Goal: Task Accomplishment & Management: Complete application form

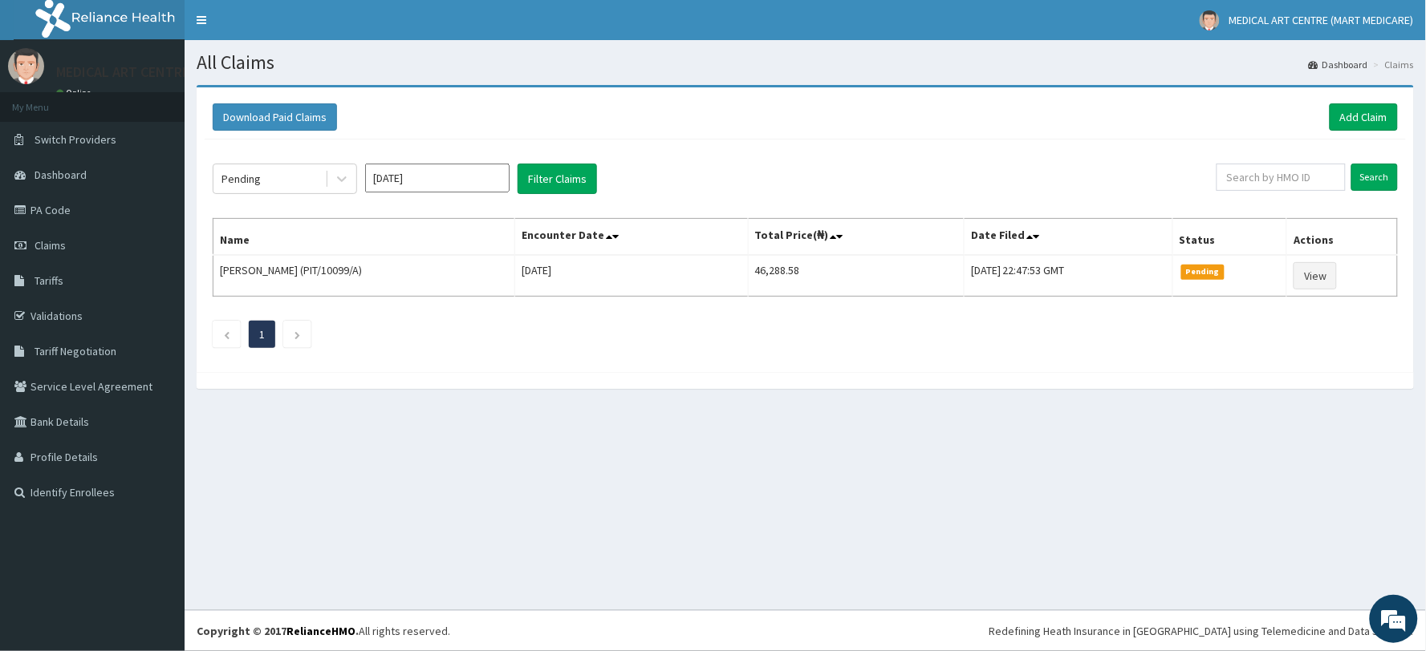
click at [845, 259] on div "Pending Sep 2025 Filter Claims Search Name Encounter Date Total Price(₦) Date F…" at bounding box center [805, 252] width 1201 height 225
click at [846, 259] on td "46,288.58" at bounding box center [856, 276] width 216 height 42
click at [1366, 113] on link "Add Claim" at bounding box center [1363, 116] width 68 height 27
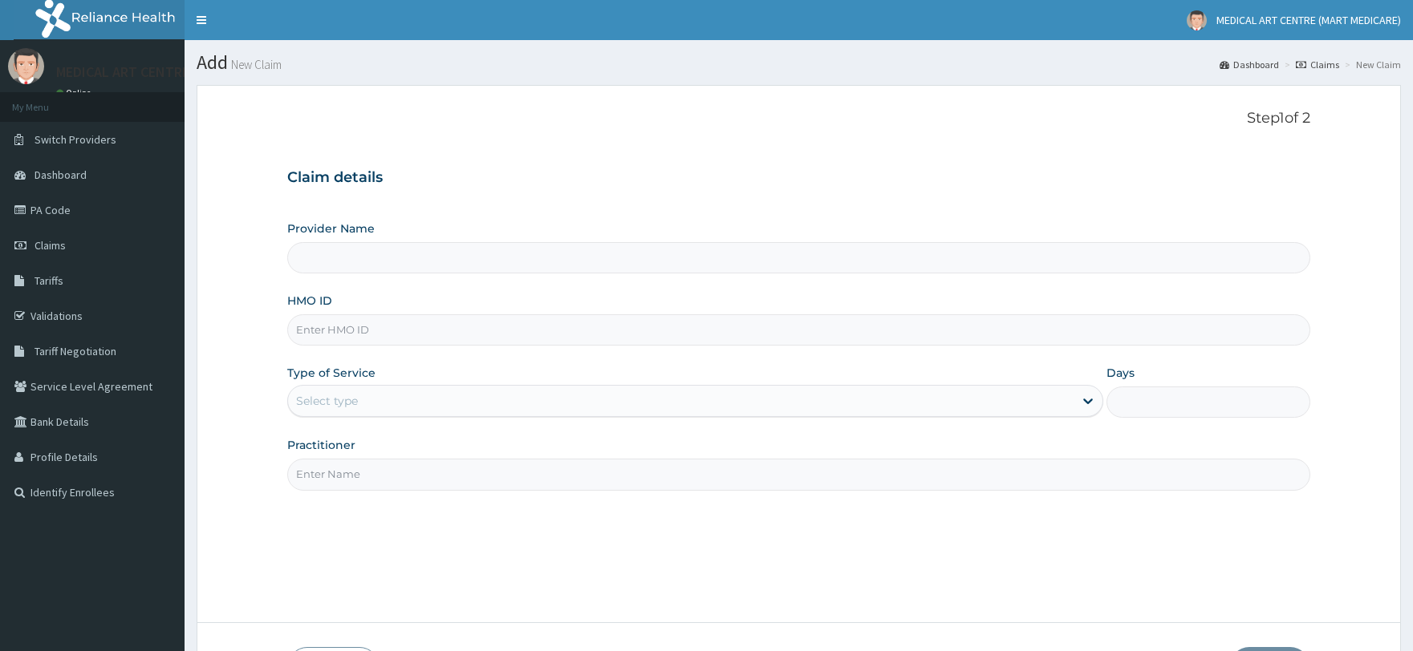
click at [449, 335] on input "HMO ID" at bounding box center [798, 330] width 1022 height 31
type input "MEDICAL ART CENTRE (MART MEDICARE)"
type input "g"
type input "GSY/10007/B"
click at [371, 397] on div "Select type" at bounding box center [680, 401] width 785 height 26
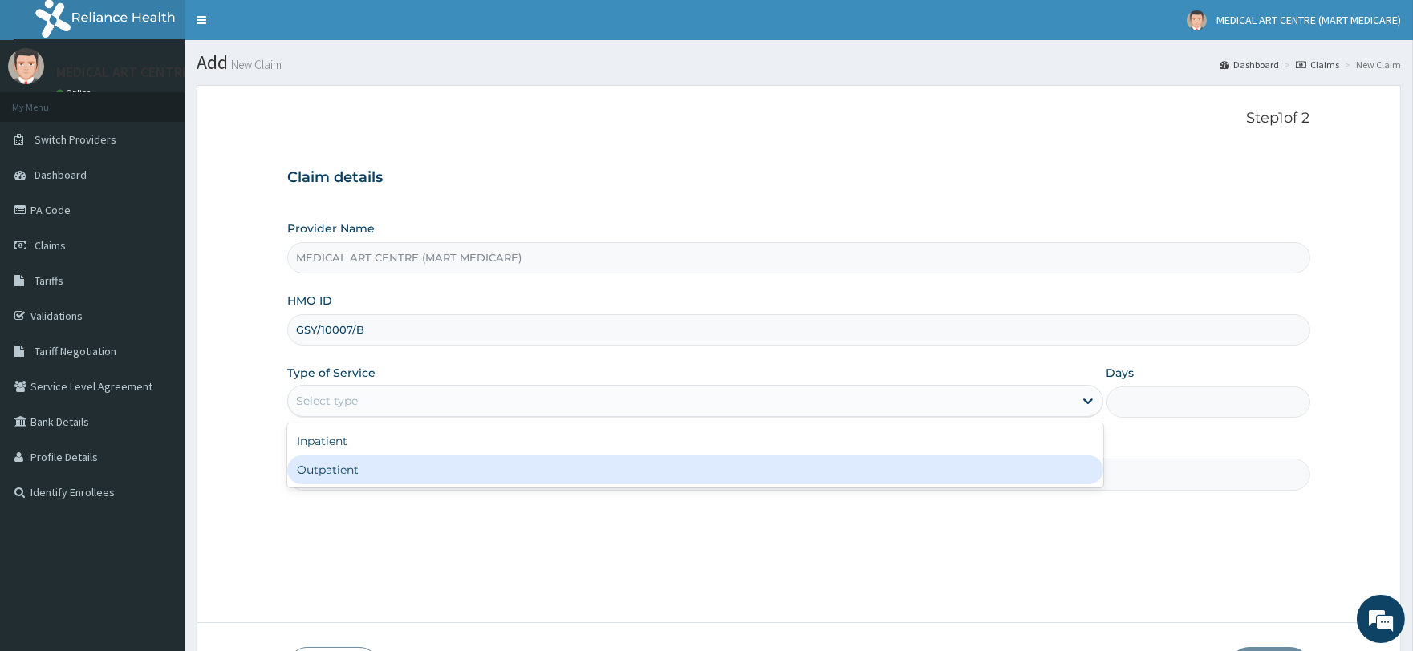
click at [379, 470] on div "Outpatient" at bounding box center [694, 470] width 815 height 29
type input "1"
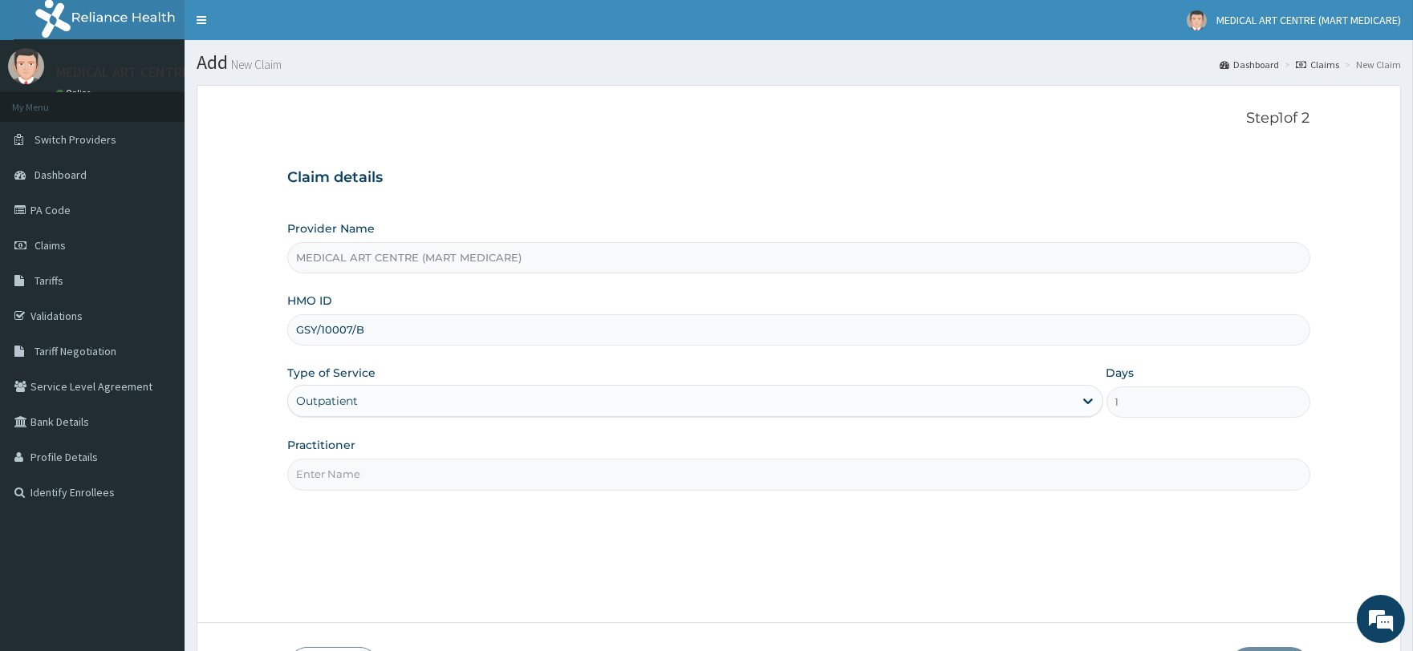
click at [424, 479] on input "Practitioner" at bounding box center [798, 474] width 1022 height 31
type input "[PERSON_NAME]"
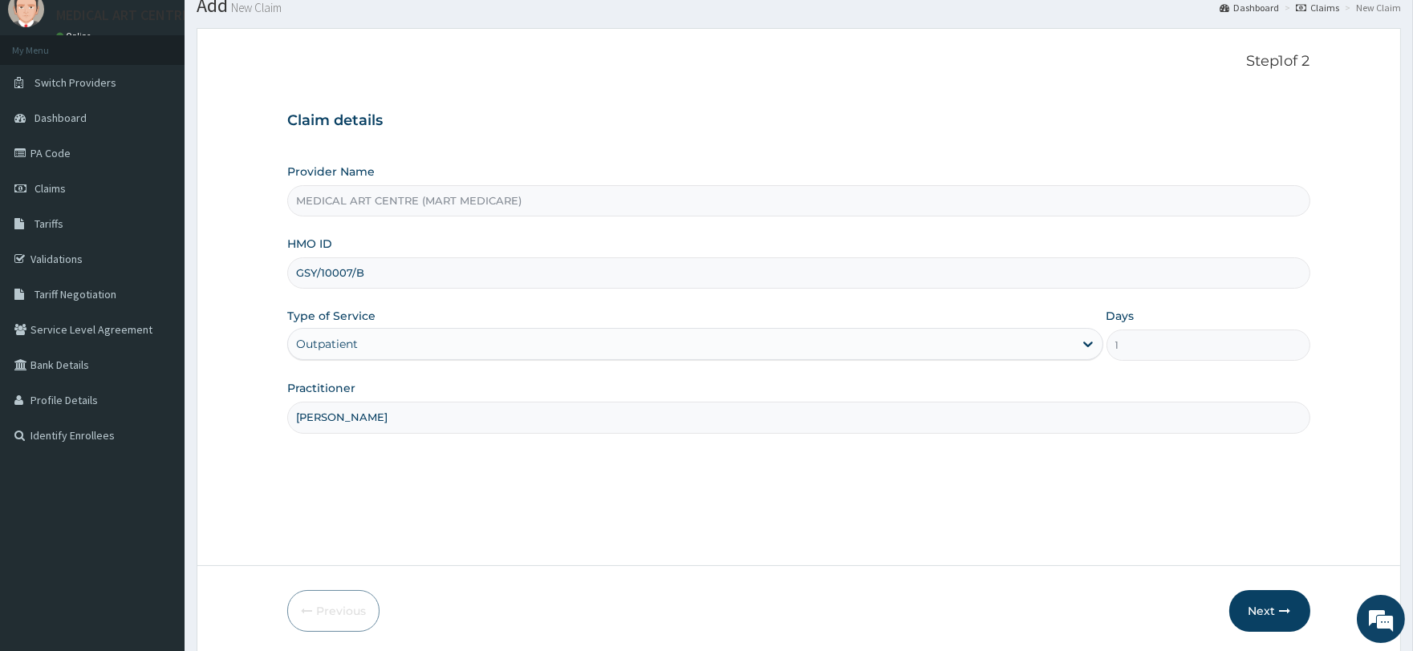
scroll to position [116, 0]
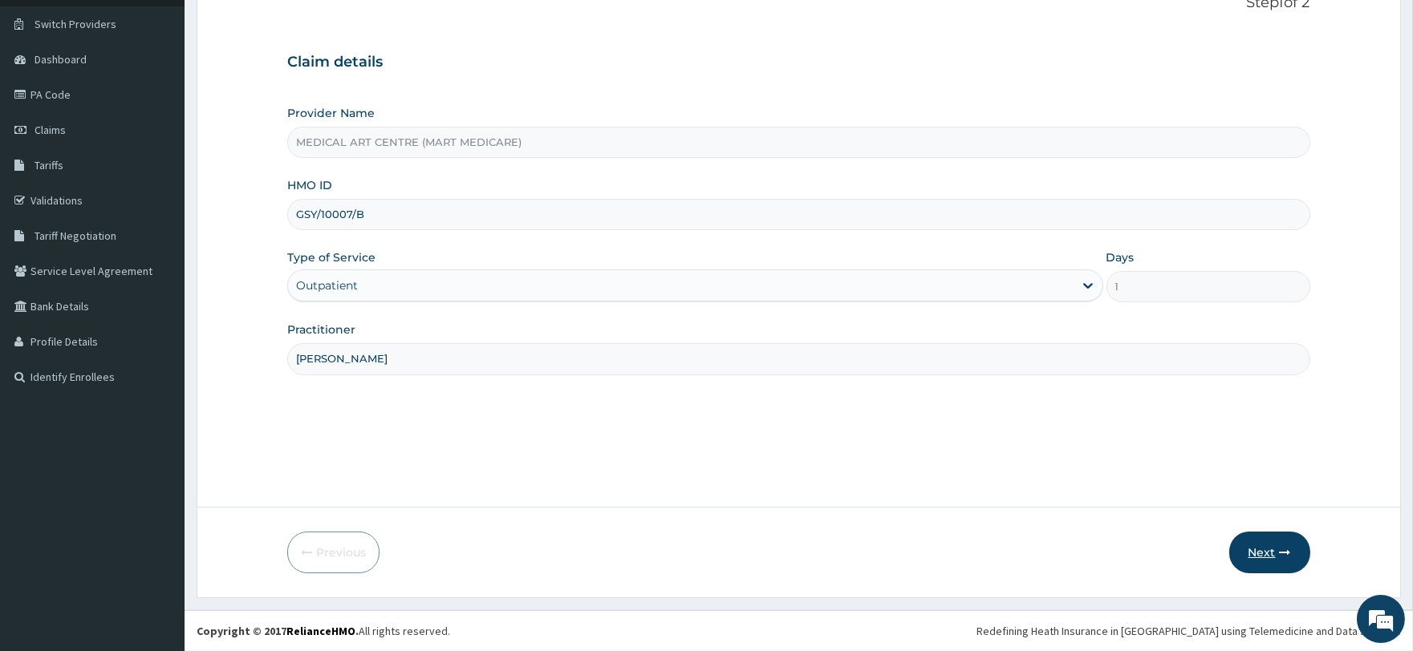
click at [1261, 550] on button "Next" at bounding box center [1269, 553] width 81 height 42
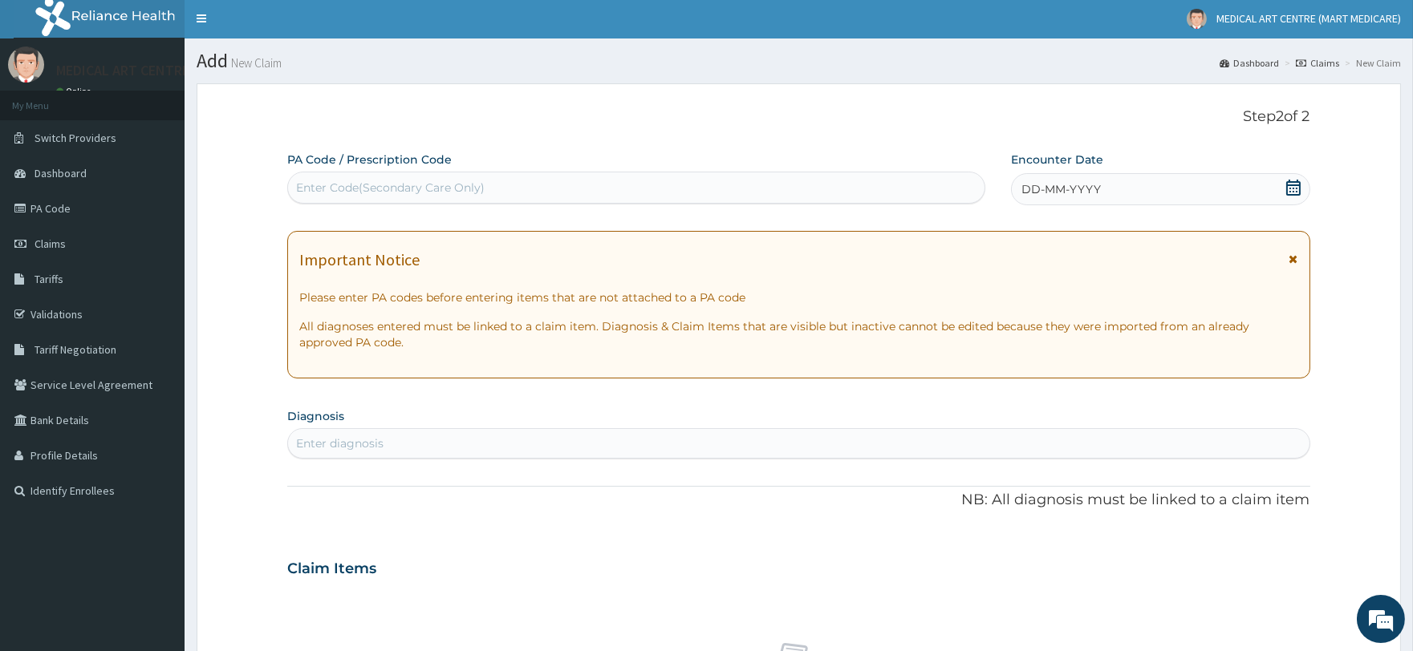
scroll to position [0, 0]
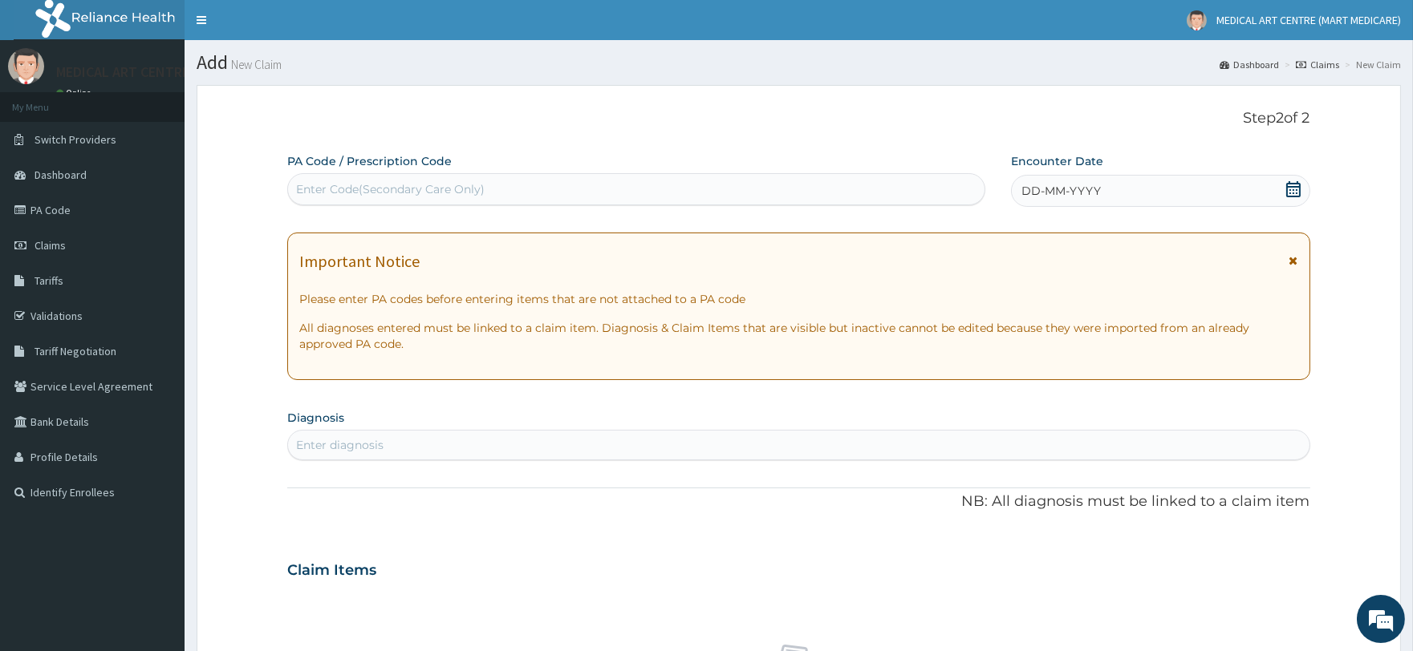
click at [1124, 191] on div "DD-MM-YYYY" at bounding box center [1160, 191] width 299 height 32
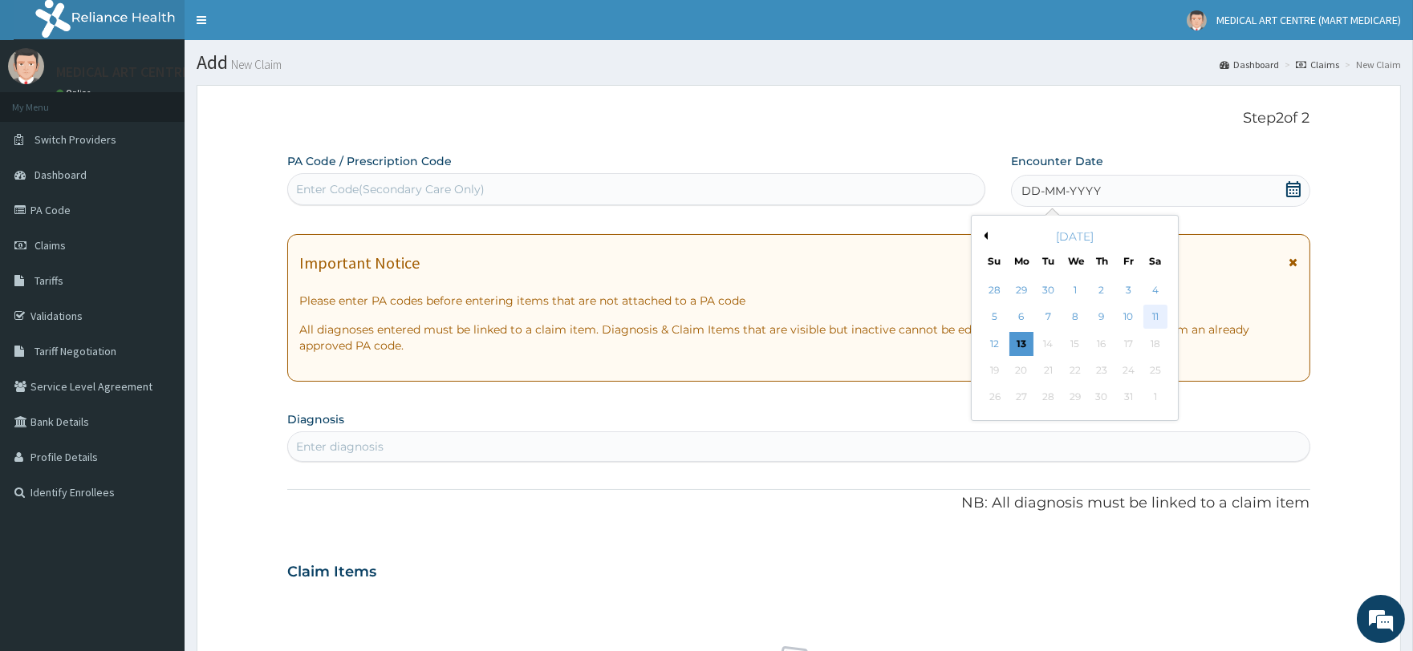
click at [1154, 315] on div "11" at bounding box center [1154, 318] width 24 height 24
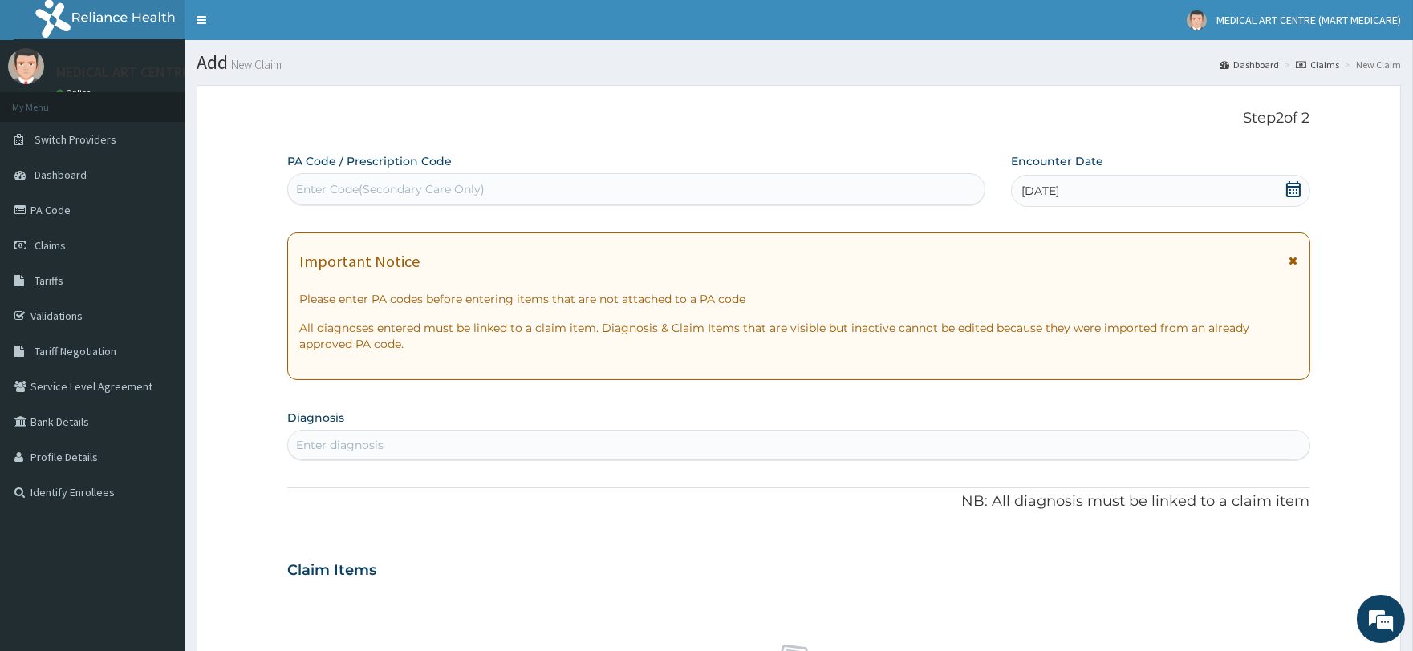
click at [349, 433] on div "Enter diagnosis" at bounding box center [798, 445] width 1021 height 26
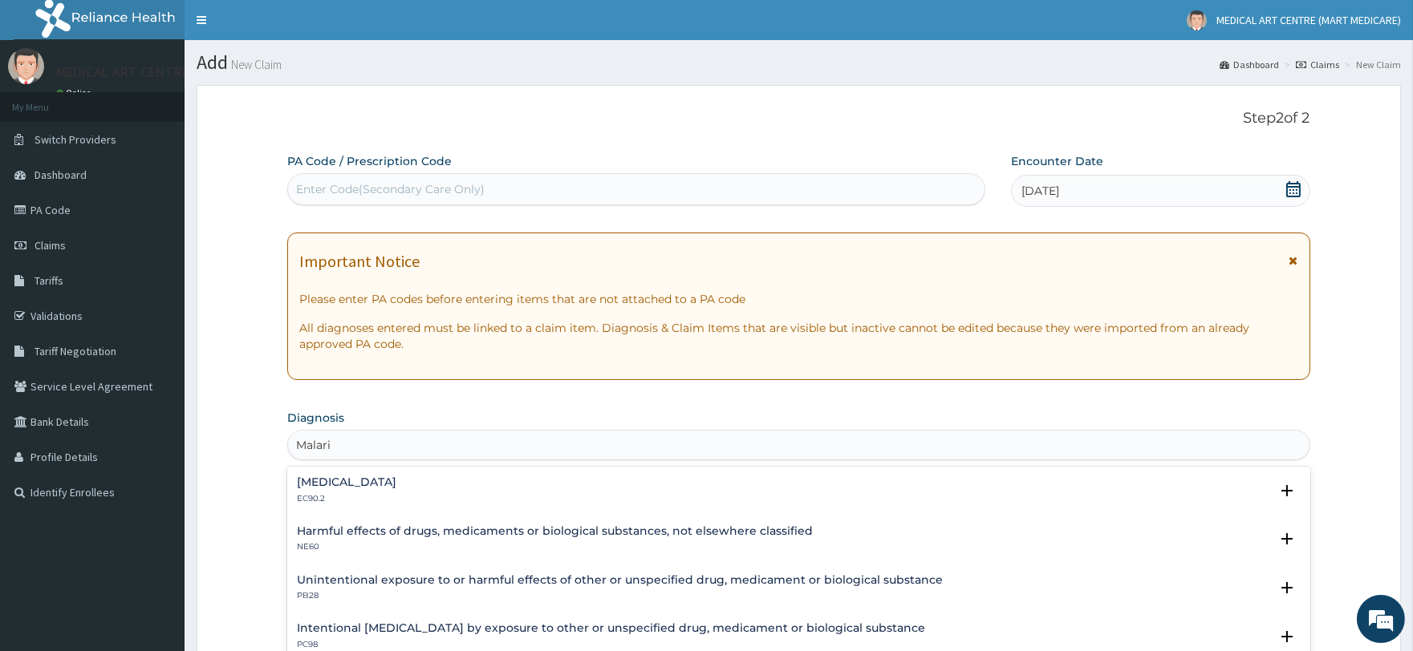
type input "Malaria"
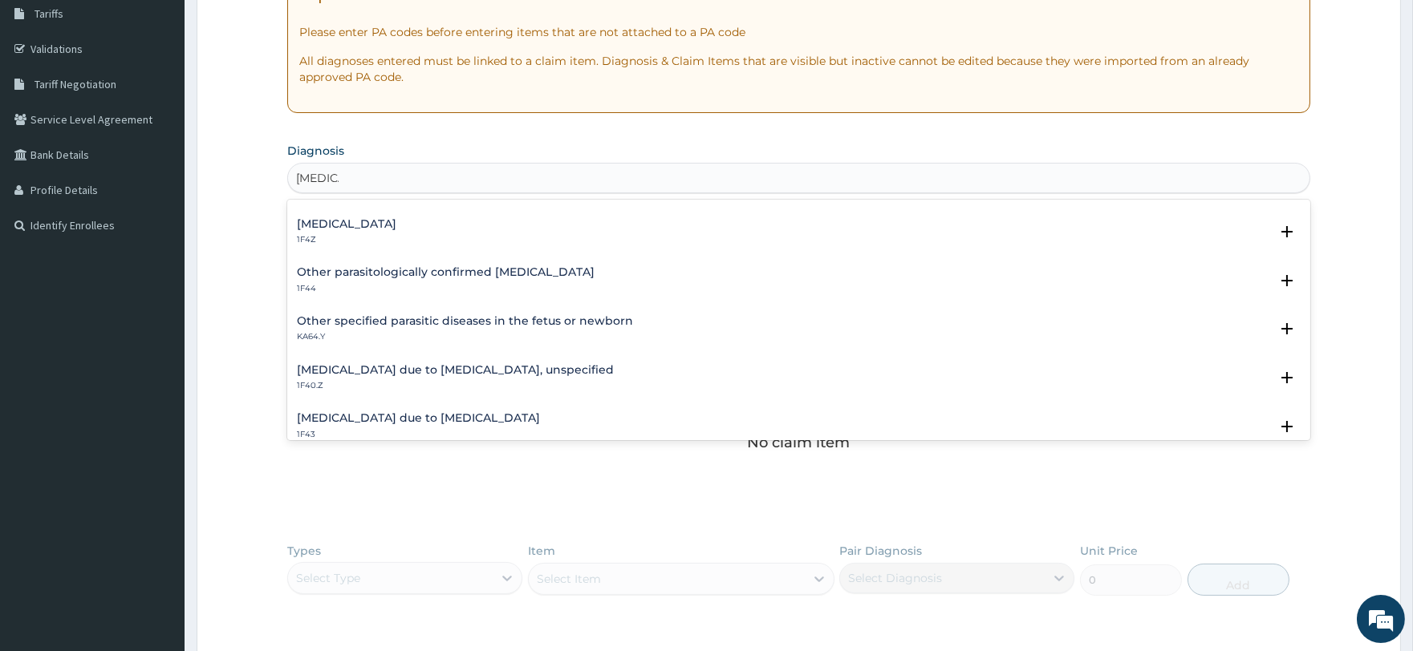
scroll to position [178, 0]
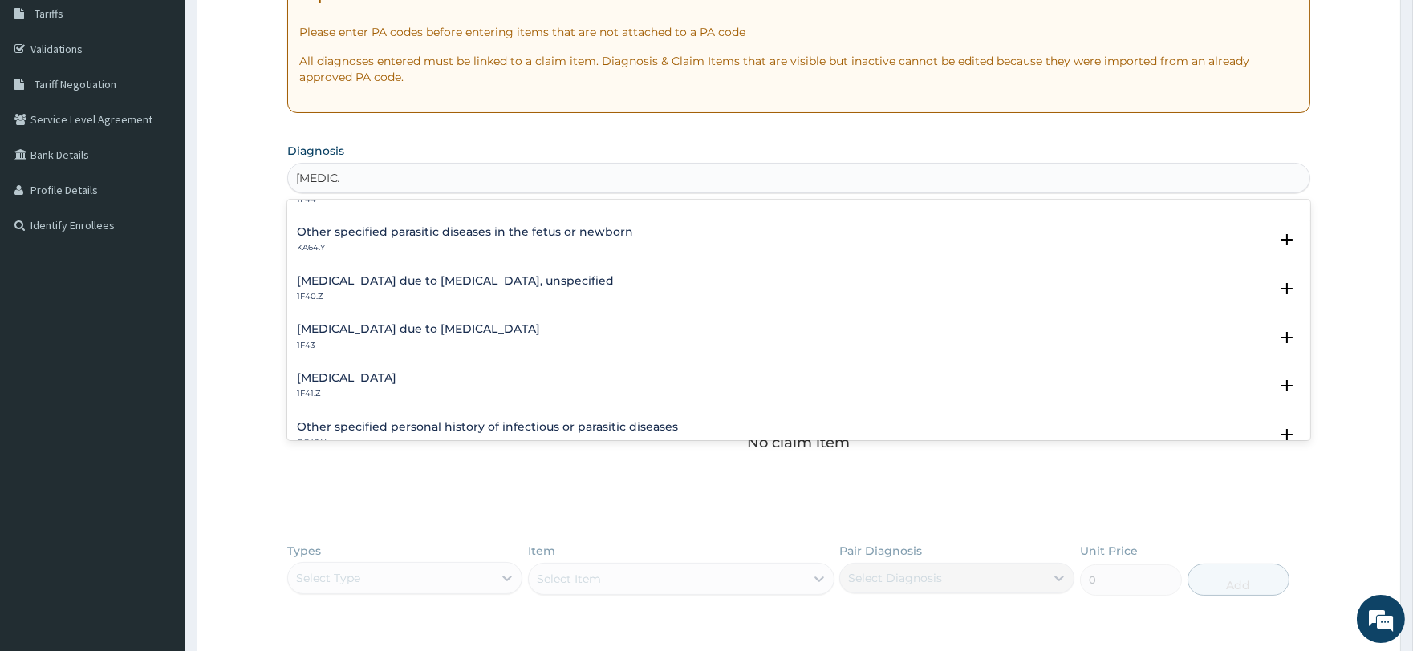
click at [525, 271] on div "Malaria due to Plasmodium falciparum, unspecified 1F40.Z Select Status Query Qu…" at bounding box center [798, 293] width 1022 height 49
click at [532, 279] on h4 "Malaria due to Plasmodium falciparum, unspecified" at bounding box center [455, 281] width 317 height 12
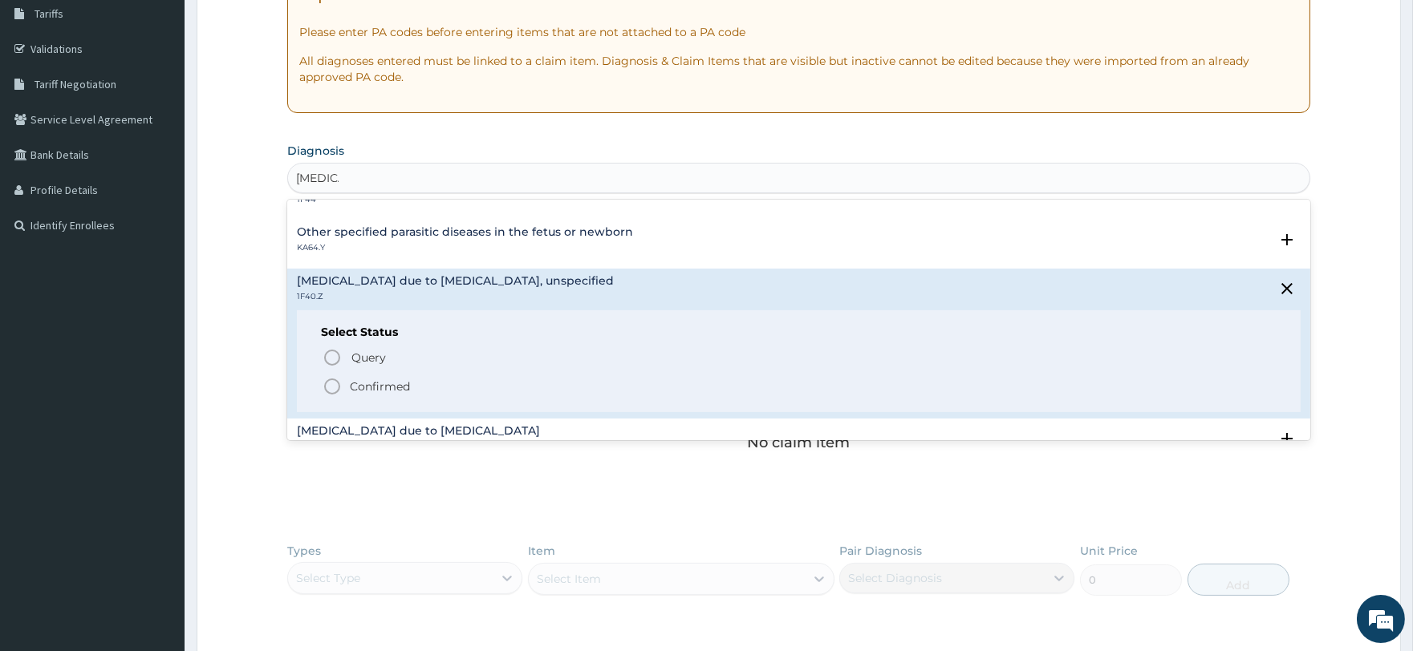
click at [402, 383] on p "Confirmed" at bounding box center [380, 387] width 60 height 16
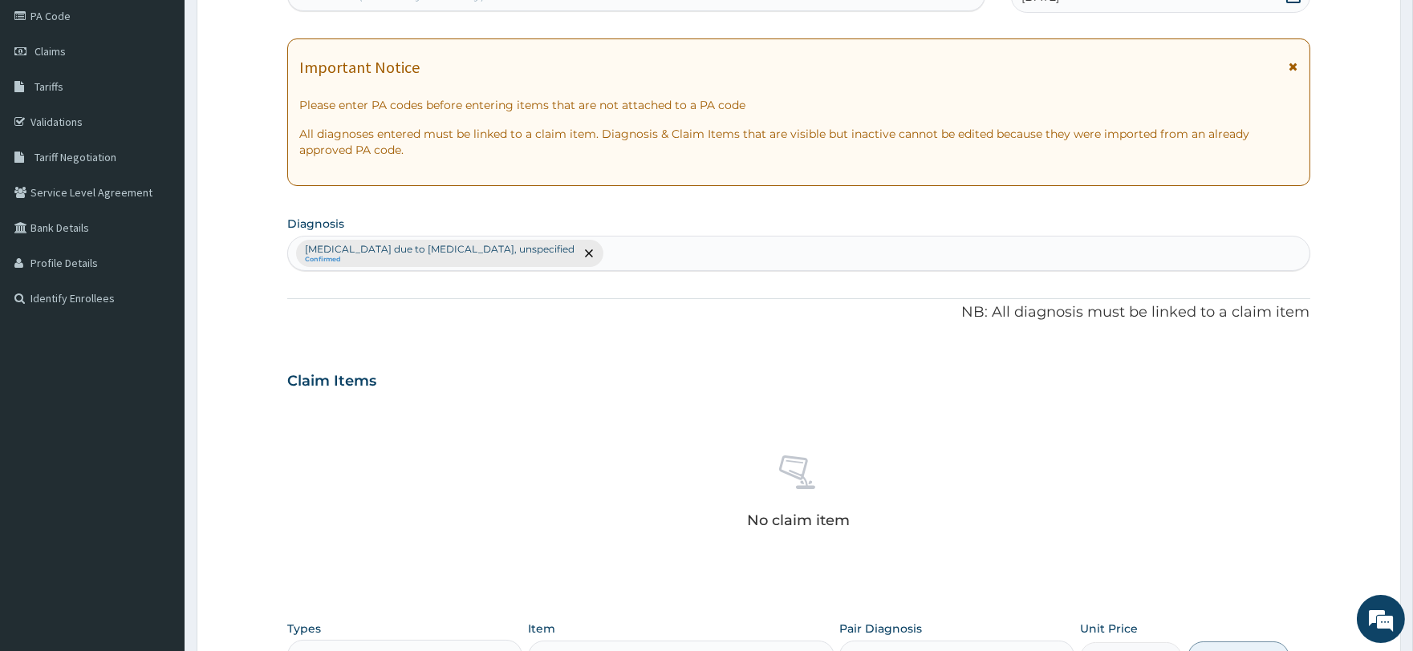
scroll to position [356, 0]
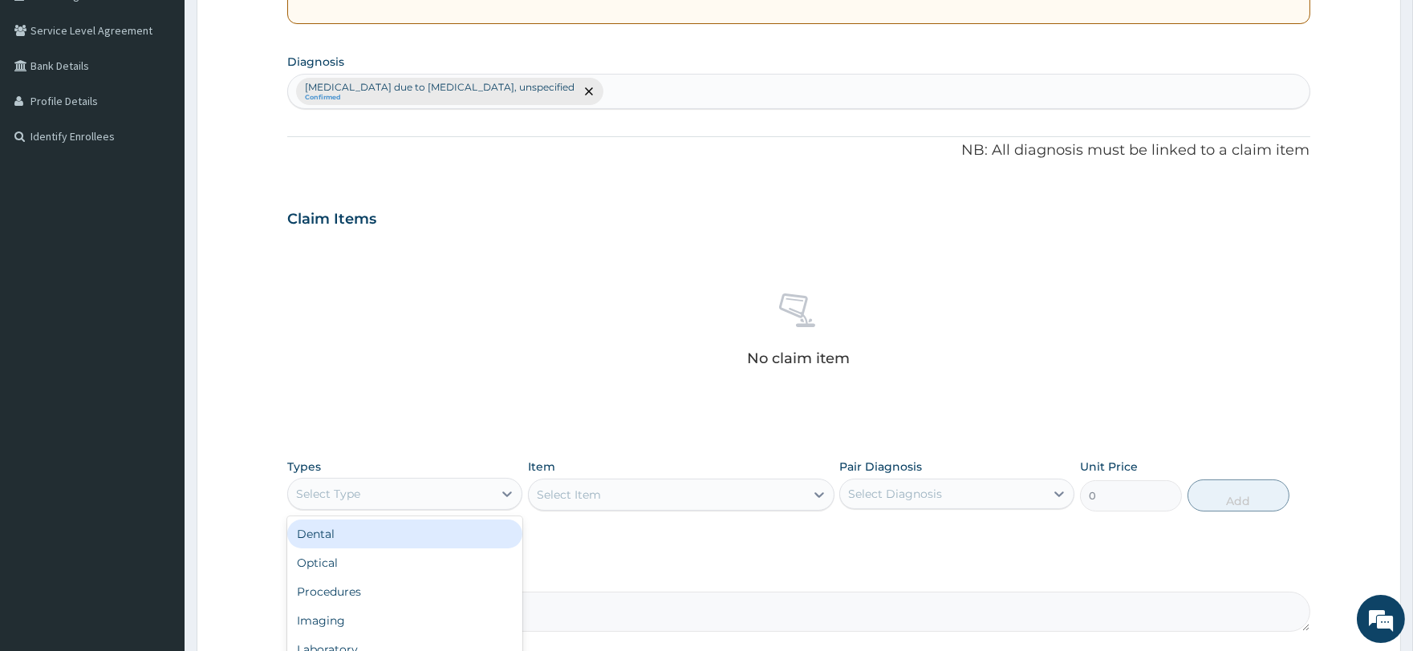
click at [395, 492] on div "Select Type" at bounding box center [390, 494] width 205 height 26
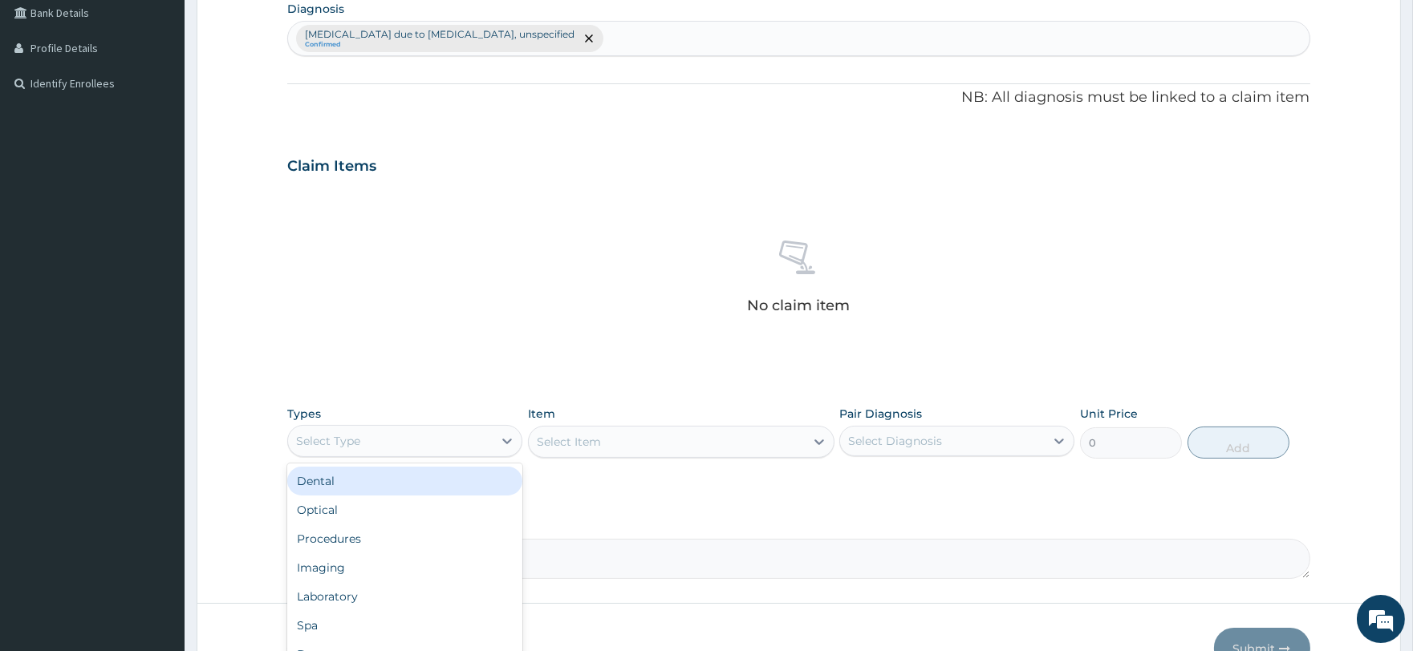
scroll to position [505, 0]
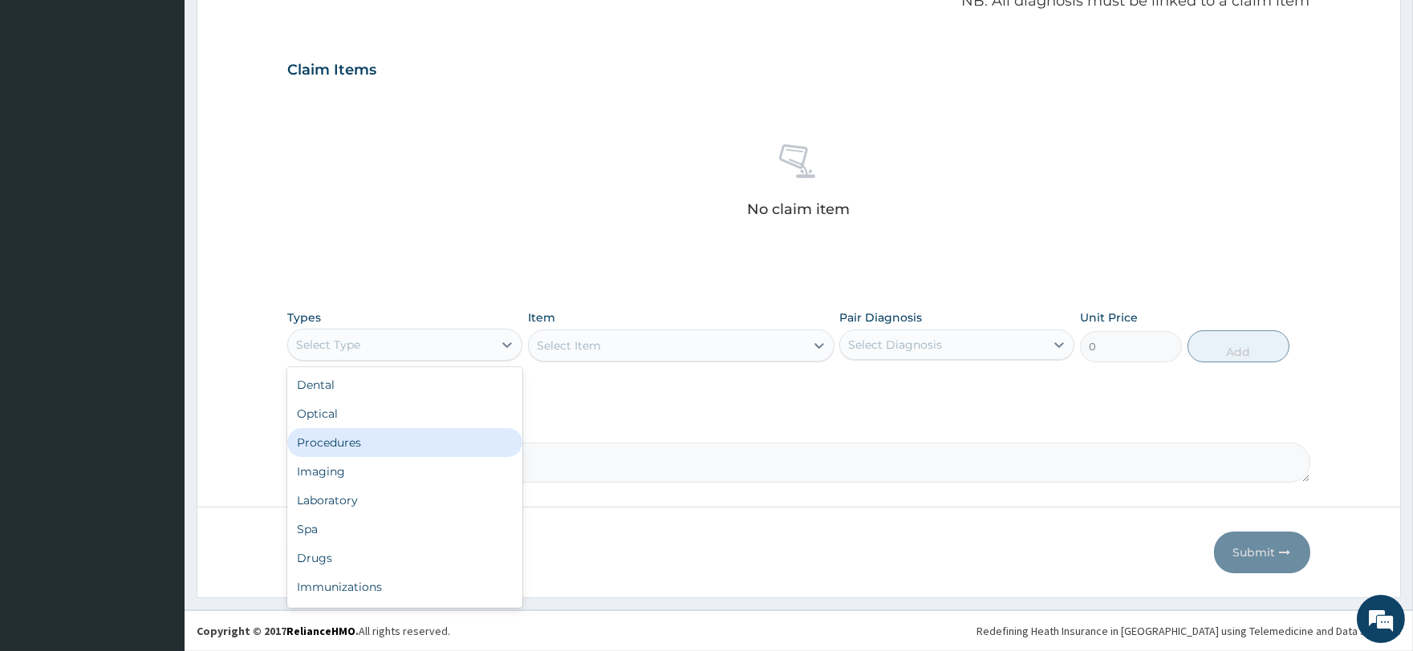
click at [383, 448] on div "Procedures" at bounding box center [404, 442] width 235 height 29
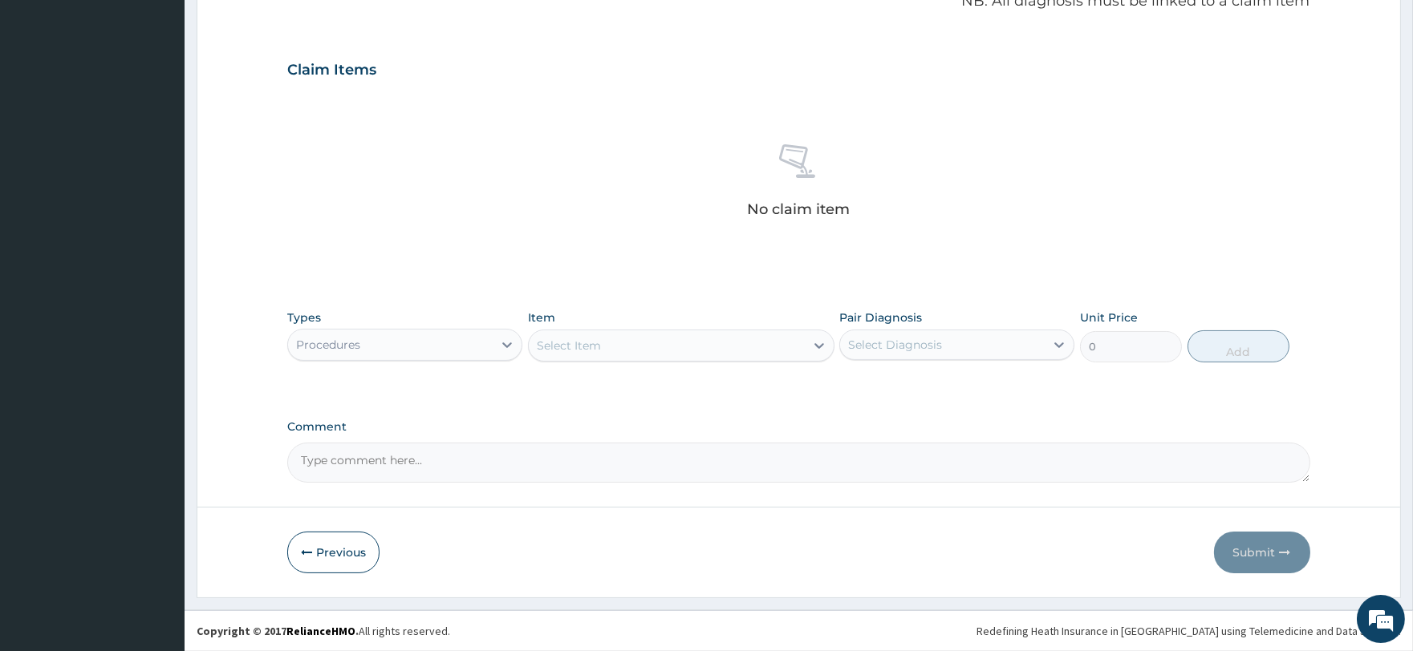
click at [619, 349] on div "Select Item" at bounding box center [667, 346] width 276 height 26
type input "registr"
click at [631, 385] on div "Registration Card Fee" at bounding box center [681, 385] width 306 height 29
type input "2000"
click at [895, 349] on div "Select Diagnosis" at bounding box center [895, 345] width 94 height 16
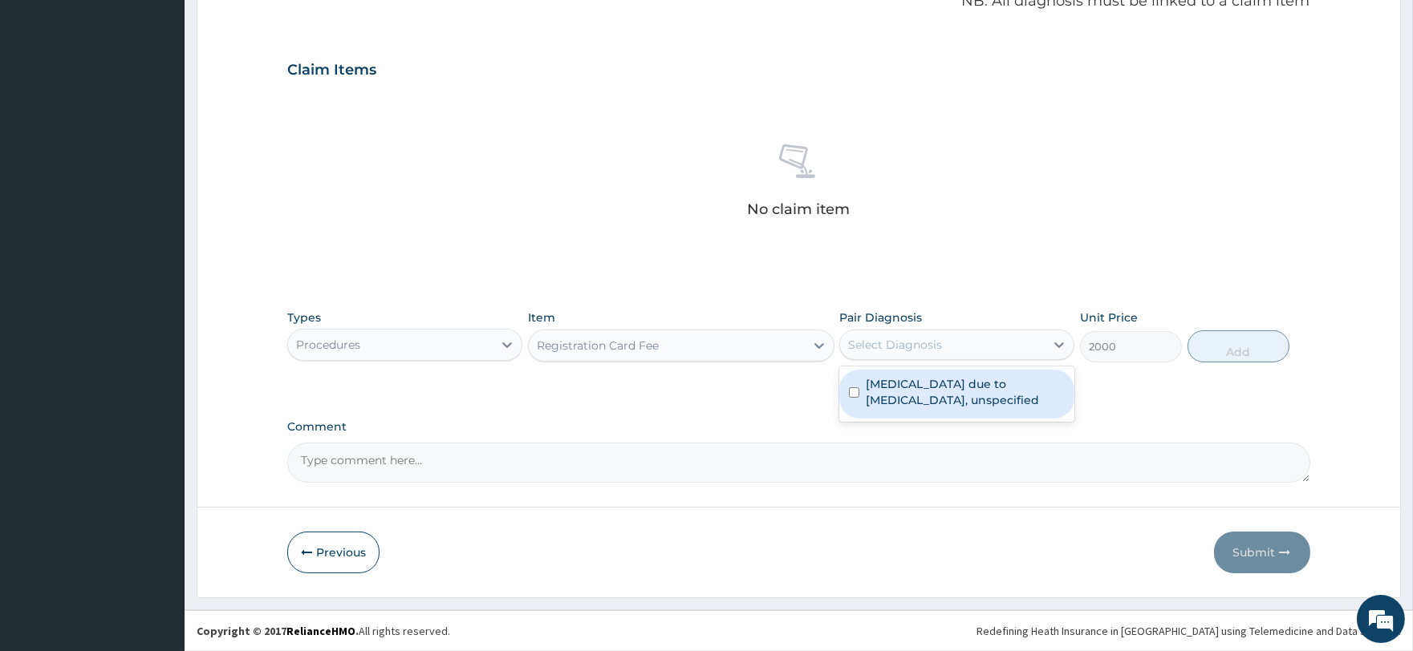
drag, startPoint x: 911, startPoint y: 379, endPoint x: 924, endPoint y: 379, distance: 12.9
click at [912, 379] on label "Malaria due to Plasmodium falciparum, unspecified" at bounding box center [965, 392] width 199 height 32
checkbox input "true"
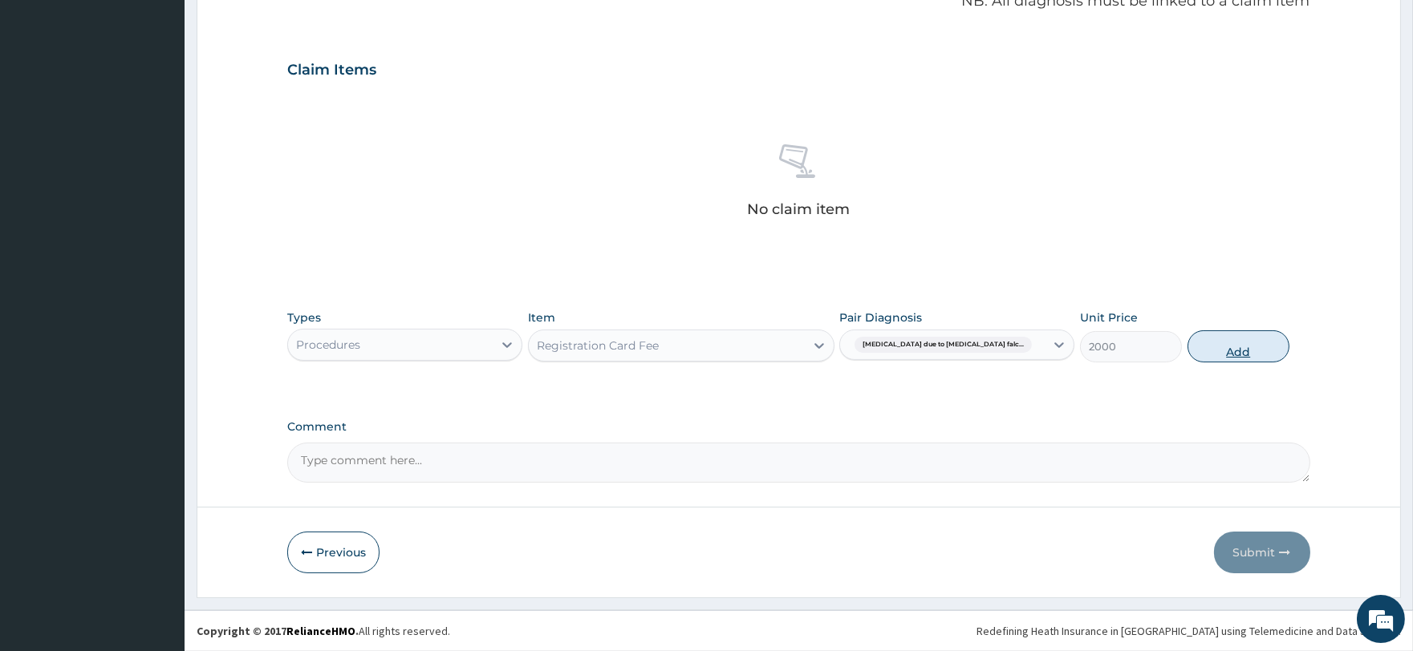
click at [1216, 355] on button "Add" at bounding box center [1238, 347] width 102 height 32
type input "0"
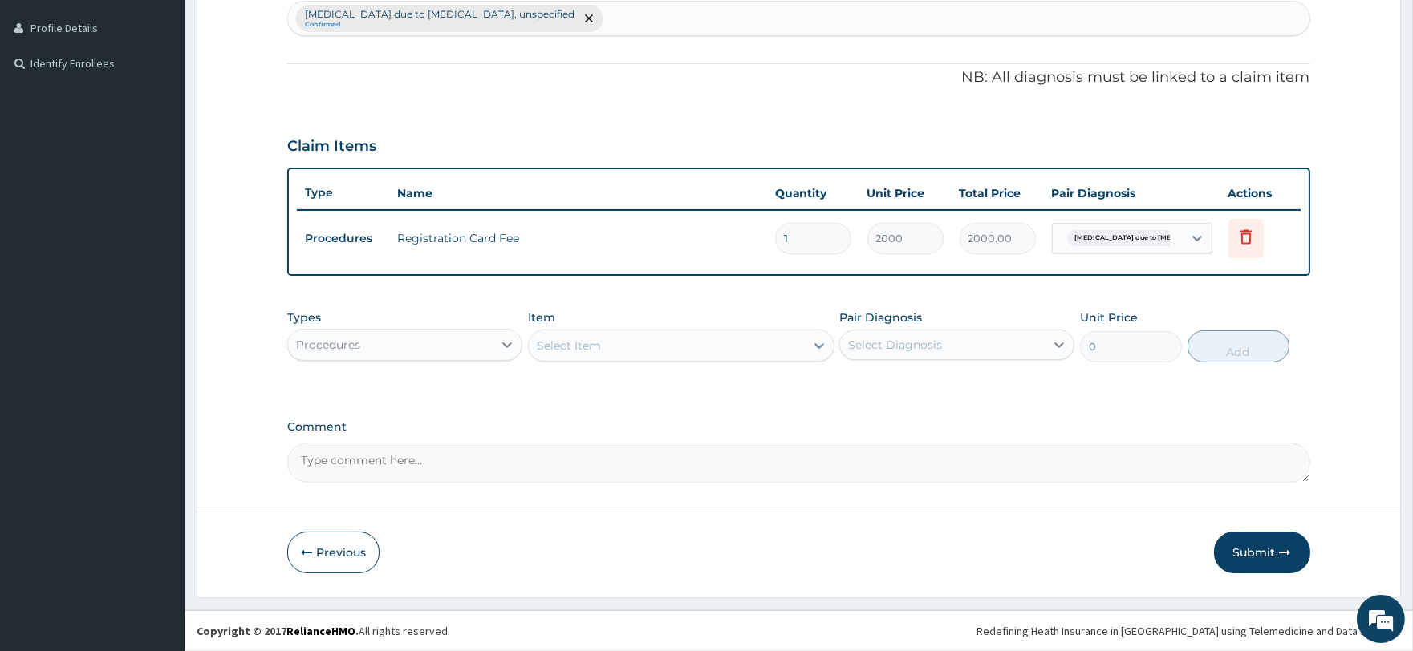
scroll to position [428, 0]
click at [605, 349] on div "Select Item" at bounding box center [667, 348] width 276 height 26
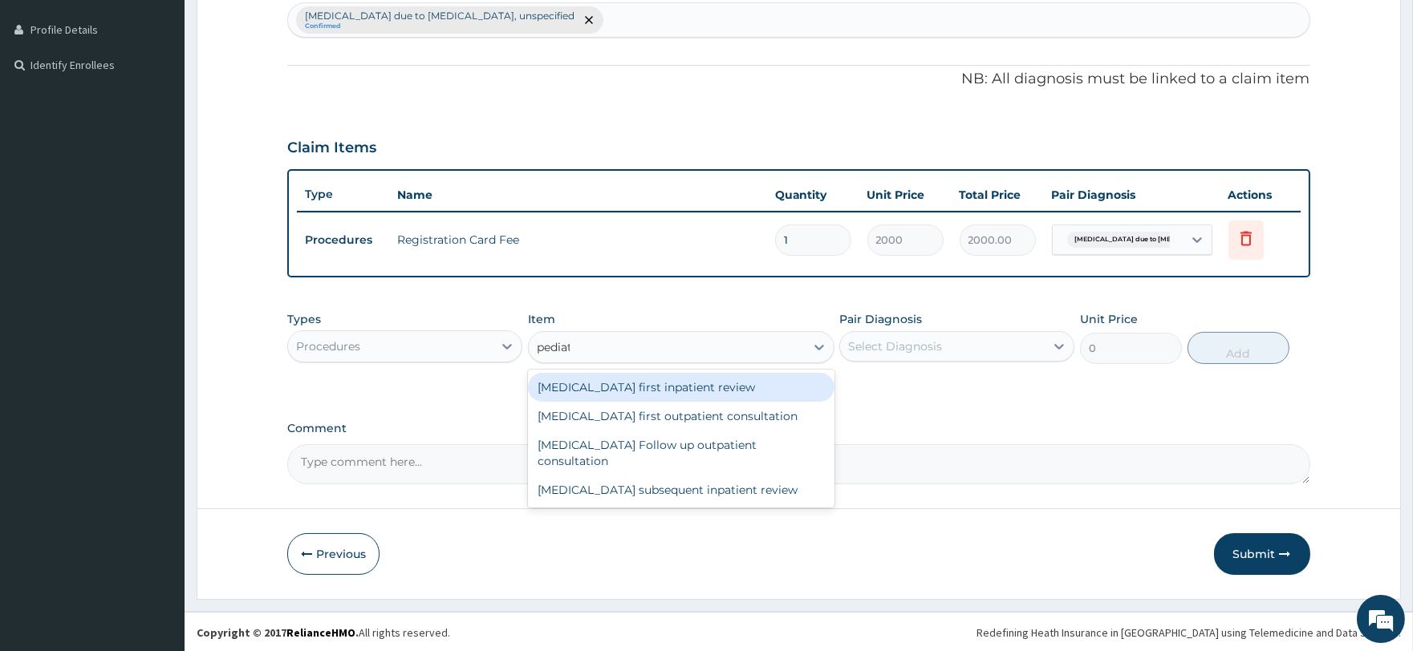
type input "pediatri"
click at [635, 409] on div "[MEDICAL_DATA] first outpatient consultation" at bounding box center [681, 416] width 306 height 29
type input "15000"
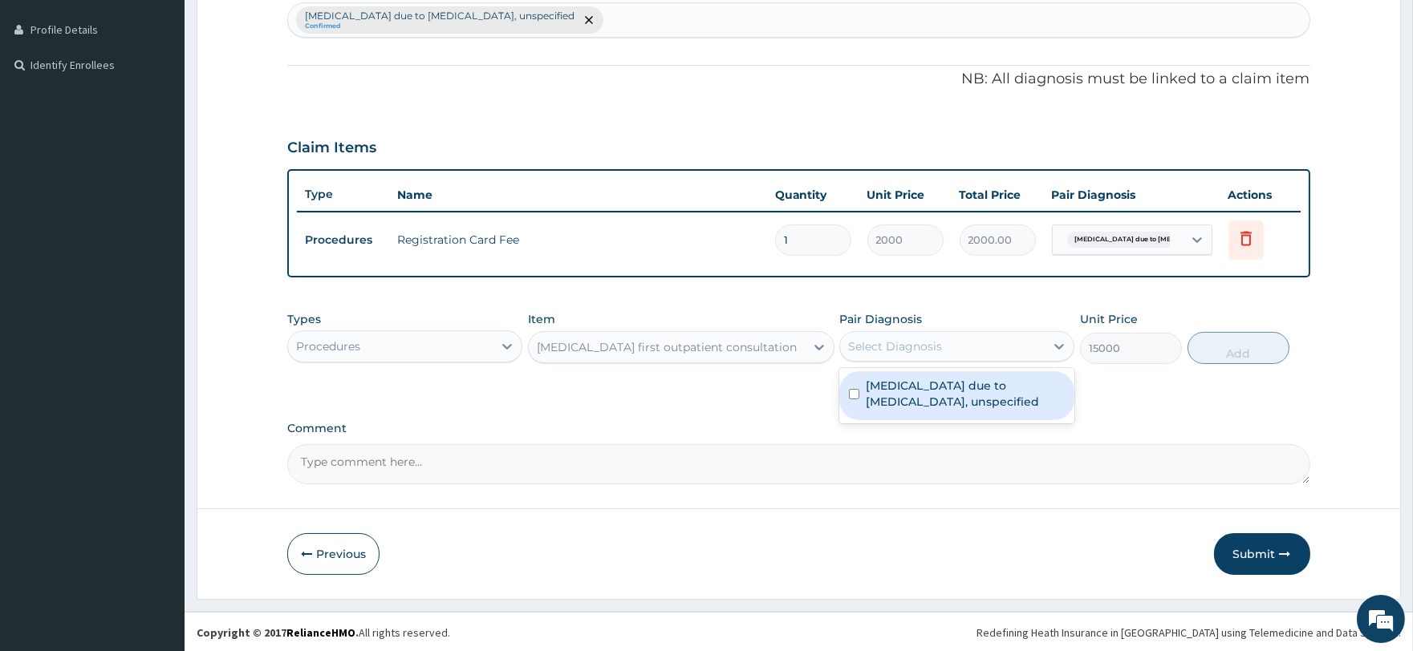
drag, startPoint x: 912, startPoint y: 355, endPoint x: 920, endPoint y: 355, distance: 8.1
click at [913, 354] on div "Select Diagnosis" at bounding box center [942, 347] width 205 height 26
click at [953, 406] on label "Malaria due to Plasmodium falciparum, unspecified" at bounding box center [965, 394] width 199 height 32
checkbox input "true"
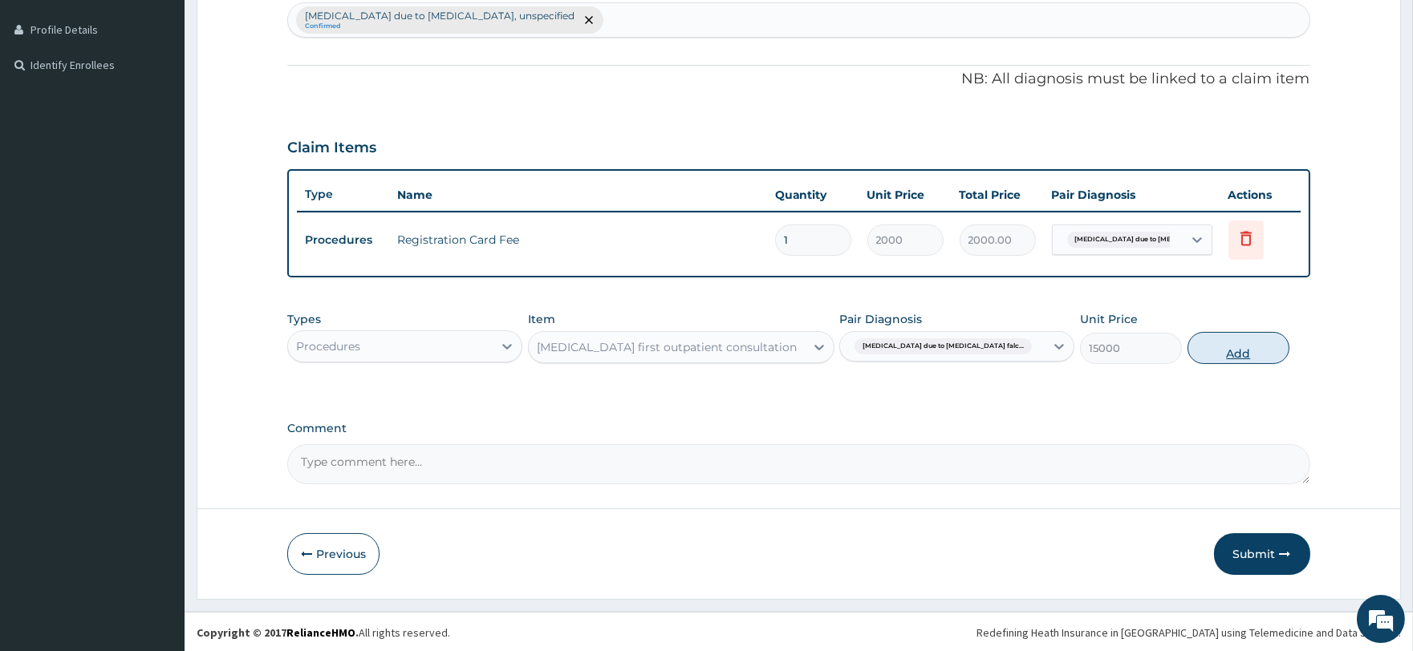
click at [1284, 353] on button "Add" at bounding box center [1238, 348] width 102 height 32
type input "0"
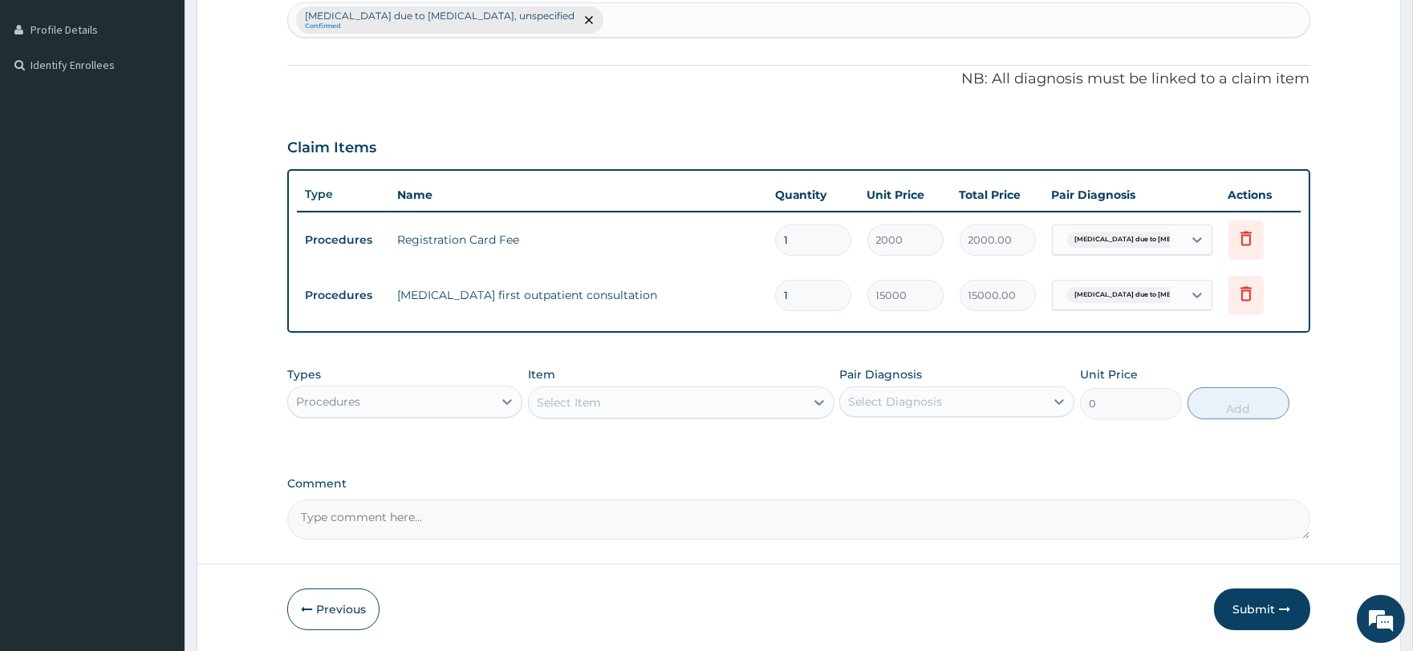
drag, startPoint x: 558, startPoint y: 399, endPoint x: 418, endPoint y: 390, distance: 140.7
click at [559, 399] on div "Select Item" at bounding box center [569, 403] width 64 height 16
click at [436, 410] on div "Procedures" at bounding box center [390, 402] width 205 height 26
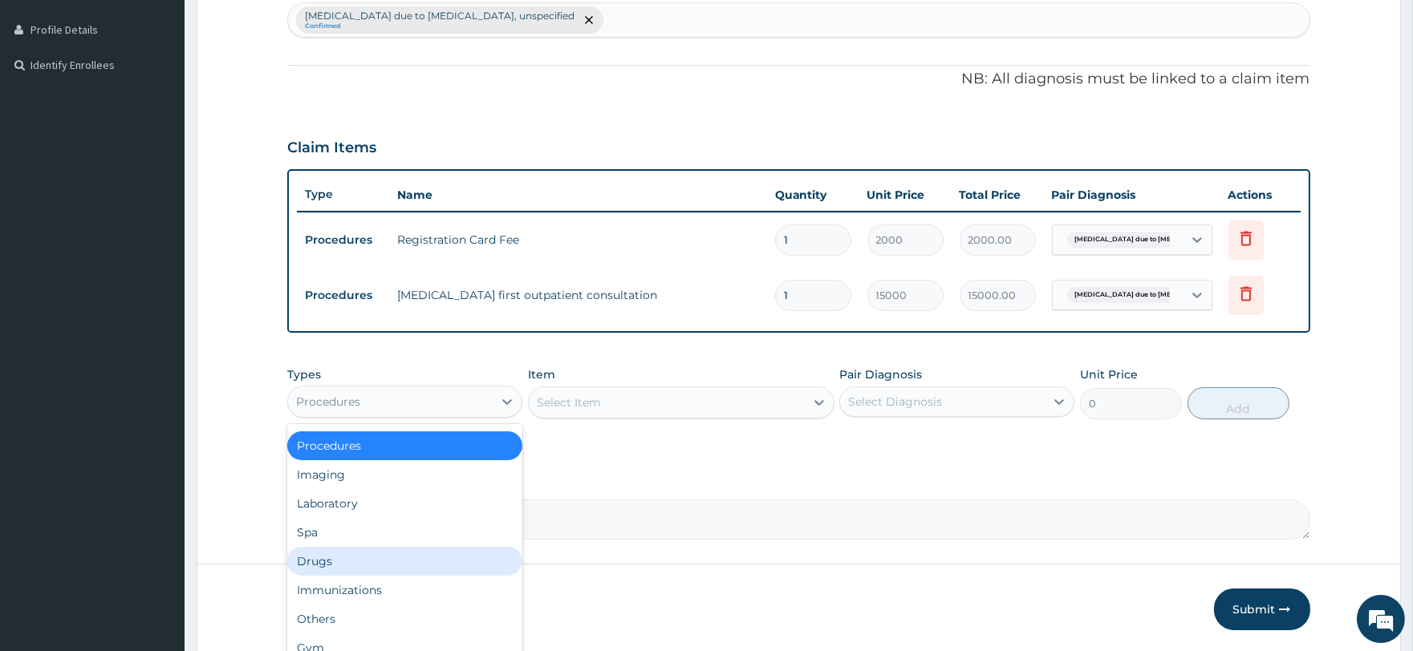
scroll to position [0, 0]
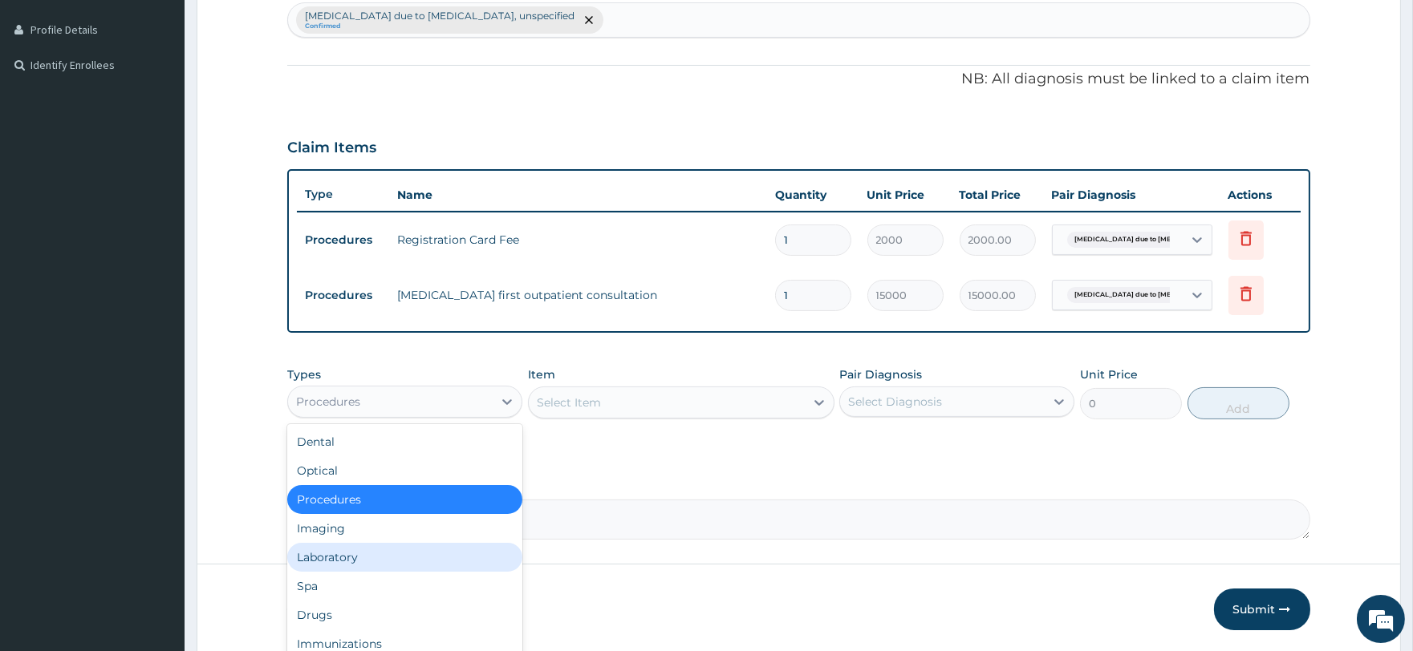
click at [389, 555] on div "Laboratory" at bounding box center [404, 557] width 235 height 29
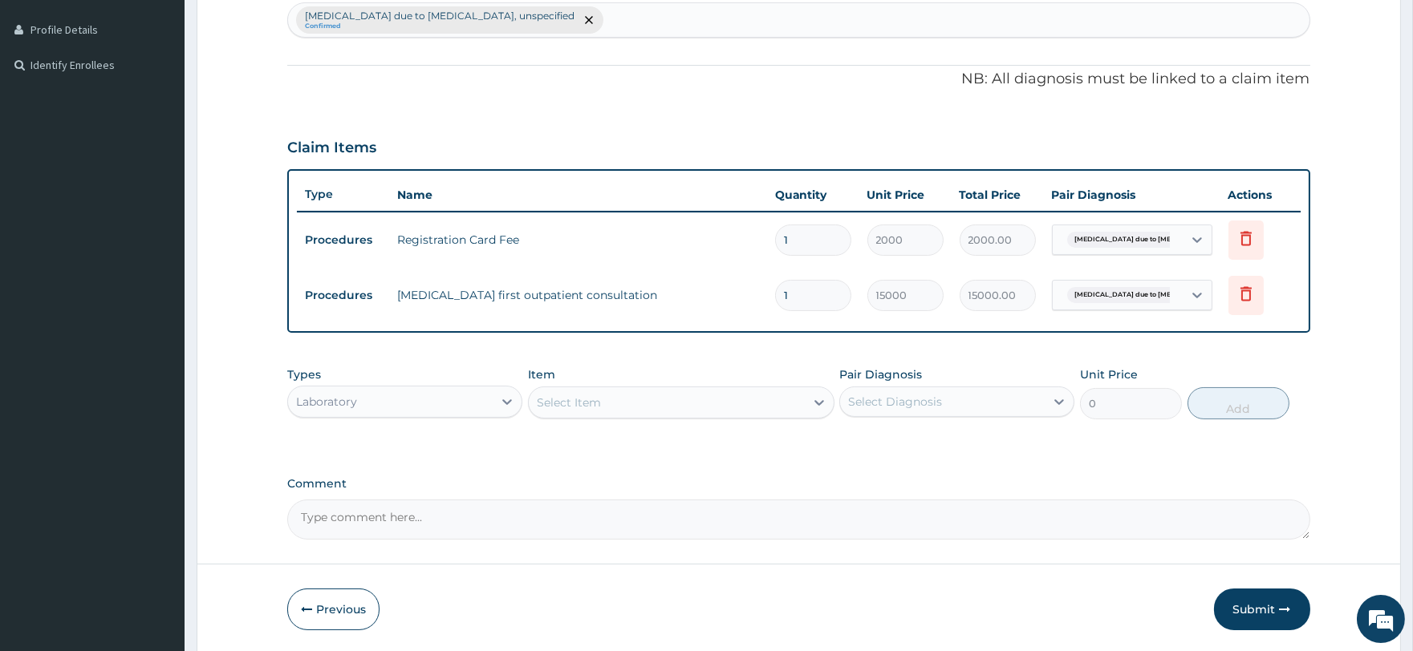
click at [619, 401] on div "Select Item" at bounding box center [667, 403] width 276 height 26
type input "mal"
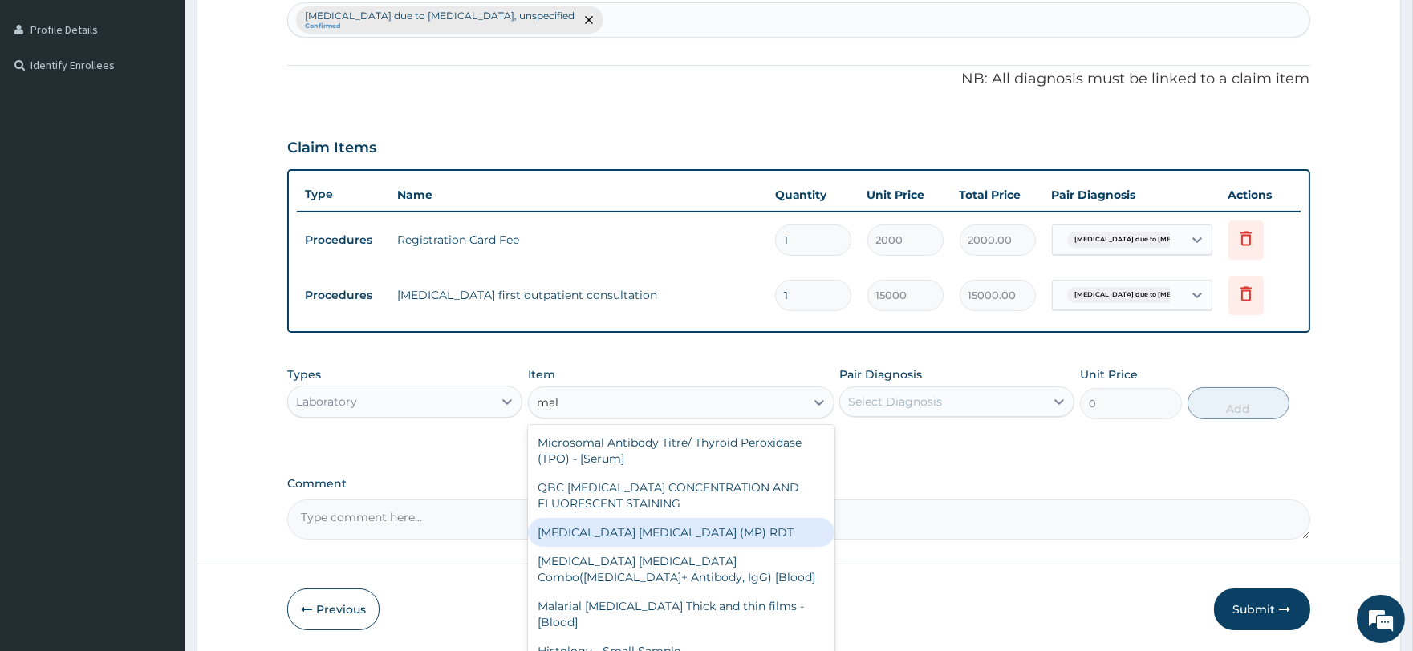
click at [668, 530] on div "[MEDICAL_DATA] [MEDICAL_DATA] (MP) RDT" at bounding box center [681, 532] width 306 height 29
type input "1500"
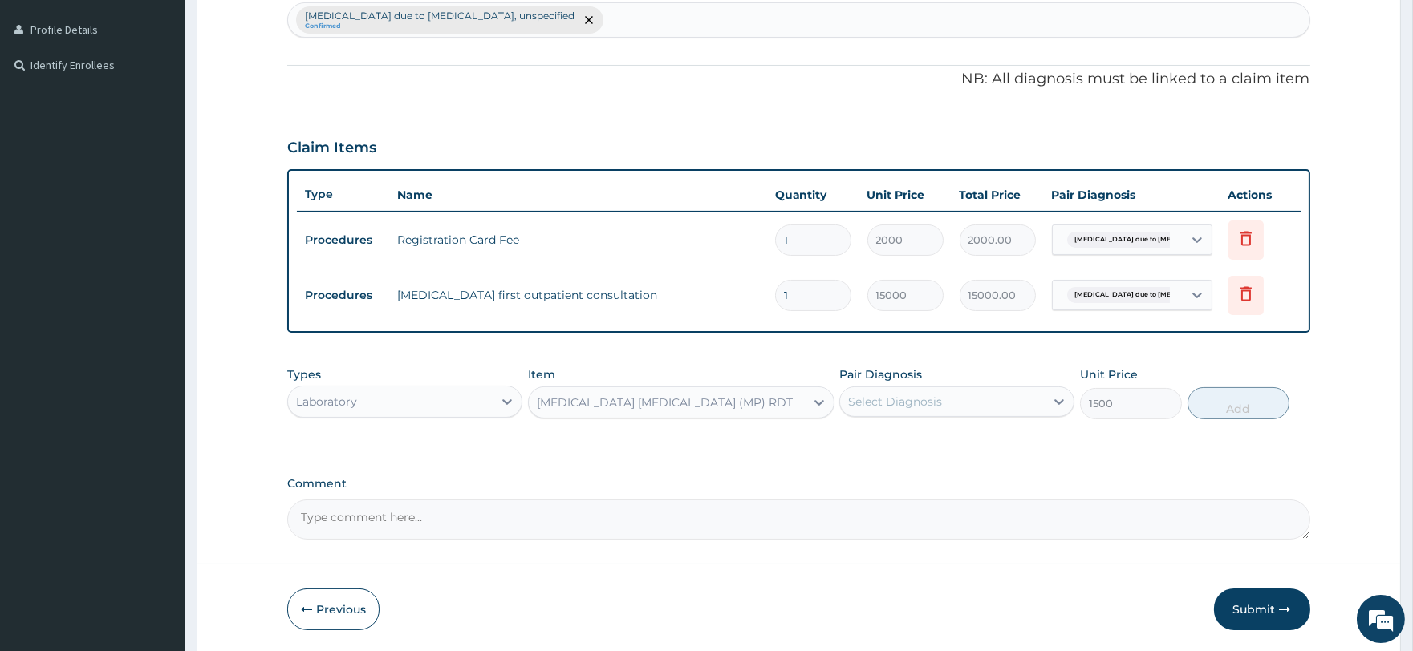
click at [923, 405] on div "Select Diagnosis" at bounding box center [895, 402] width 94 height 16
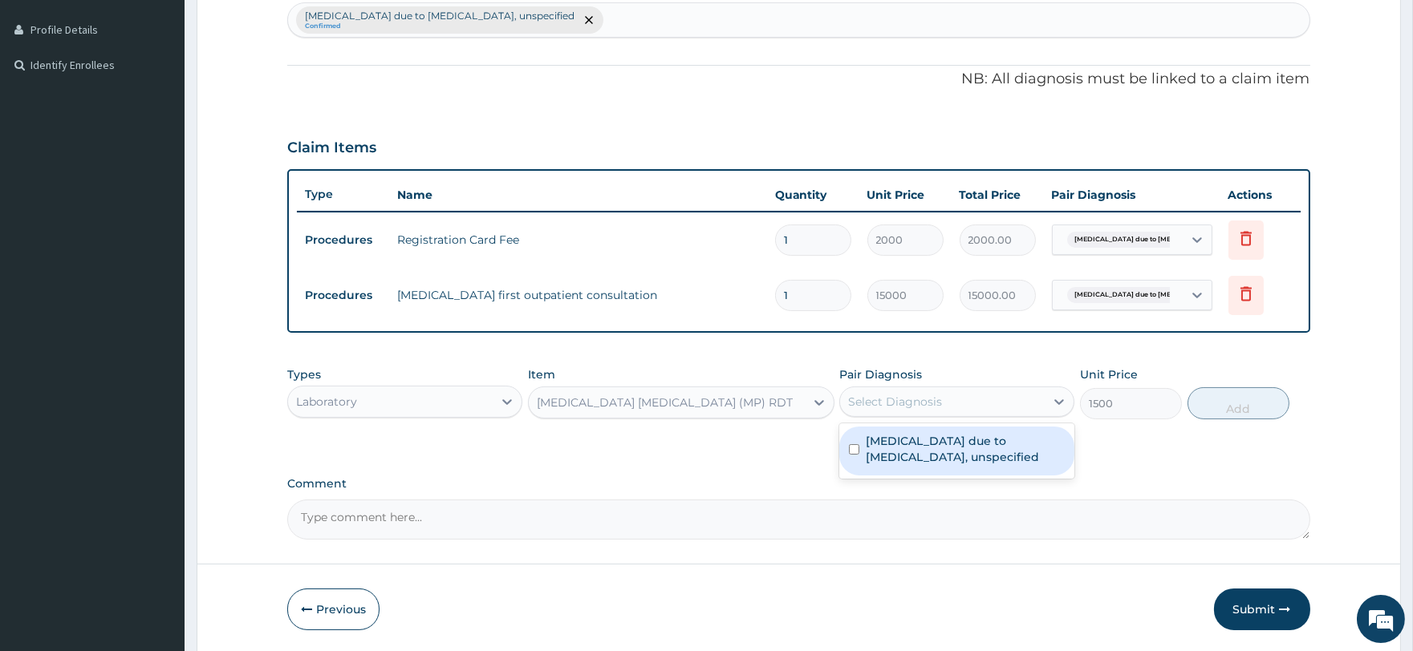
click at [919, 433] on label "Malaria due to Plasmodium falciparum, unspecified" at bounding box center [965, 449] width 199 height 32
checkbox input "true"
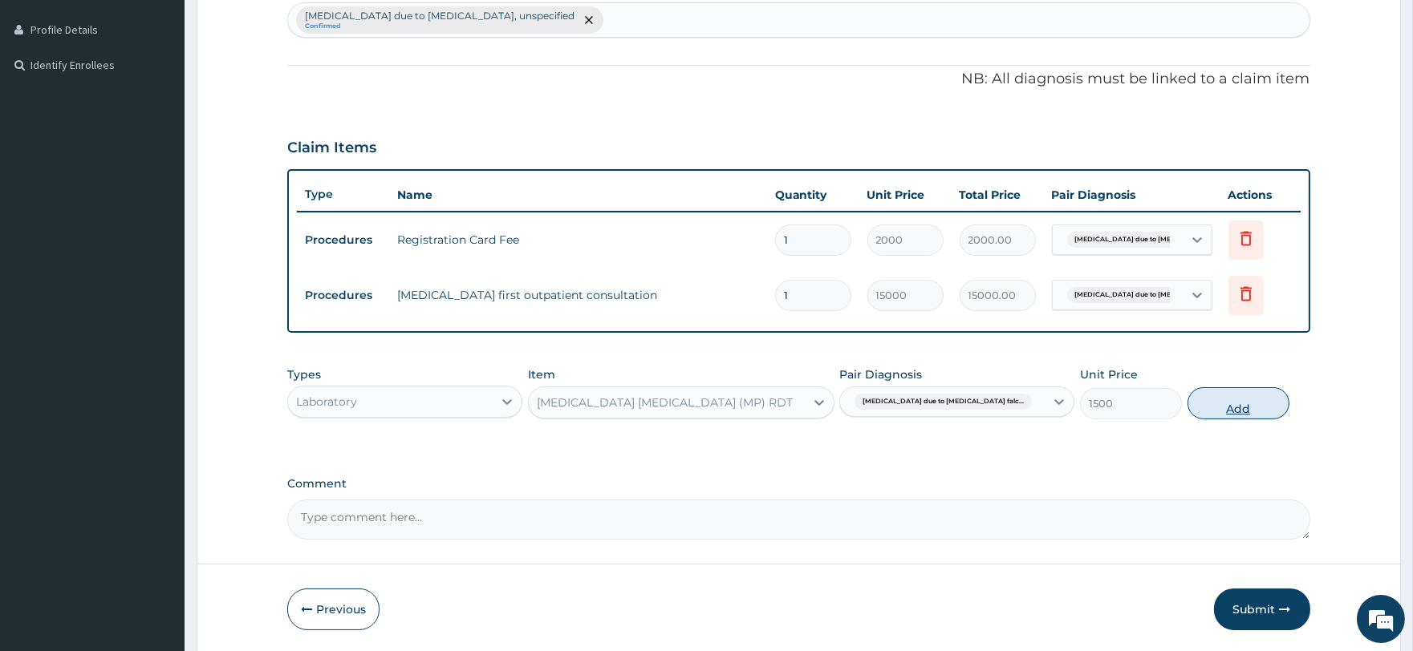
click at [1223, 398] on button "Add" at bounding box center [1238, 404] width 102 height 32
type input "0"
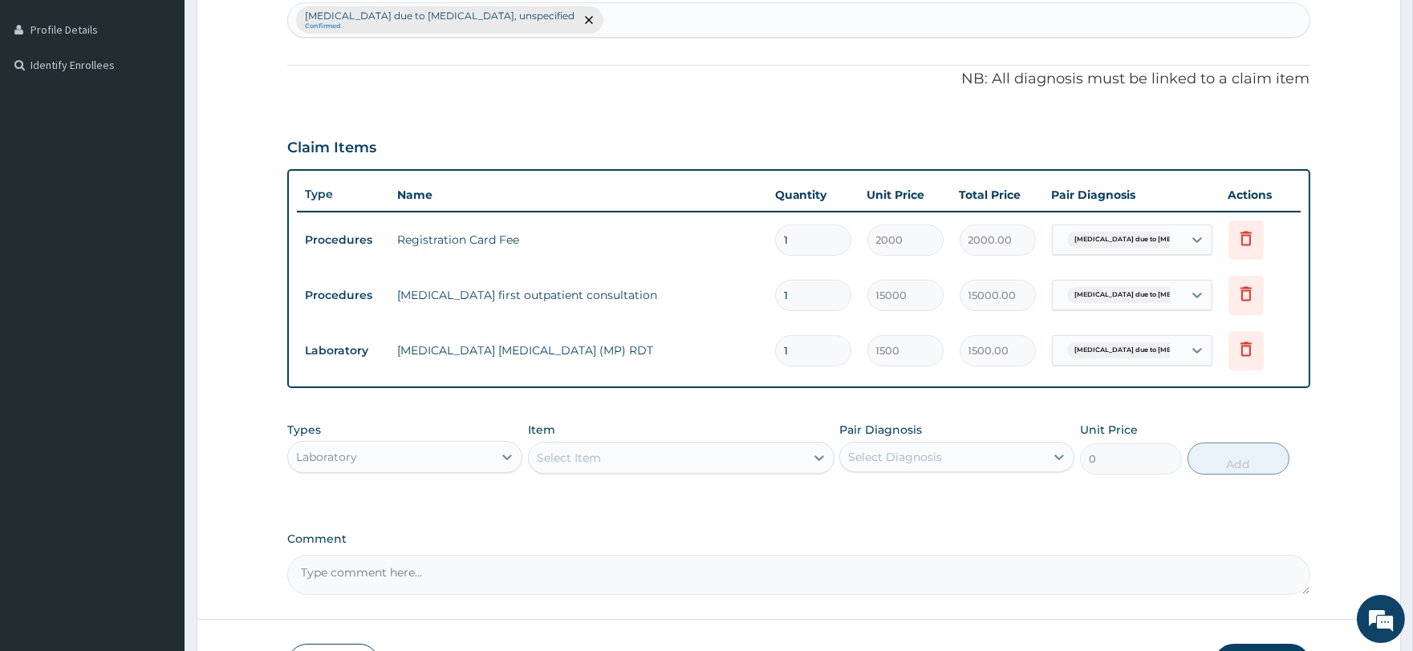
click at [586, 454] on div "Select Item" at bounding box center [569, 458] width 64 height 16
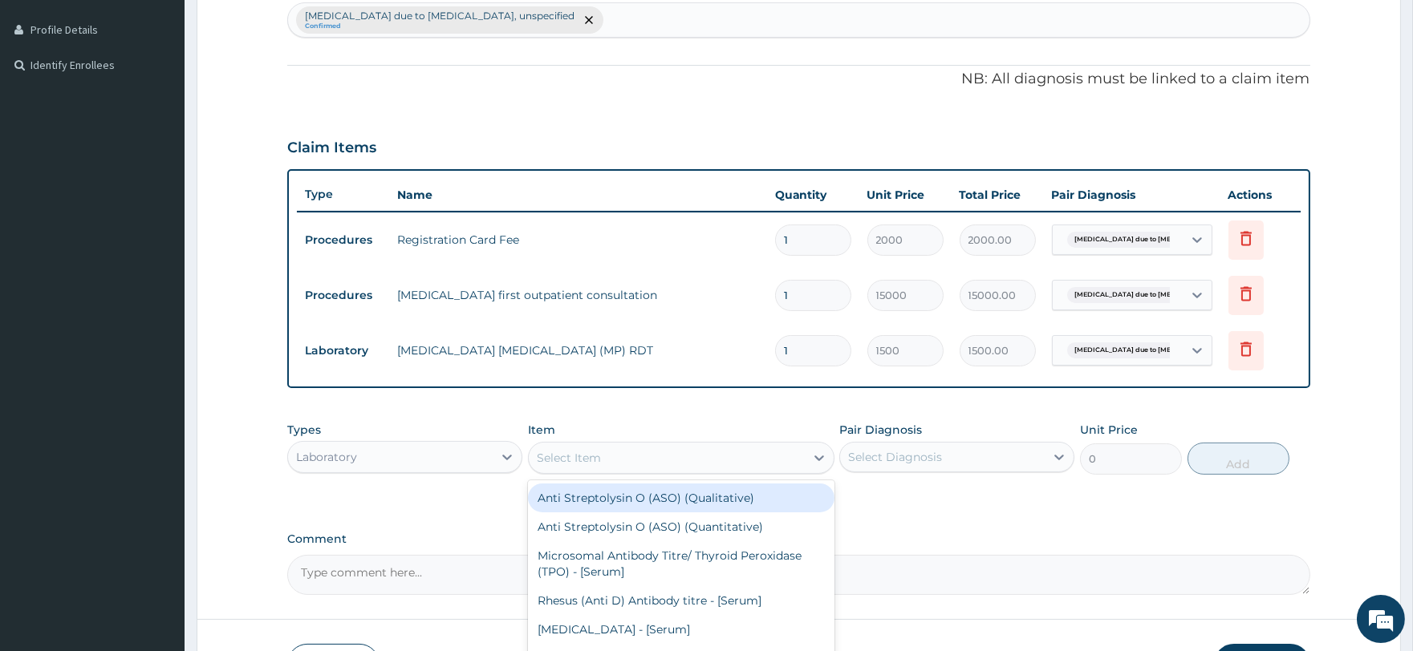
click at [265, 421] on form "Step 2 of 2 PA Code / Prescription Code Enter Code(Secondary Care Only) Encount…" at bounding box center [799, 183] width 1204 height 1053
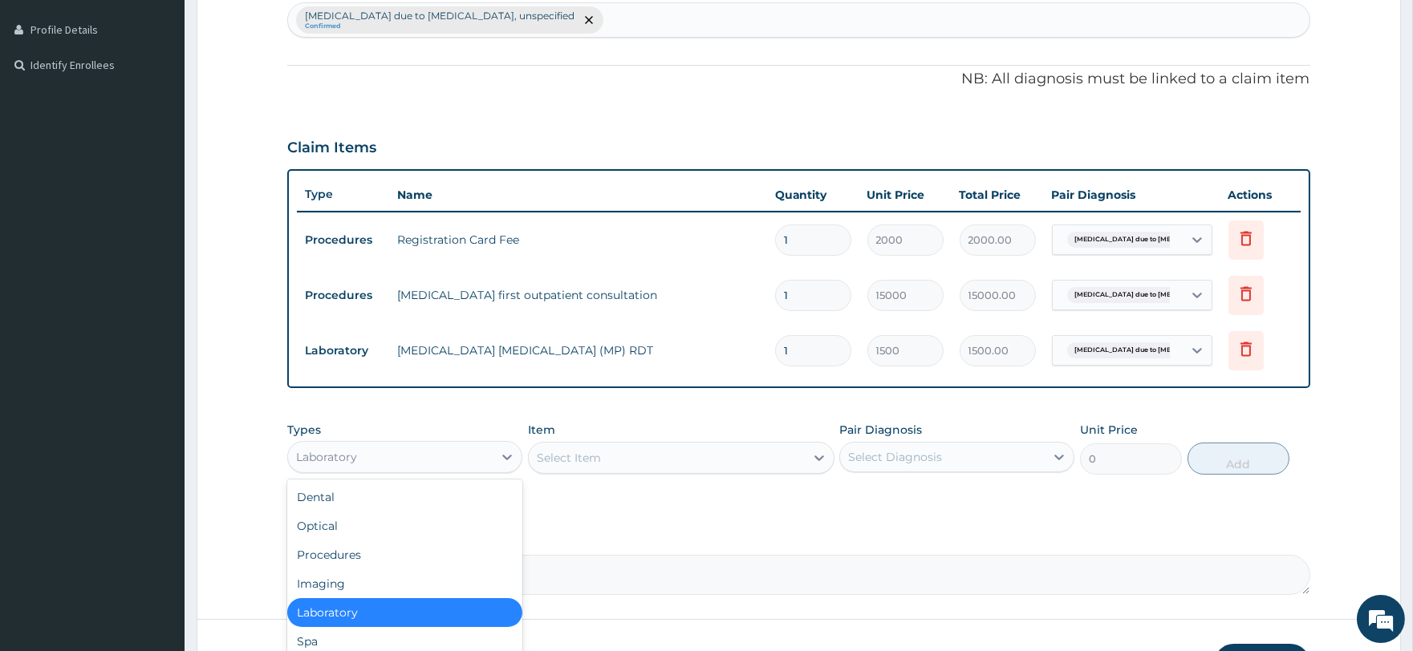
click at [422, 455] on div "Laboratory" at bounding box center [390, 457] width 205 height 26
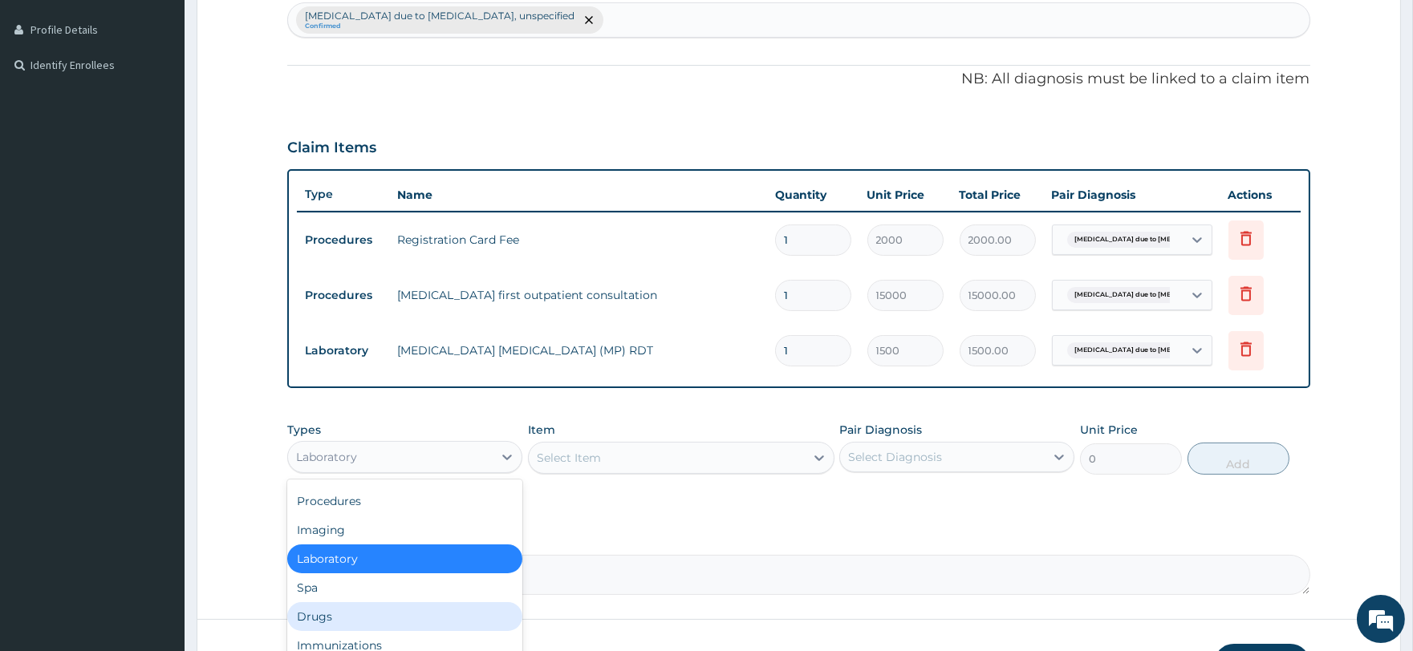
click at [396, 604] on div "Drugs" at bounding box center [404, 617] width 235 height 29
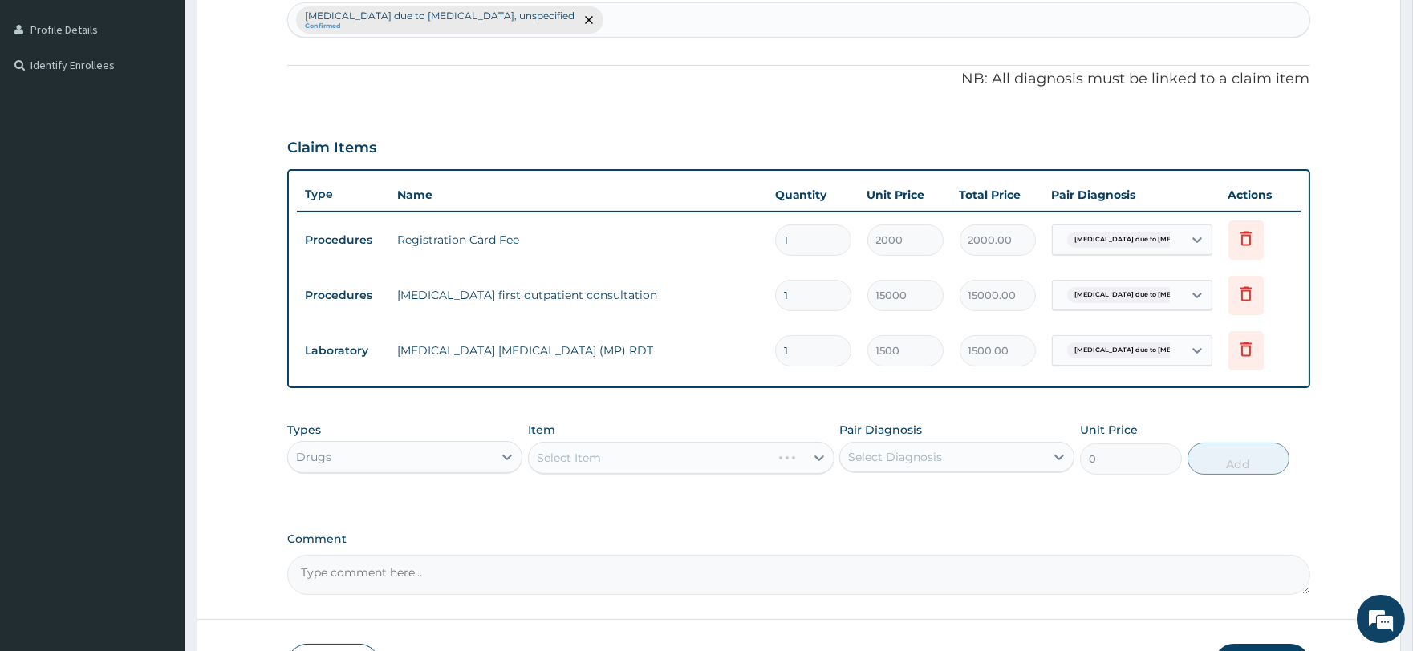
click at [584, 456] on div "Select Item" at bounding box center [681, 458] width 306 height 32
click at [586, 455] on div "Select Item" at bounding box center [569, 458] width 64 height 16
type input "p"
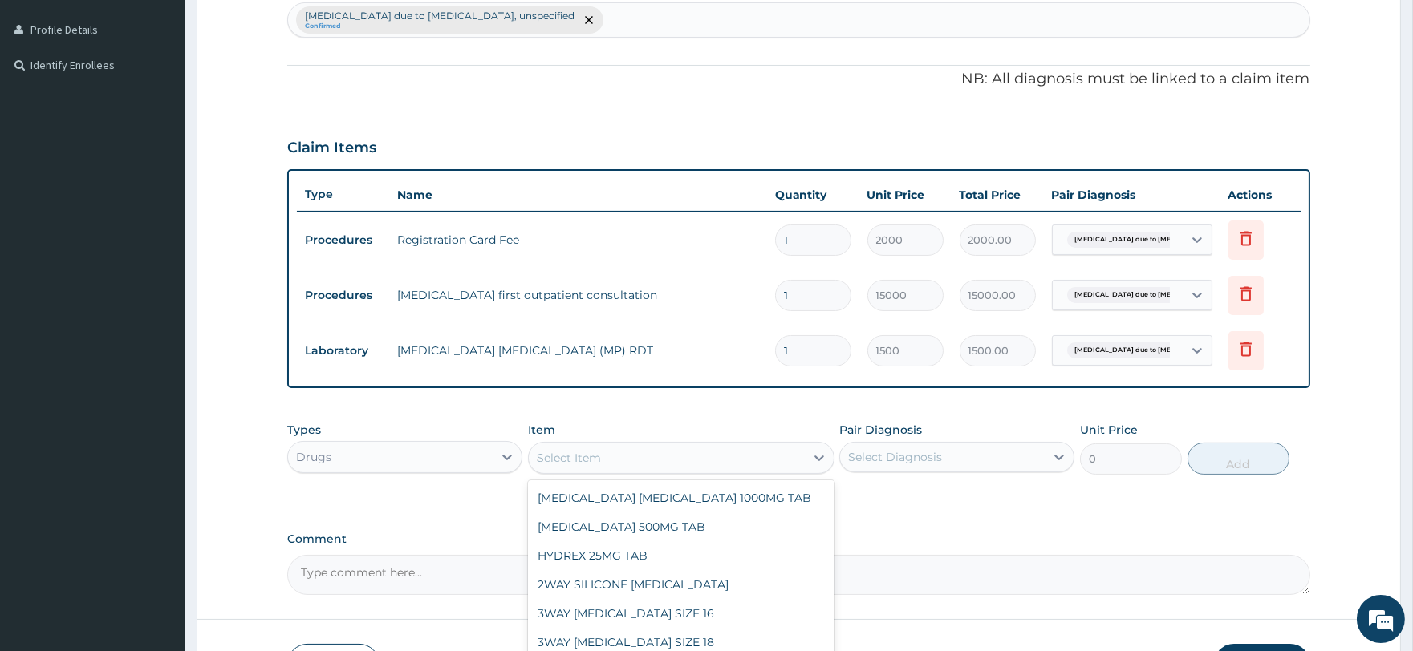
type input "alaxi"
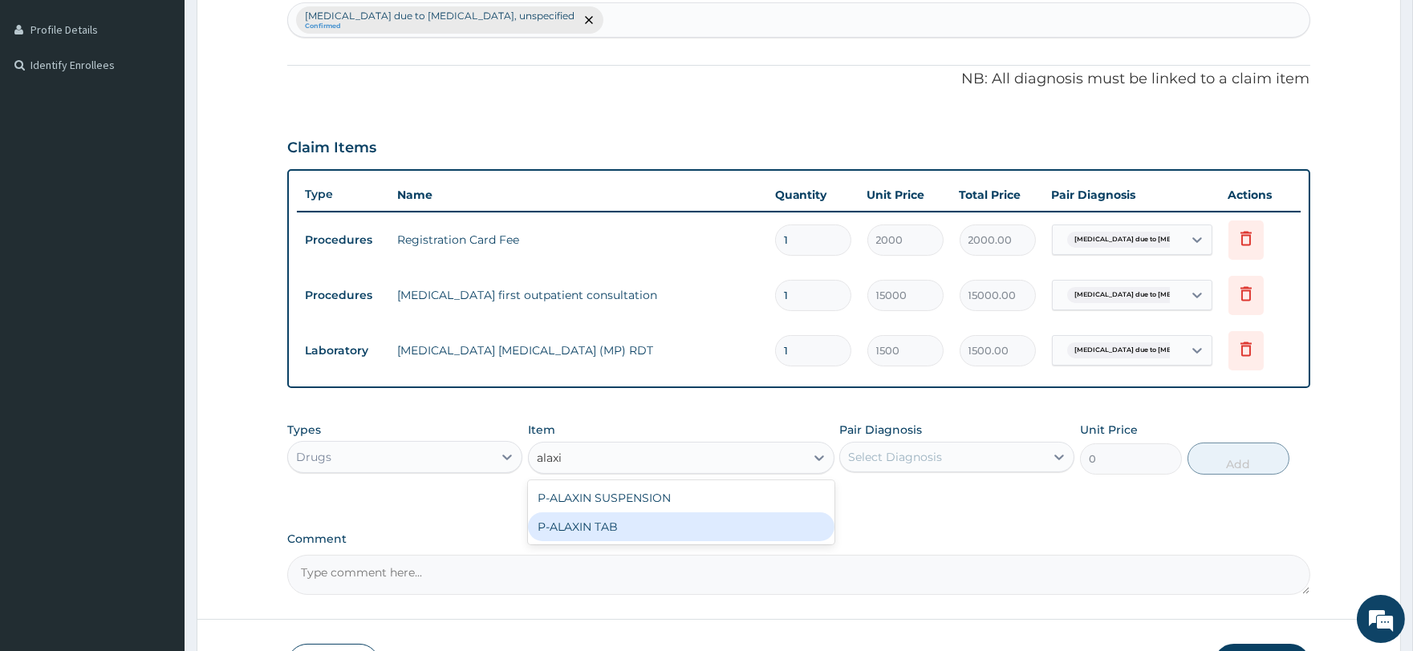
click at [588, 525] on div "P-ALAXIN TAB" at bounding box center [681, 527] width 306 height 29
type input "262.5"
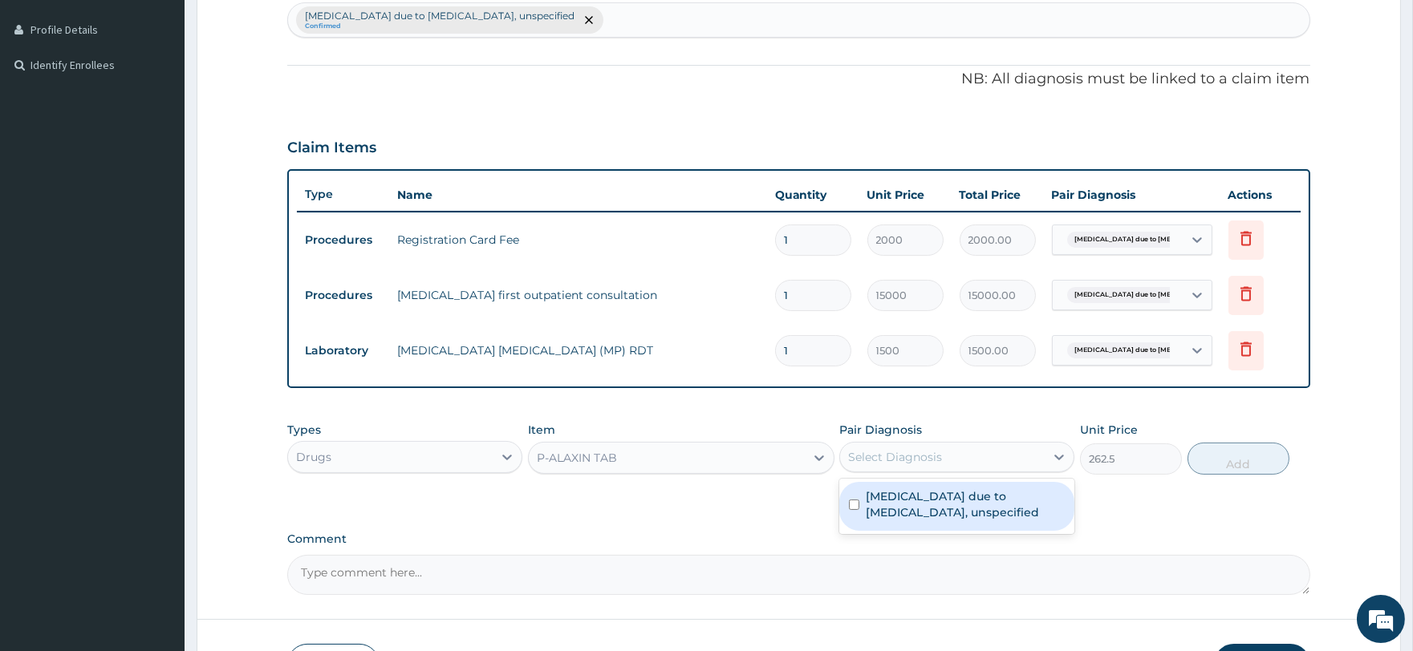
click at [915, 450] on div "Select Diagnosis" at bounding box center [895, 457] width 94 height 16
click at [923, 498] on label "Malaria due to Plasmodium falciparum, unspecified" at bounding box center [965, 505] width 199 height 32
checkbox input "true"
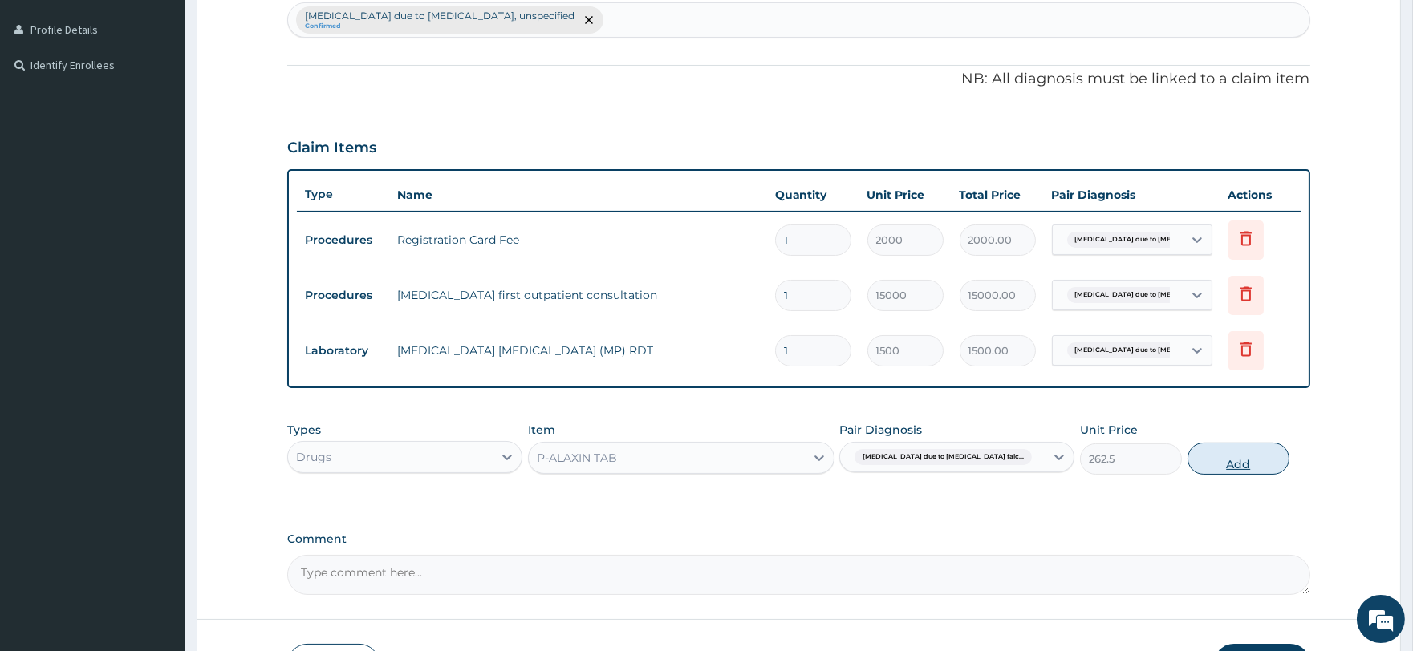
click at [1228, 457] on button "Add" at bounding box center [1238, 459] width 102 height 32
type input "0"
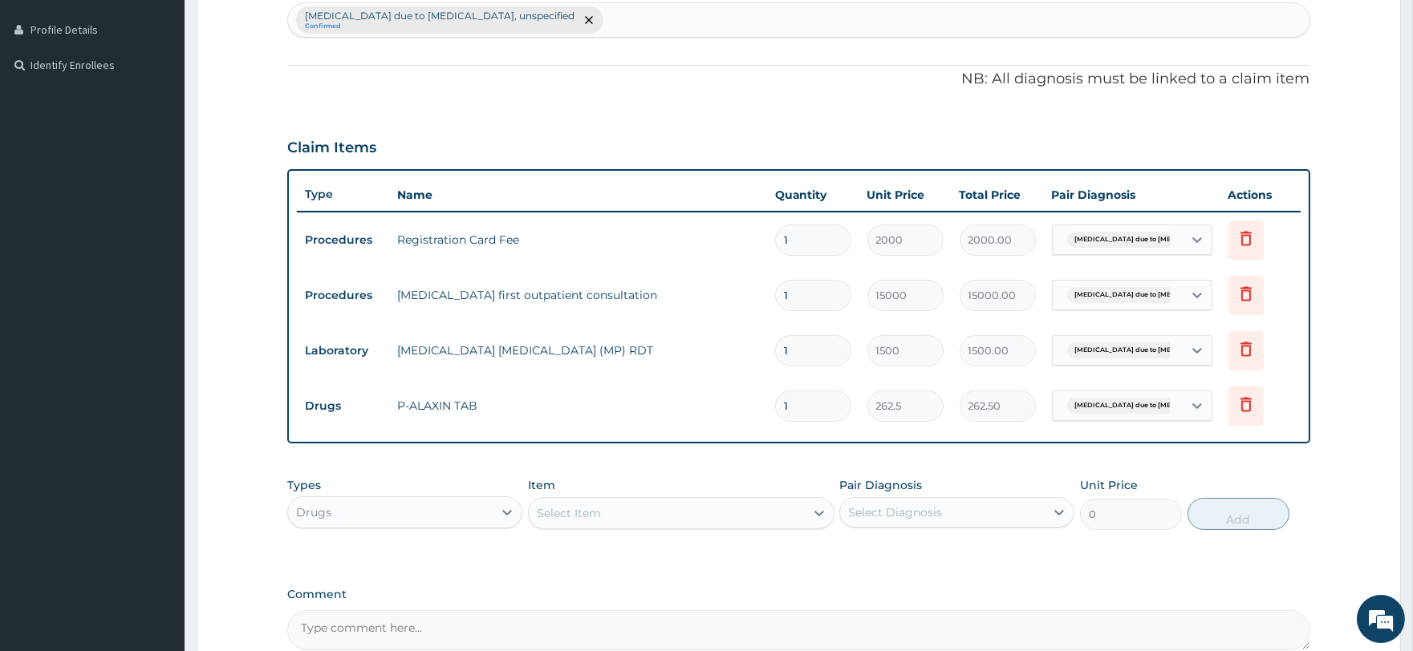
type input "0.00"
type input "9"
type input "2362.50"
type input "0.00"
type input "6"
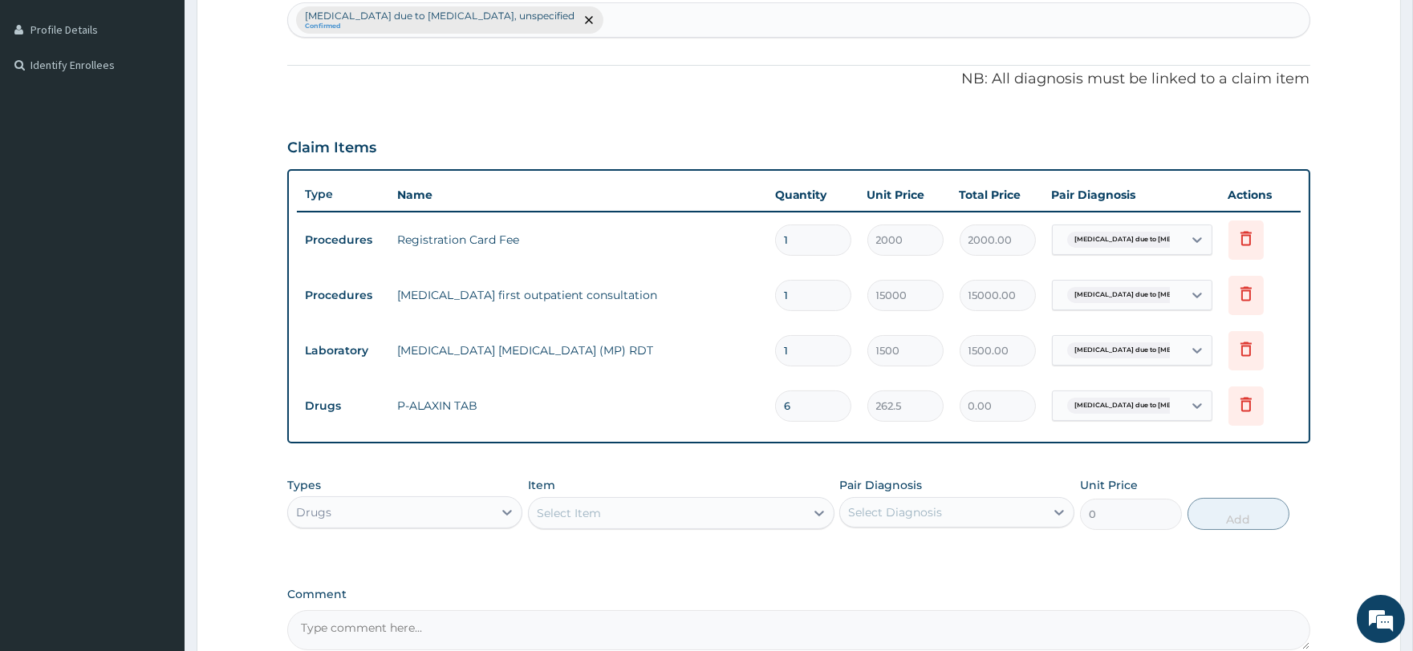
type input "1575.00"
type input "6"
click at [574, 513] on div "Select Item" at bounding box center [569, 513] width 64 height 16
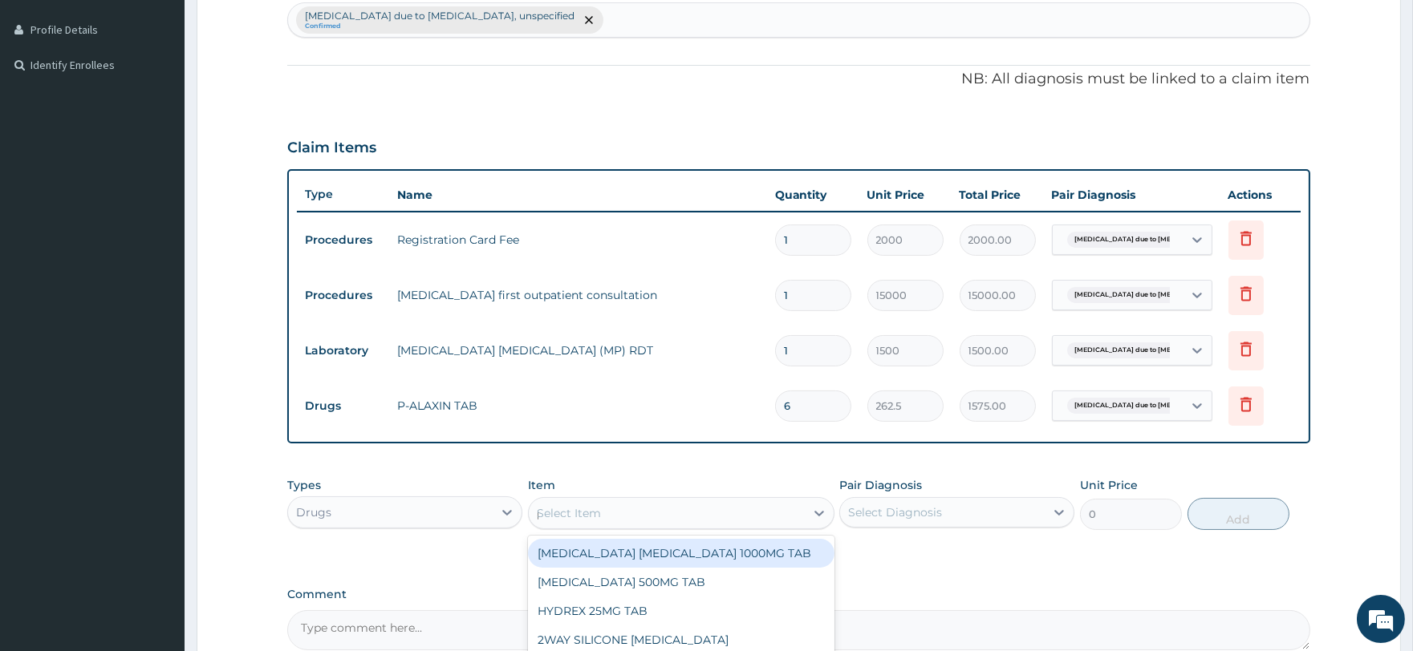
type input "parace"
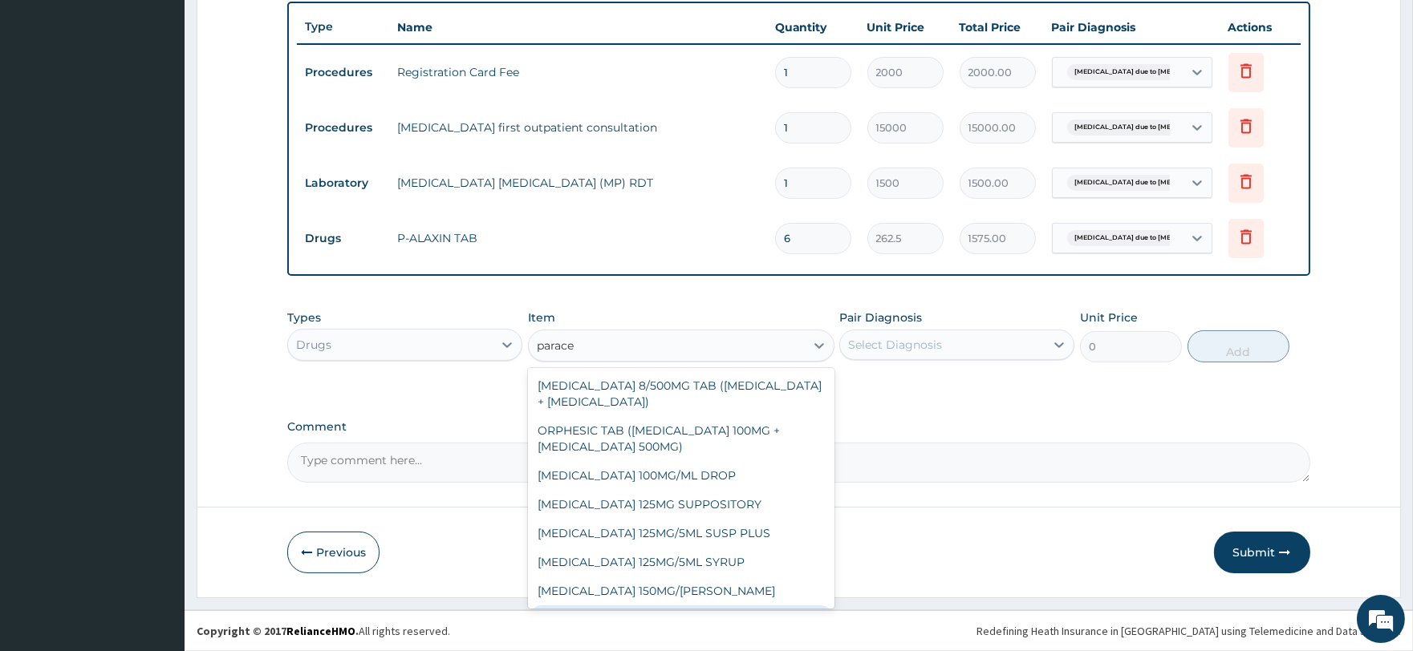
scroll to position [86, 0]
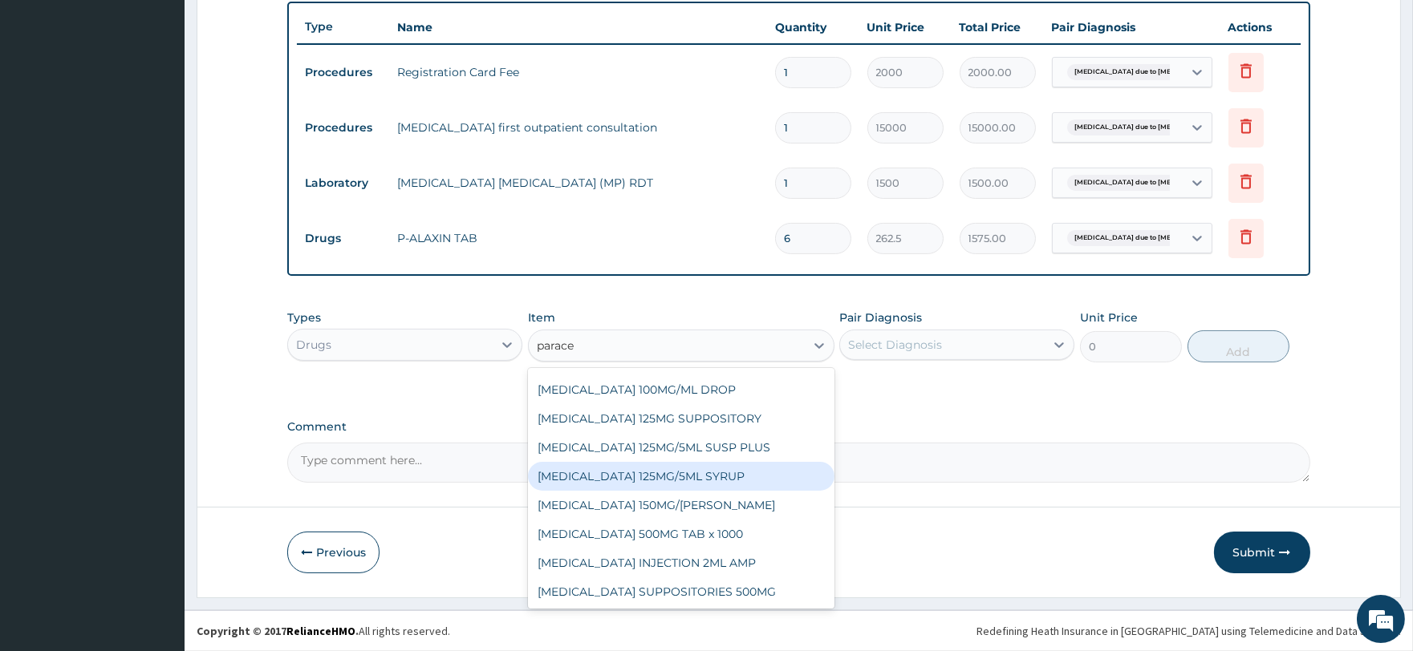
click at [733, 480] on div "PARACETAMOL 125MG/5ML SYRUP" at bounding box center [681, 476] width 306 height 29
type input "525"
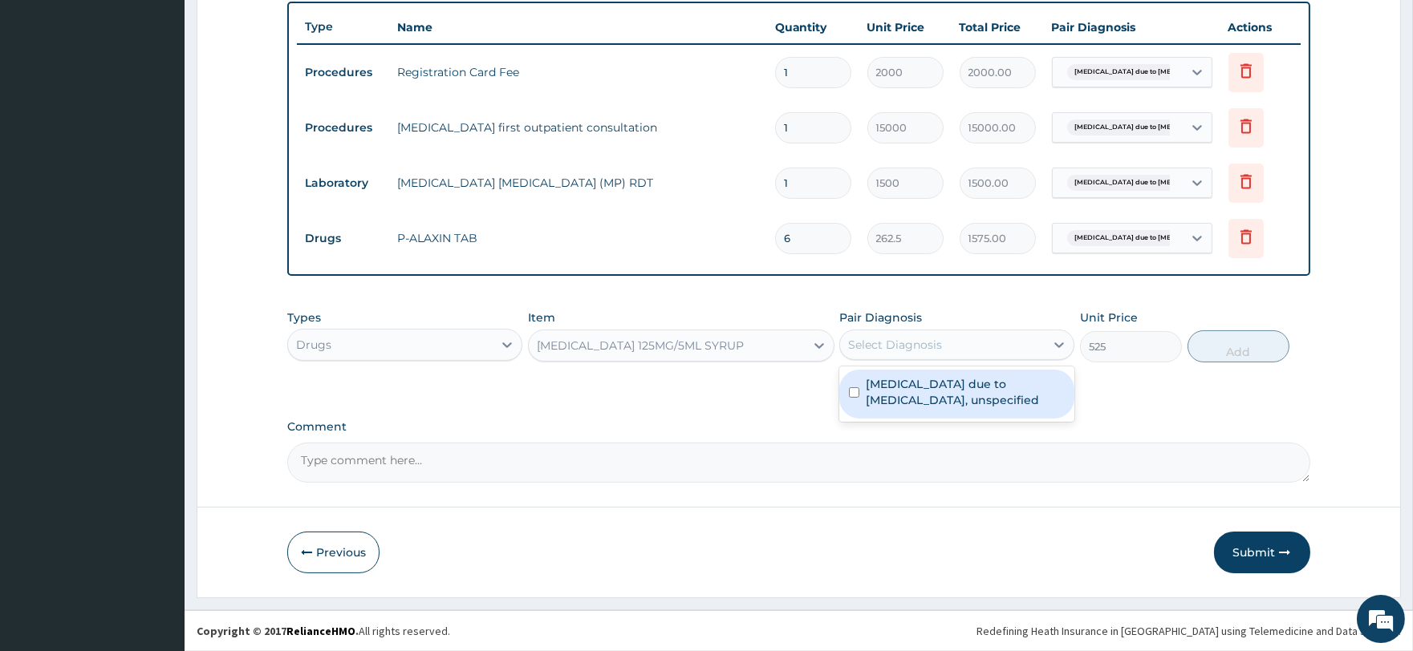
click at [895, 333] on div "Select Diagnosis" at bounding box center [942, 345] width 205 height 26
click at [901, 379] on label "Malaria due to Plasmodium falciparum, unspecified" at bounding box center [965, 392] width 199 height 32
checkbox input "true"
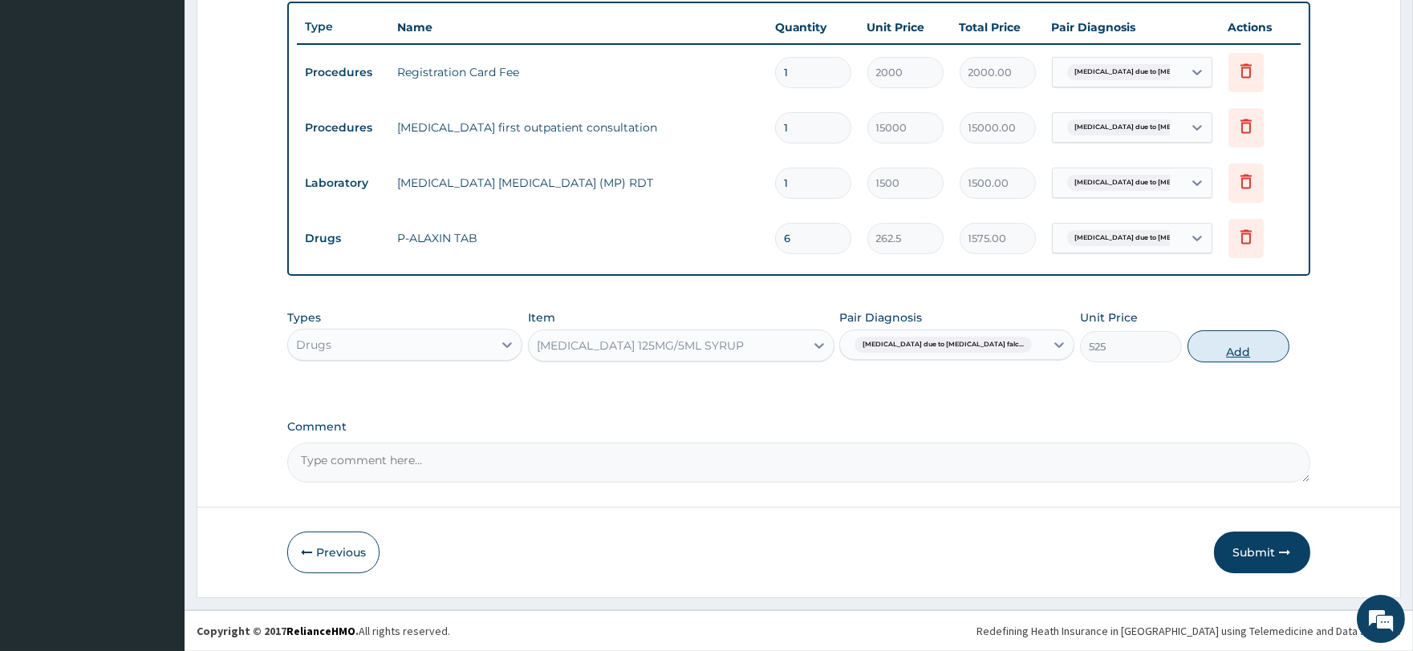
click at [1229, 332] on button "Add" at bounding box center [1238, 347] width 102 height 32
type input "0"
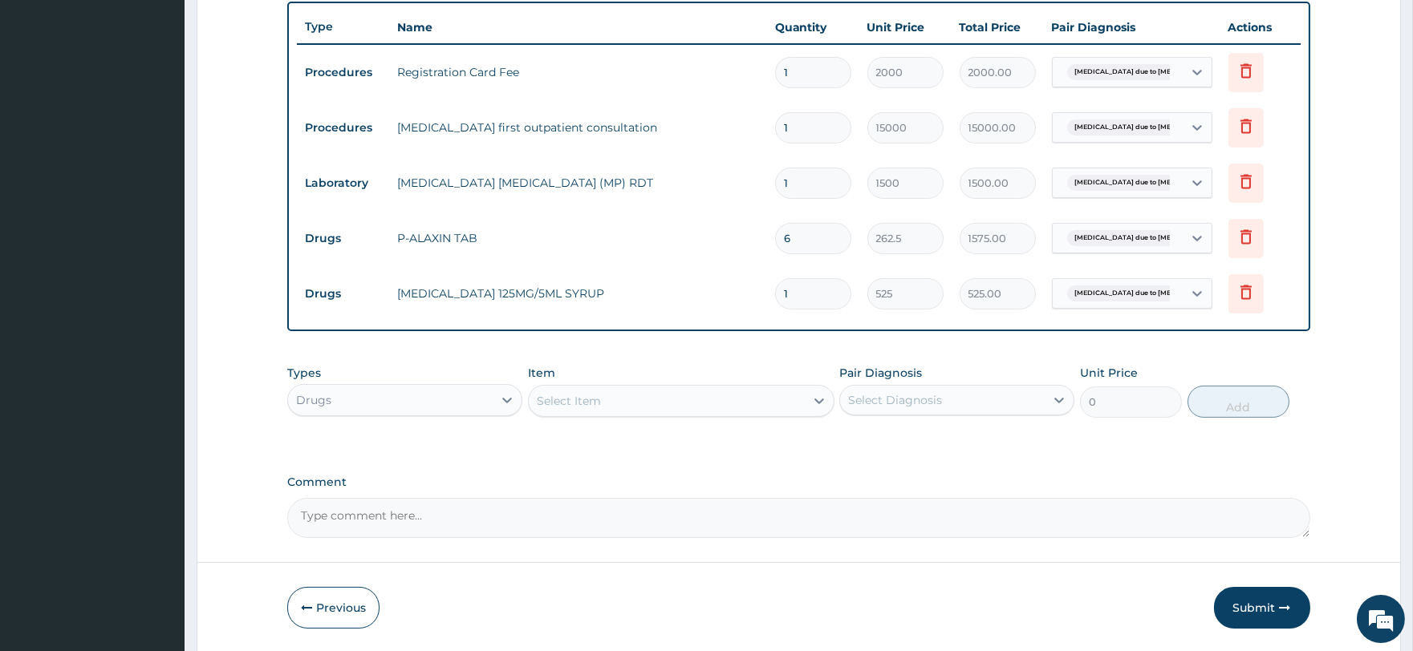
click at [572, 375] on div "Item Select Item" at bounding box center [681, 391] width 306 height 53
click at [575, 394] on div "Select Item" at bounding box center [569, 401] width 64 height 16
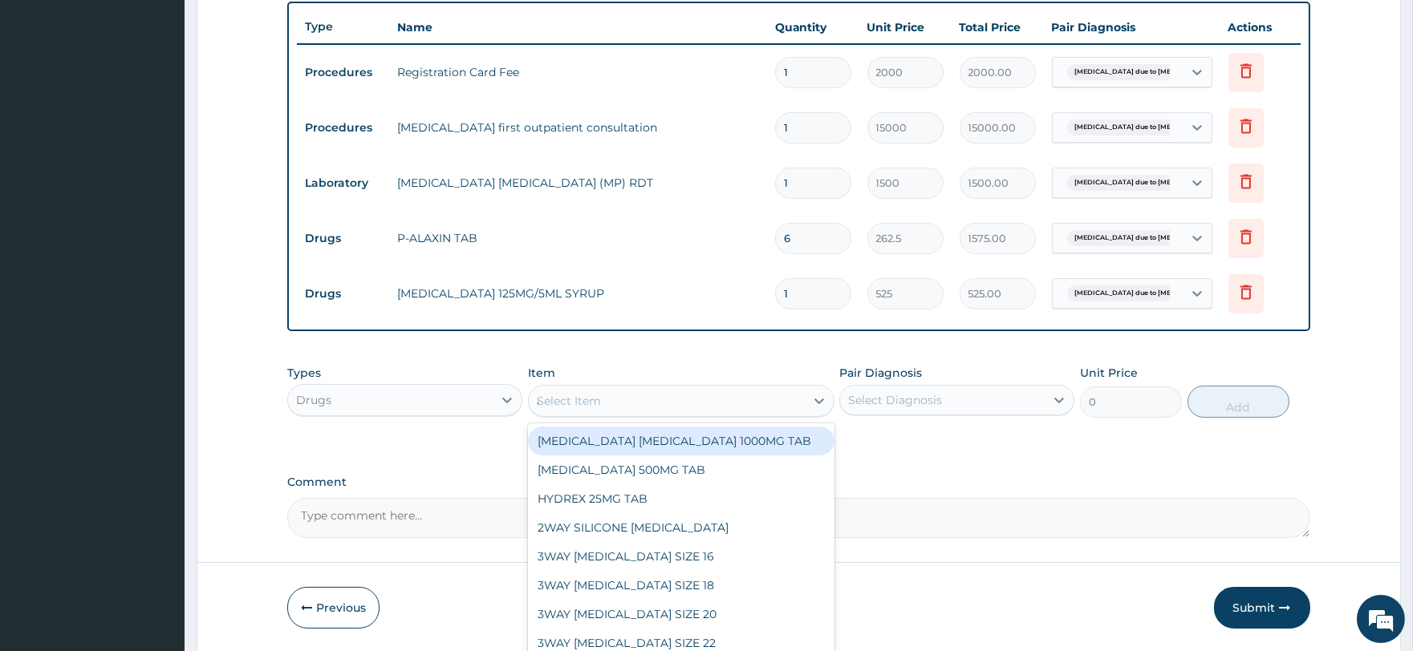
type input "alaxi"
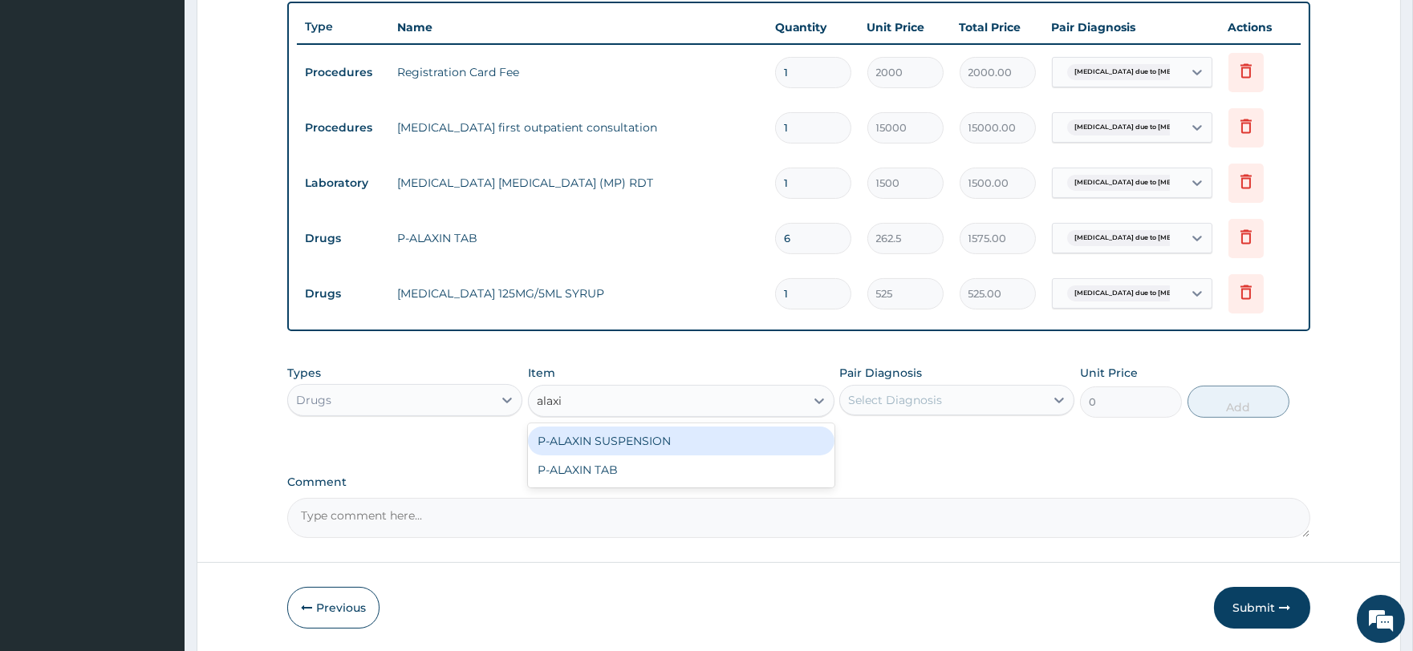
click at [599, 440] on div "P-ALAXIN SUSPENSION" at bounding box center [681, 441] width 306 height 29
type input "1890"
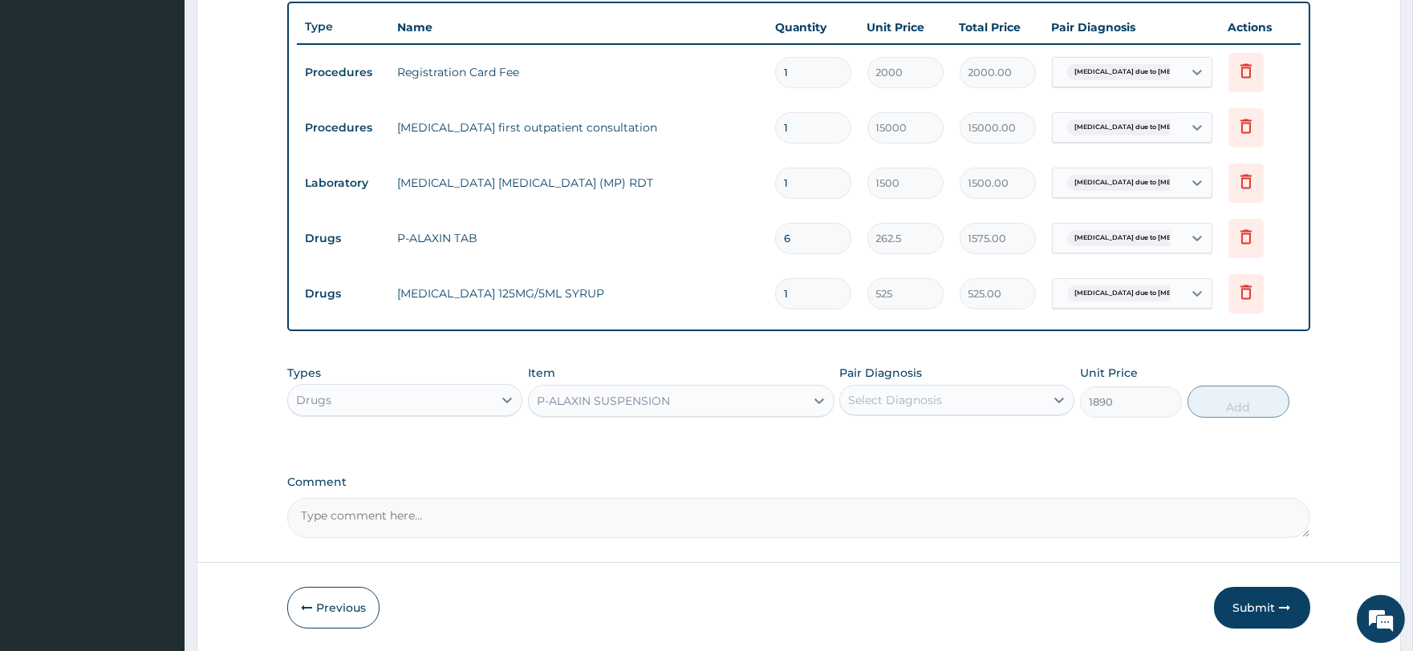
click at [956, 400] on div "Select Diagnosis" at bounding box center [942, 401] width 205 height 26
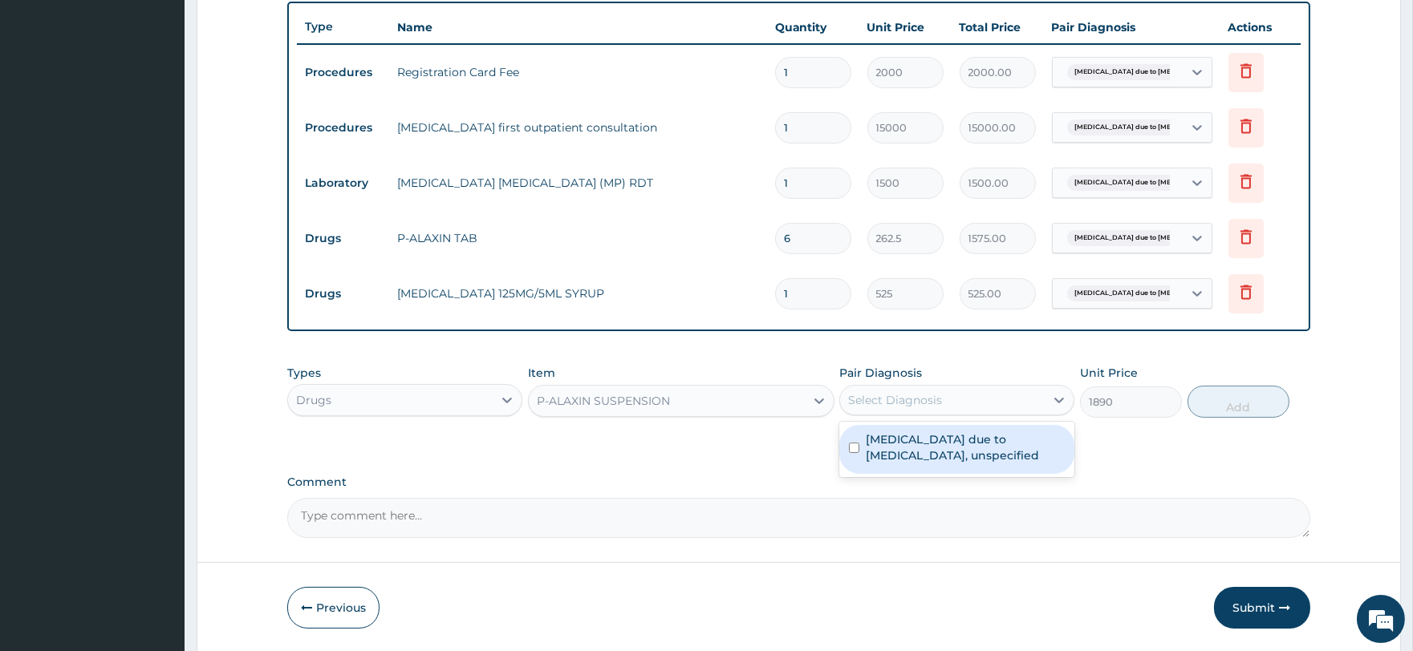
click at [948, 441] on label "Malaria due to Plasmodium falciparum, unspecified" at bounding box center [965, 448] width 199 height 32
checkbox input "true"
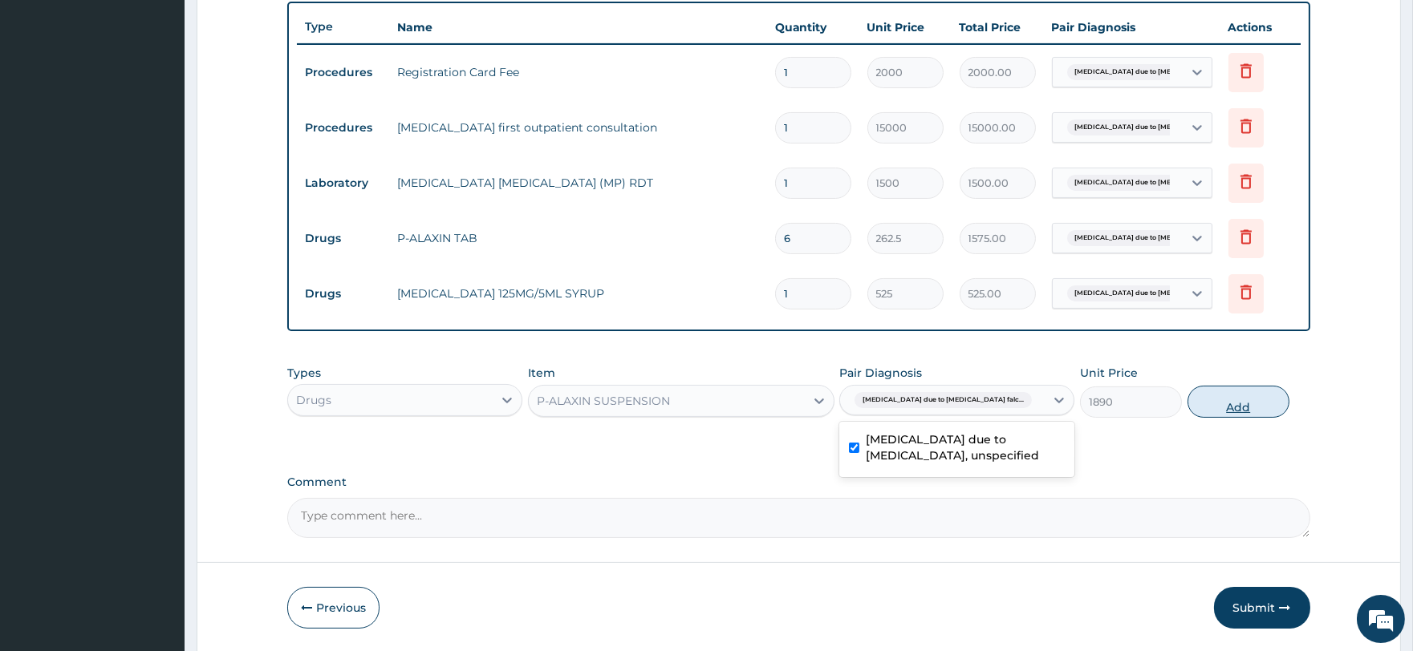
click at [1279, 396] on button "Add" at bounding box center [1238, 402] width 102 height 32
type input "0"
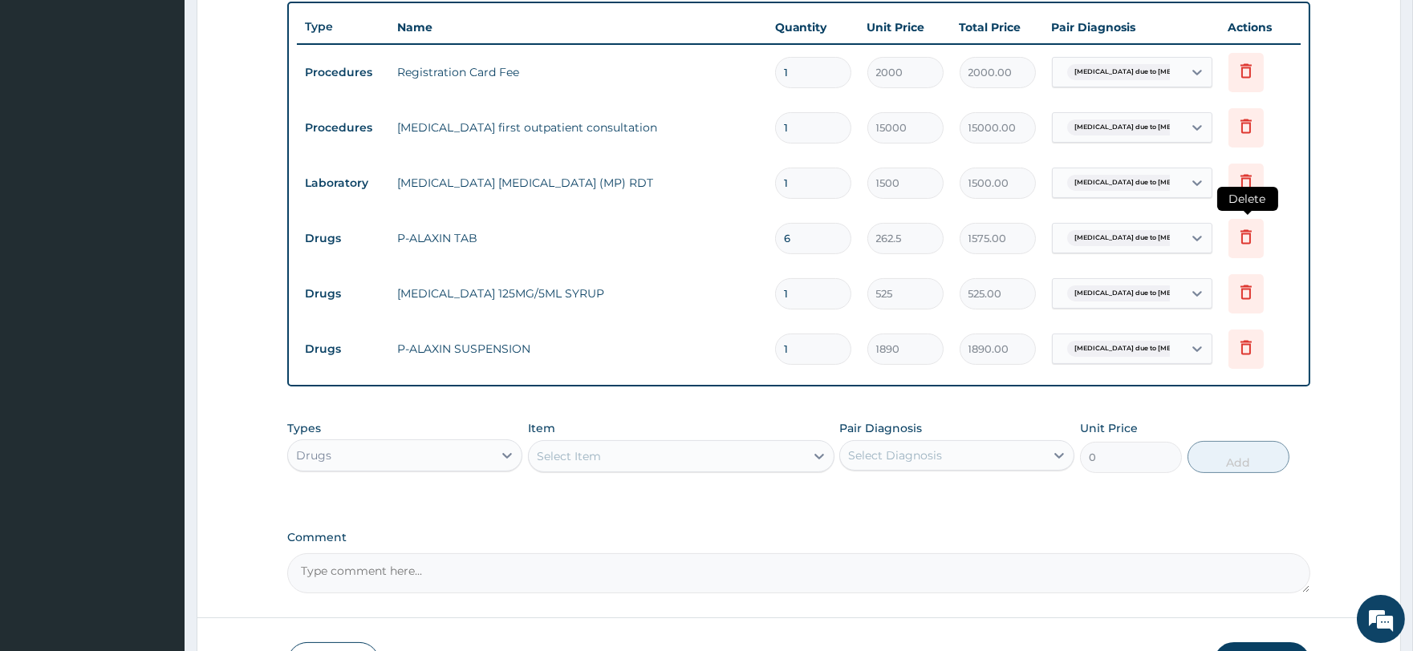
click at [1244, 238] on icon at bounding box center [1245, 236] width 19 height 19
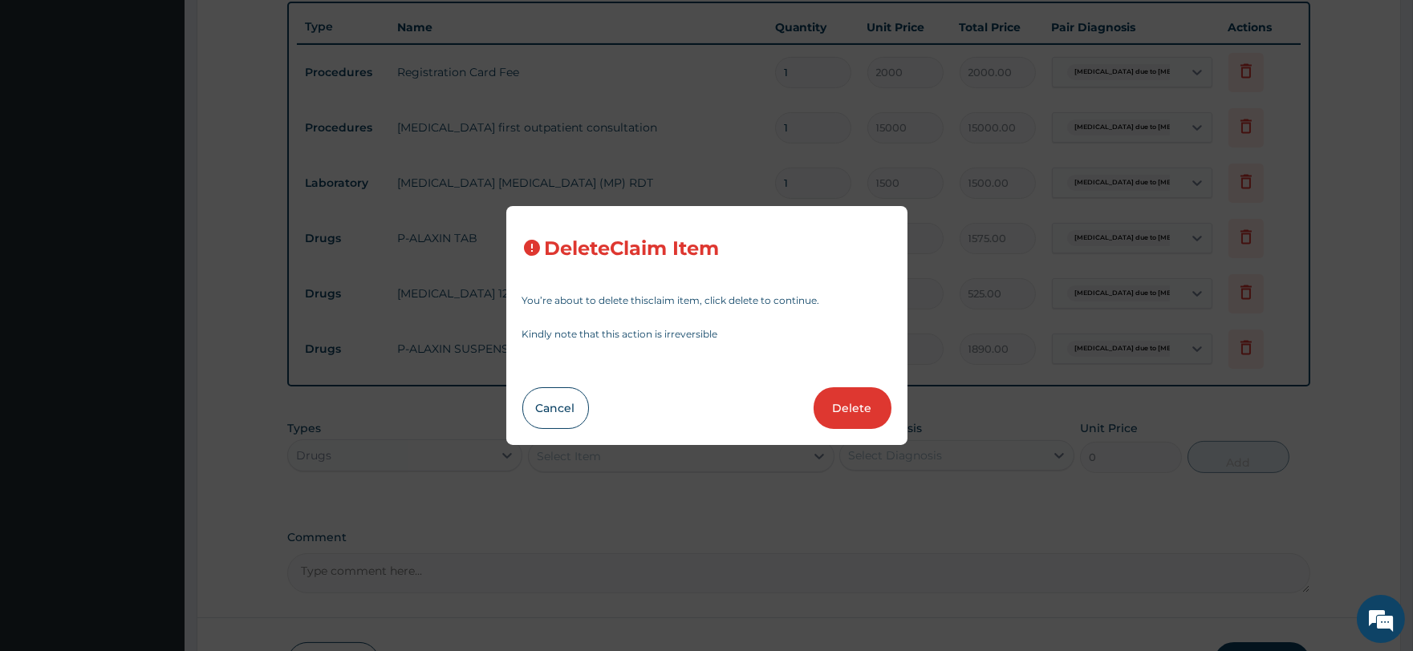
click at [823, 427] on div "Cancel Delete" at bounding box center [706, 409] width 369 height 42
click at [846, 412] on button "Delete" at bounding box center [853, 409] width 78 height 42
type input "1"
type input "525"
type input "525.00"
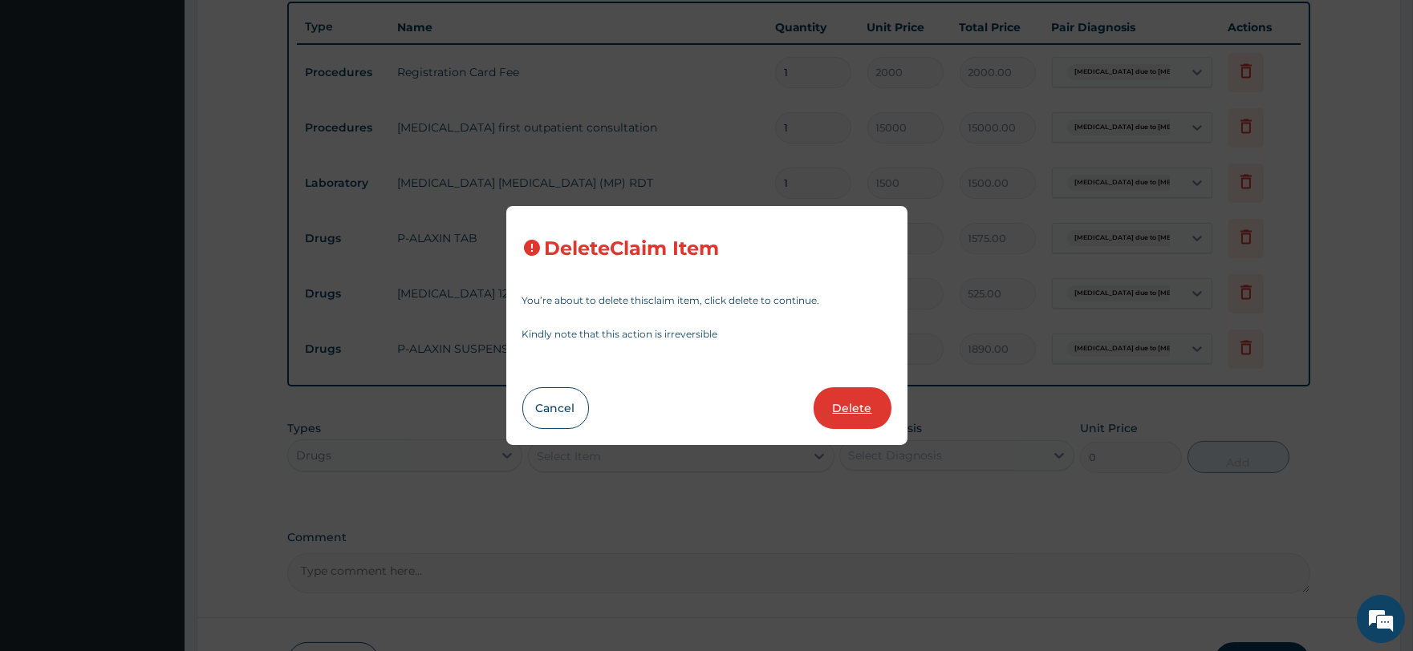
type input "1890"
type input "1890.00"
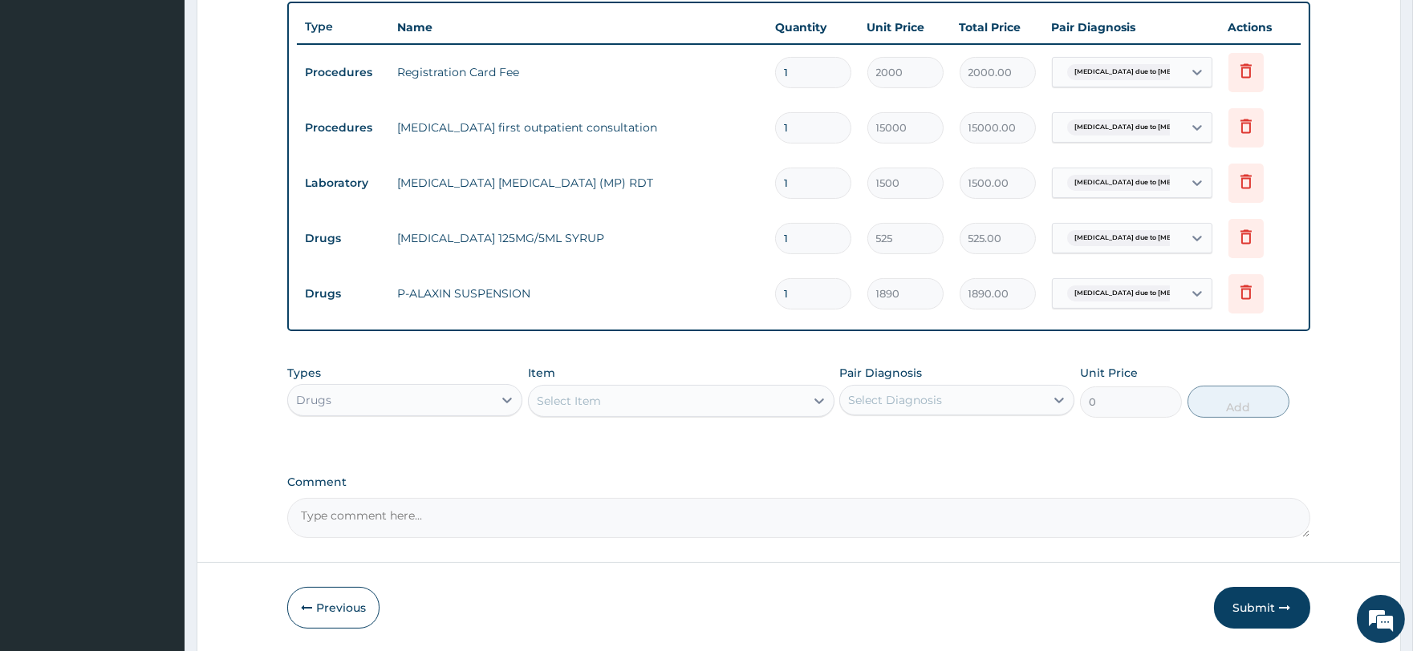
click at [626, 408] on div "Select Item" at bounding box center [667, 401] width 276 height 26
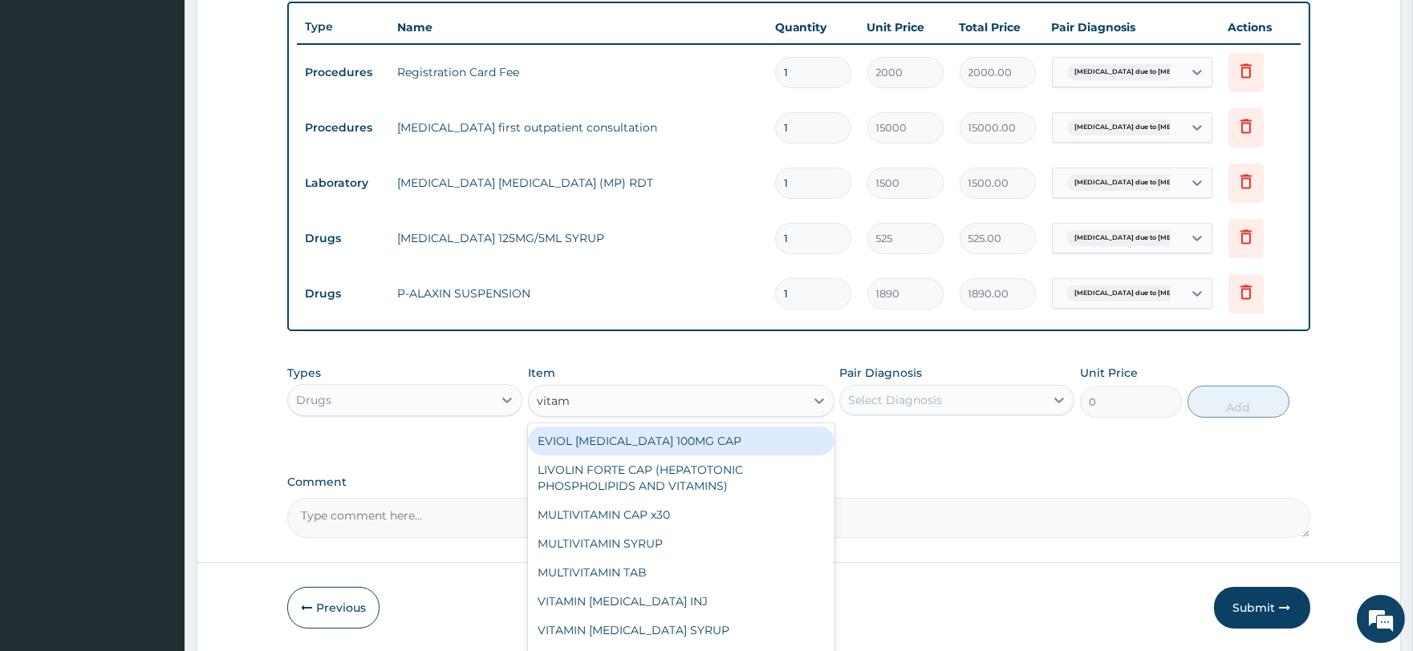
type input "vitamin"
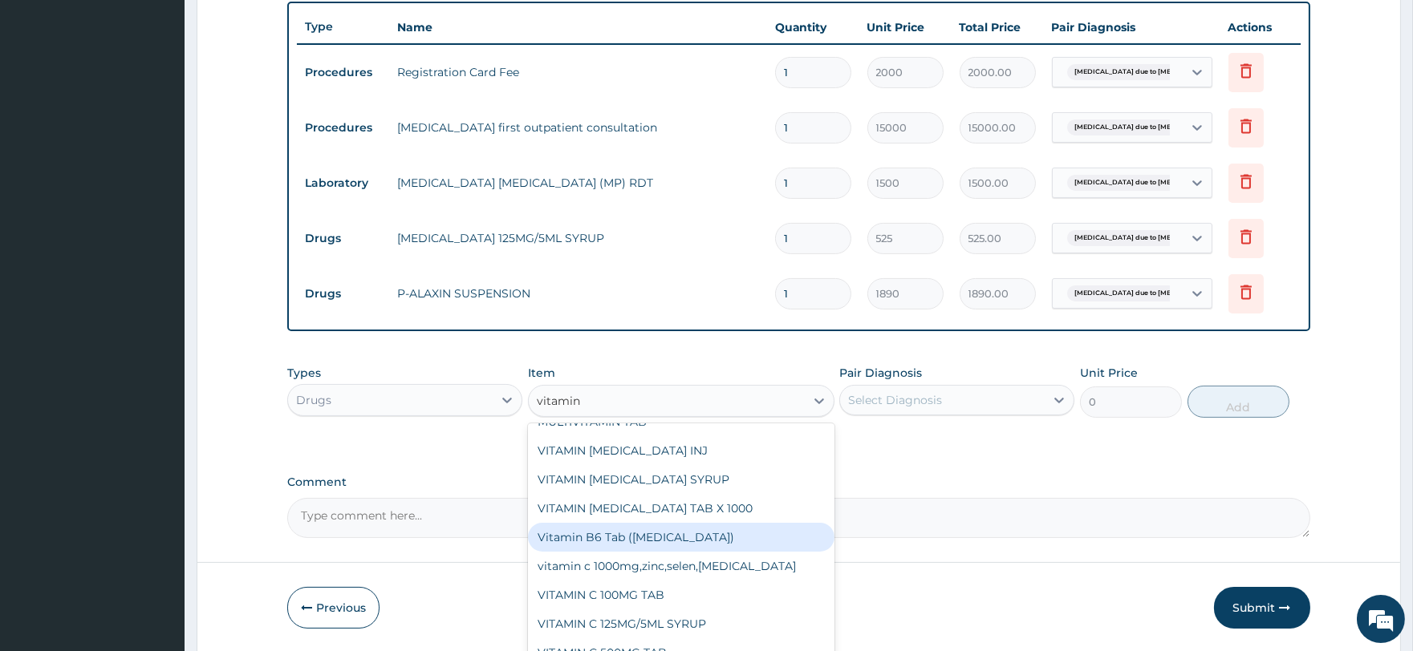
scroll to position [178, 0]
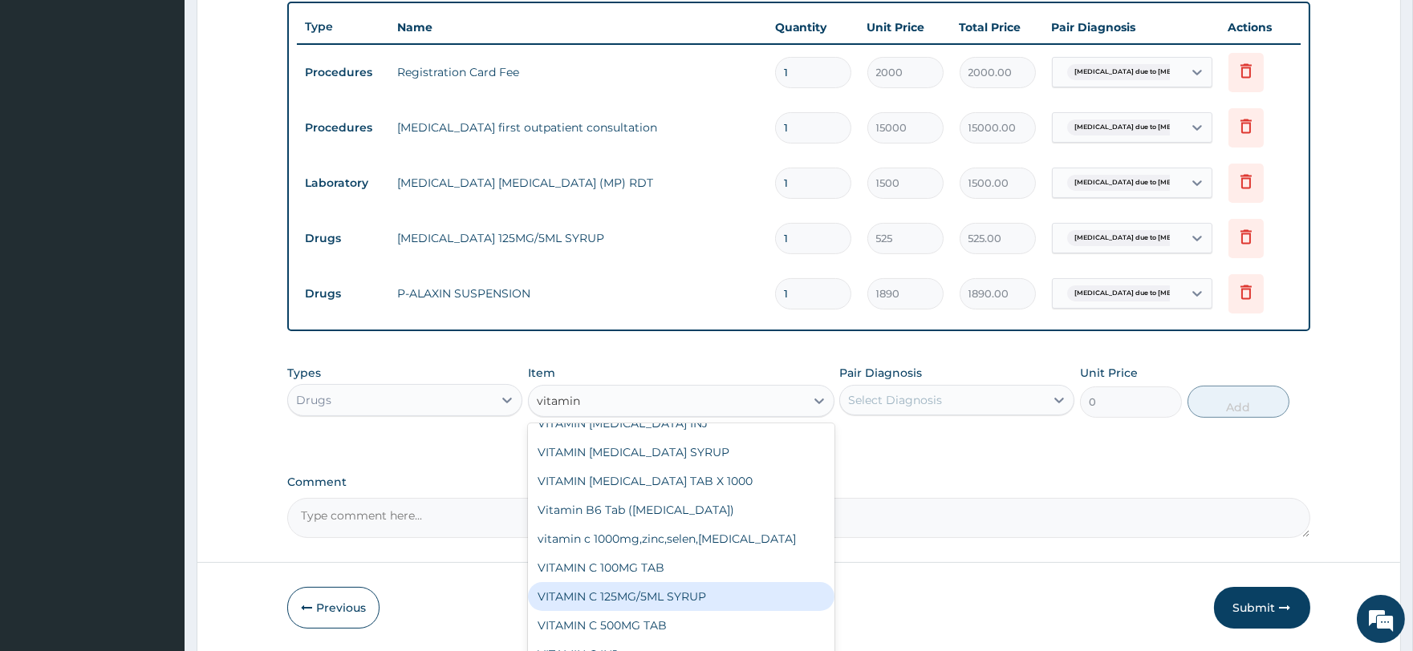
click at [678, 590] on div "VITAMIN C 125MG/5ML SYRUP" at bounding box center [681, 596] width 306 height 29
type input "525"
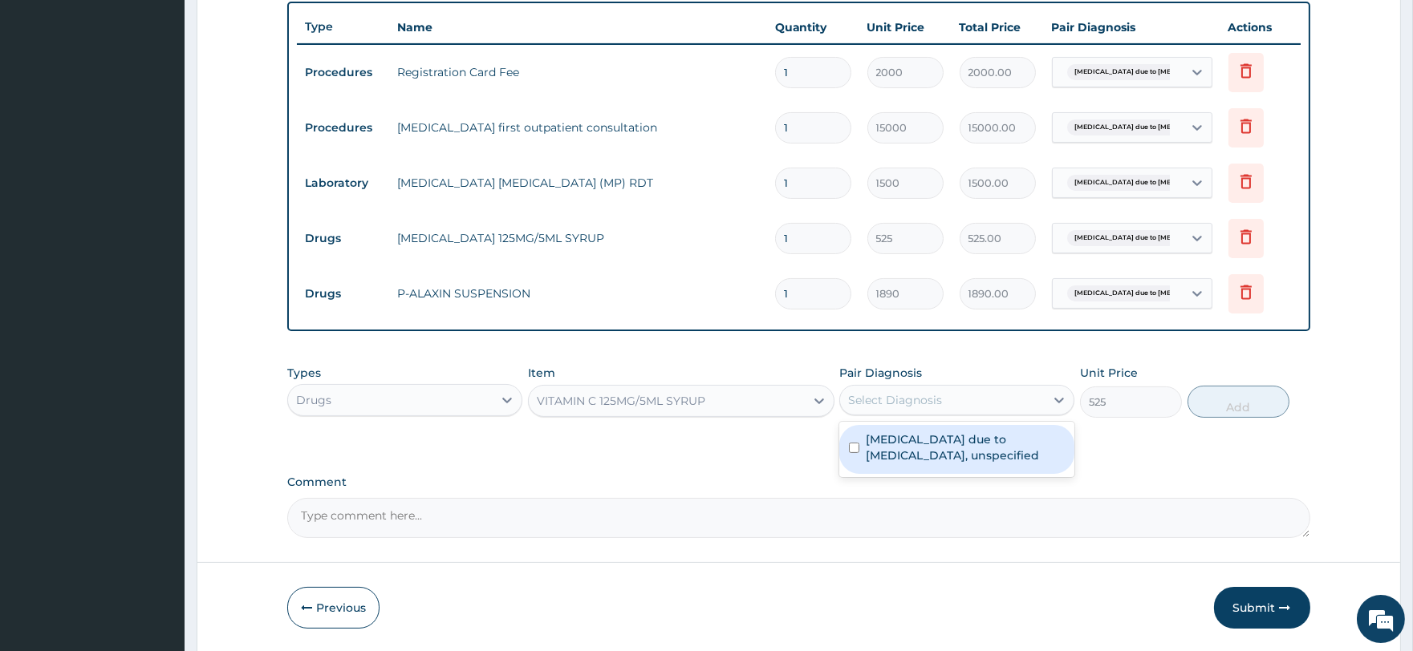
click at [1005, 404] on div "Select Diagnosis" at bounding box center [942, 401] width 205 height 26
click at [995, 436] on label "Malaria due to Plasmodium falciparum, unspecified" at bounding box center [965, 448] width 199 height 32
checkbox input "true"
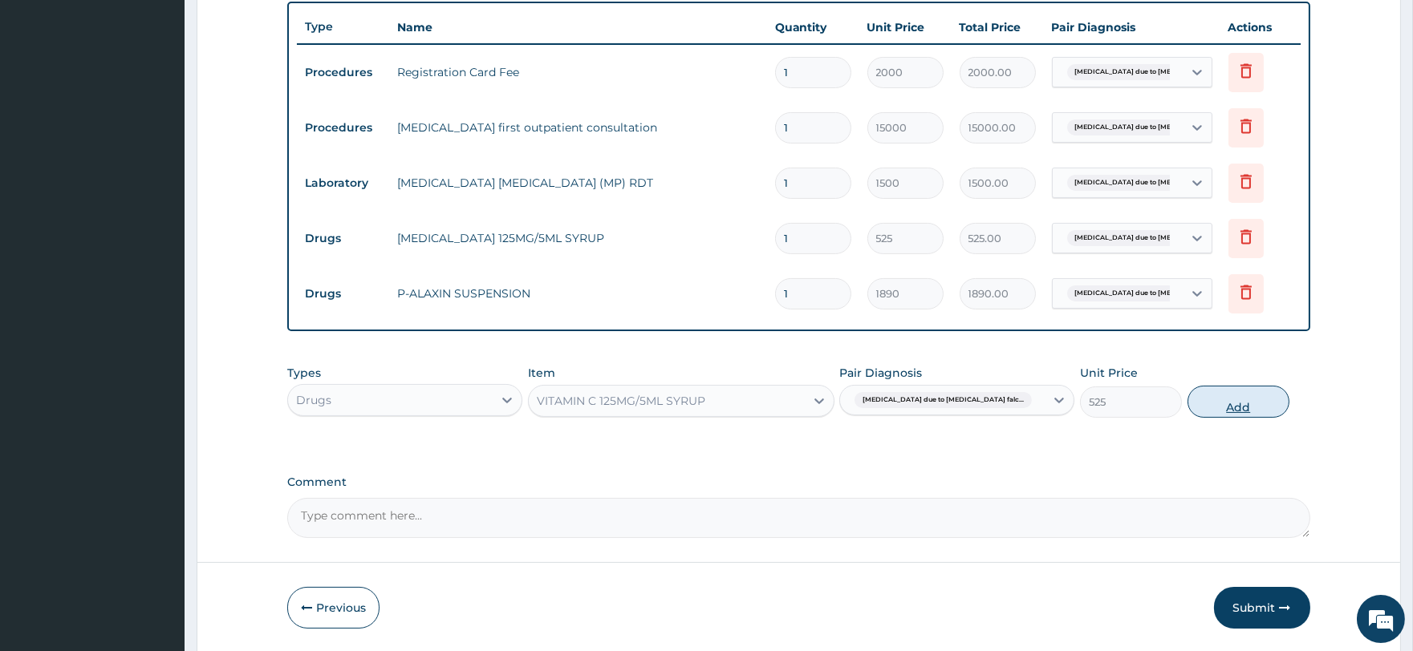
click at [1222, 414] on button "Add" at bounding box center [1238, 402] width 102 height 32
type input "0"
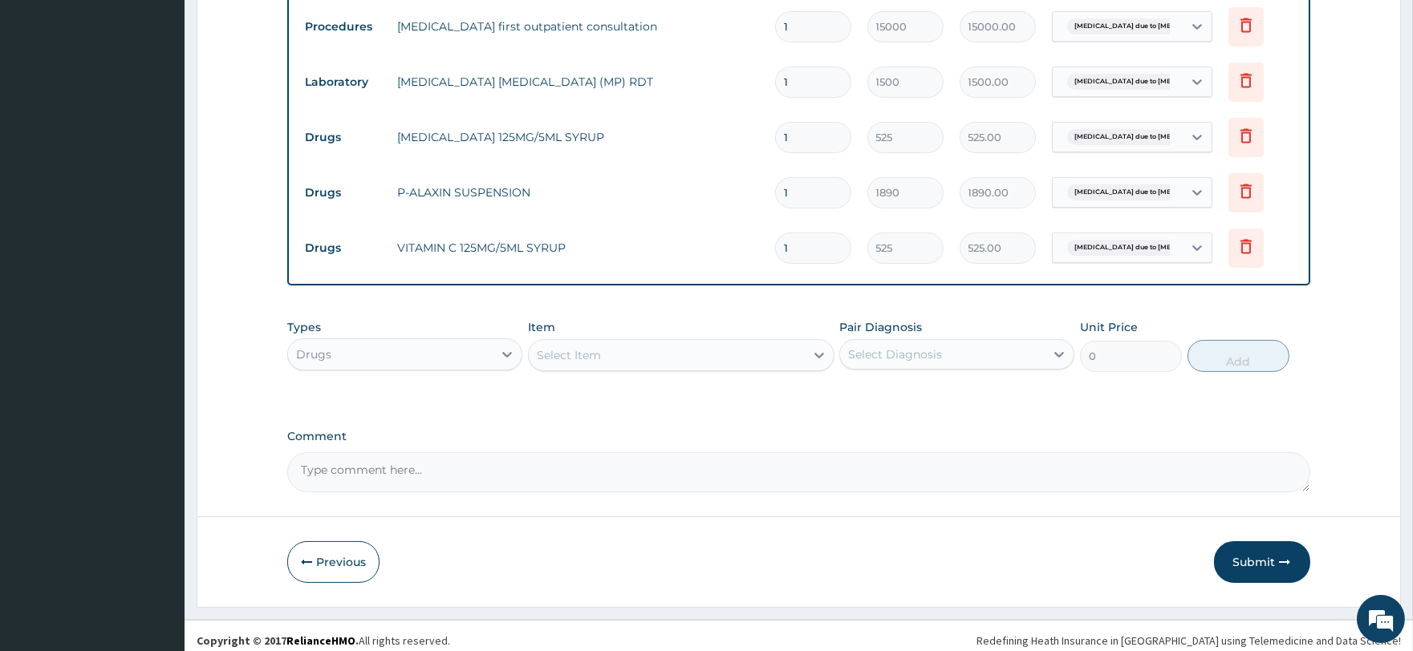
scroll to position [707, 0]
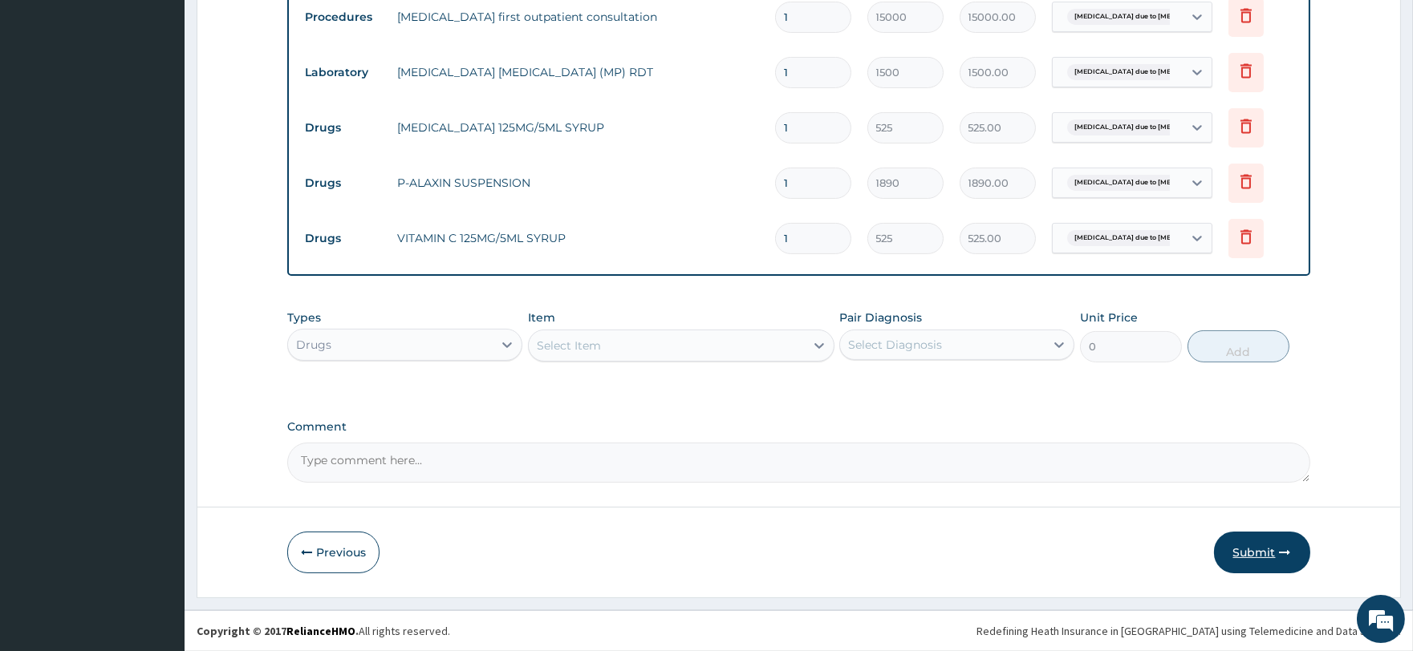
click at [1246, 542] on button "Submit" at bounding box center [1262, 553] width 96 height 42
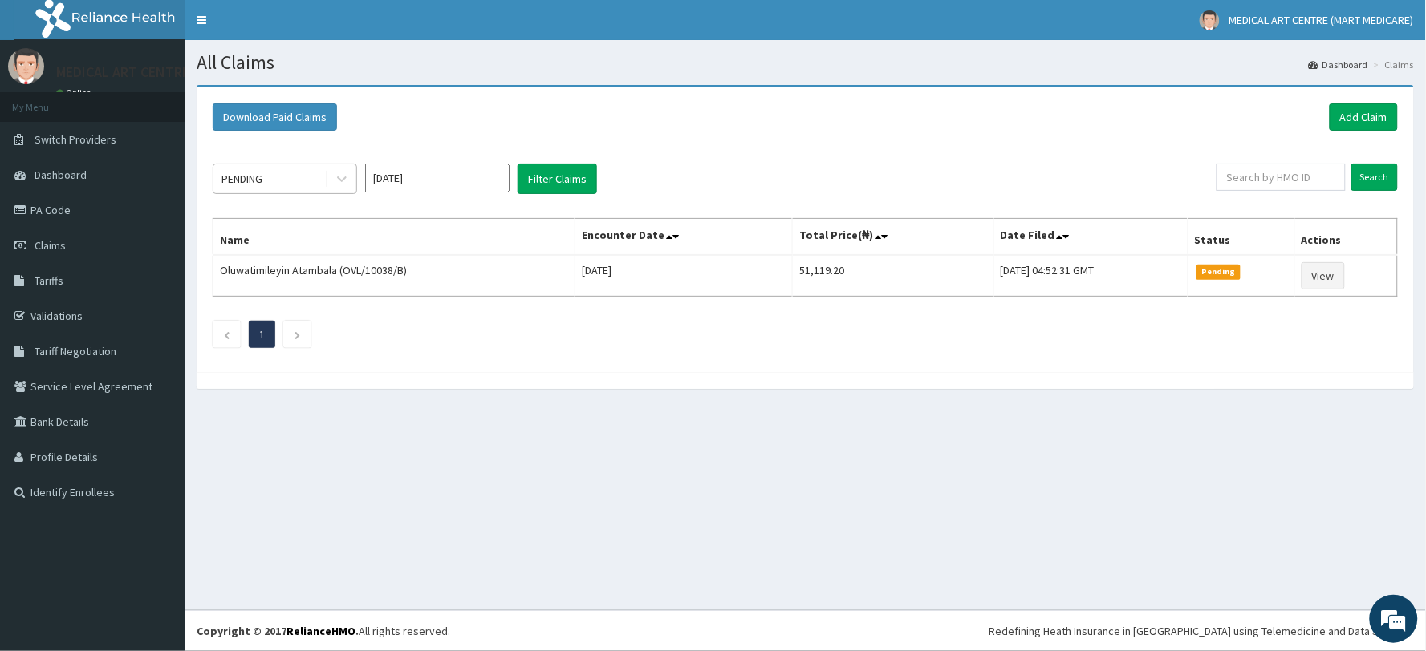
click at [282, 187] on div "PENDING" at bounding box center [269, 179] width 112 height 26
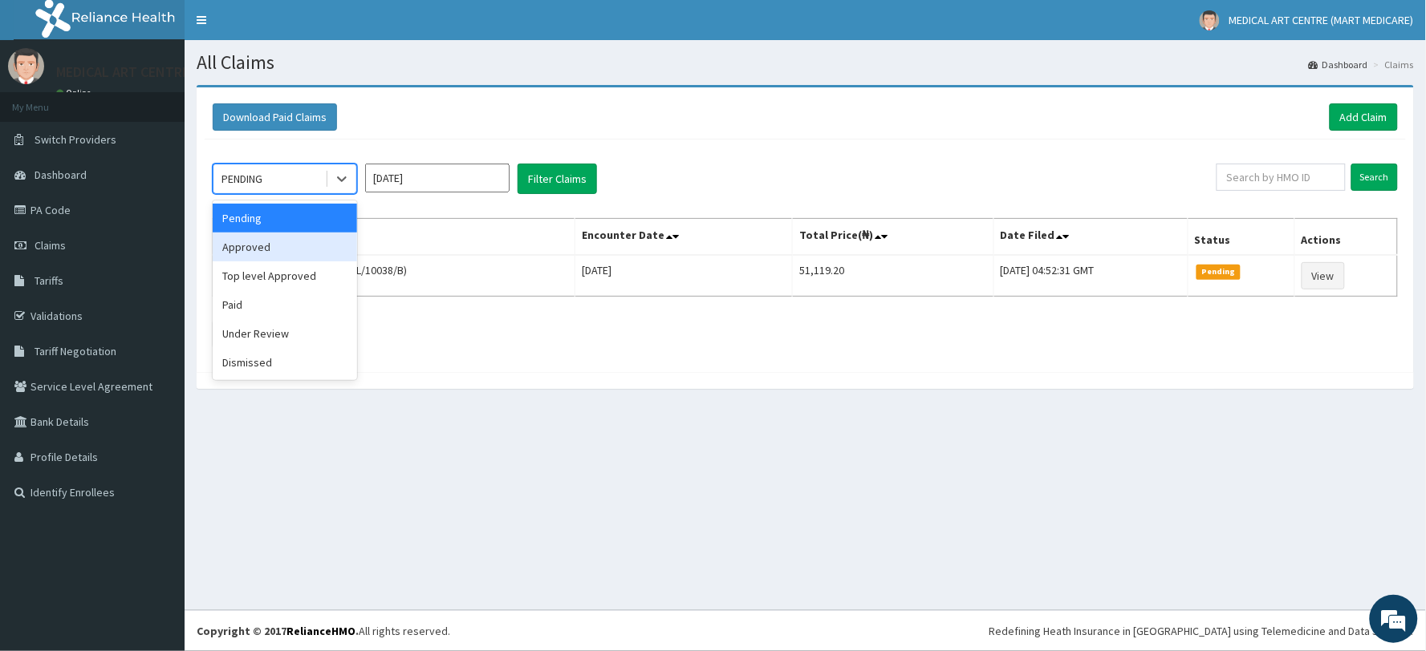
click at [302, 242] on div "Approved" at bounding box center [285, 247] width 144 height 29
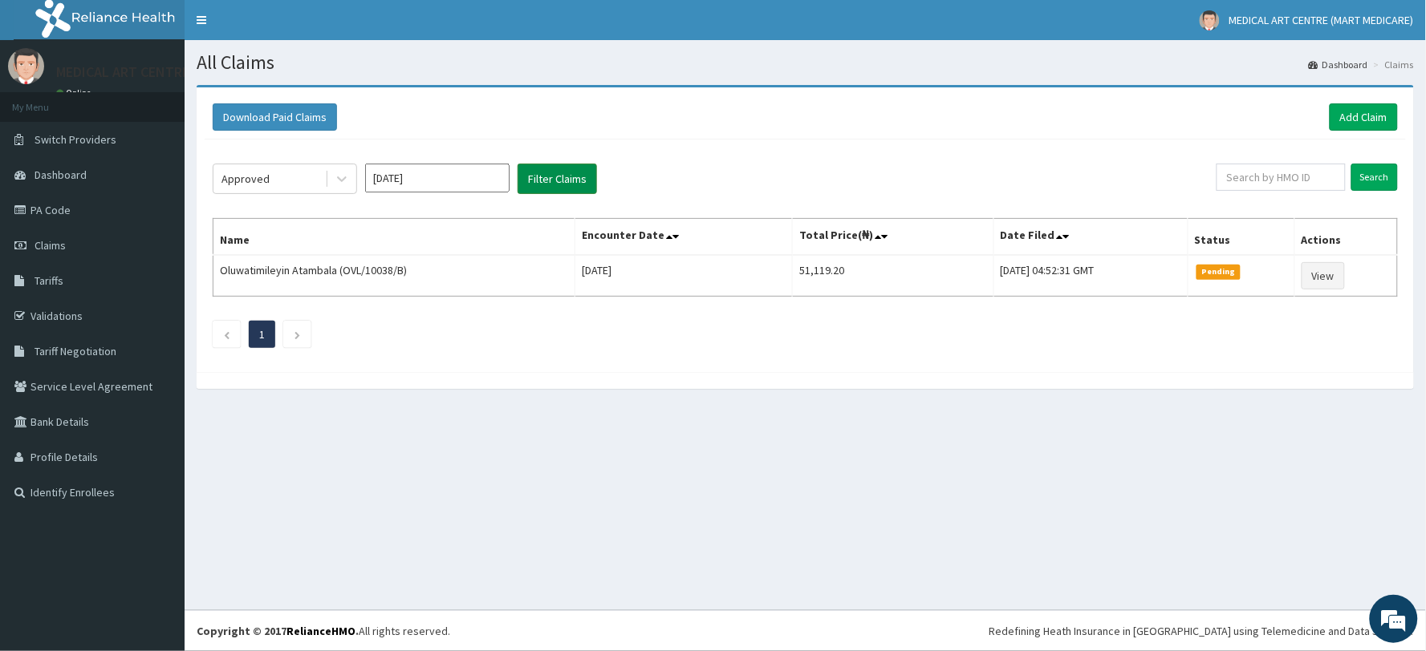
click at [541, 182] on button "Filter Claims" at bounding box center [556, 179] width 79 height 30
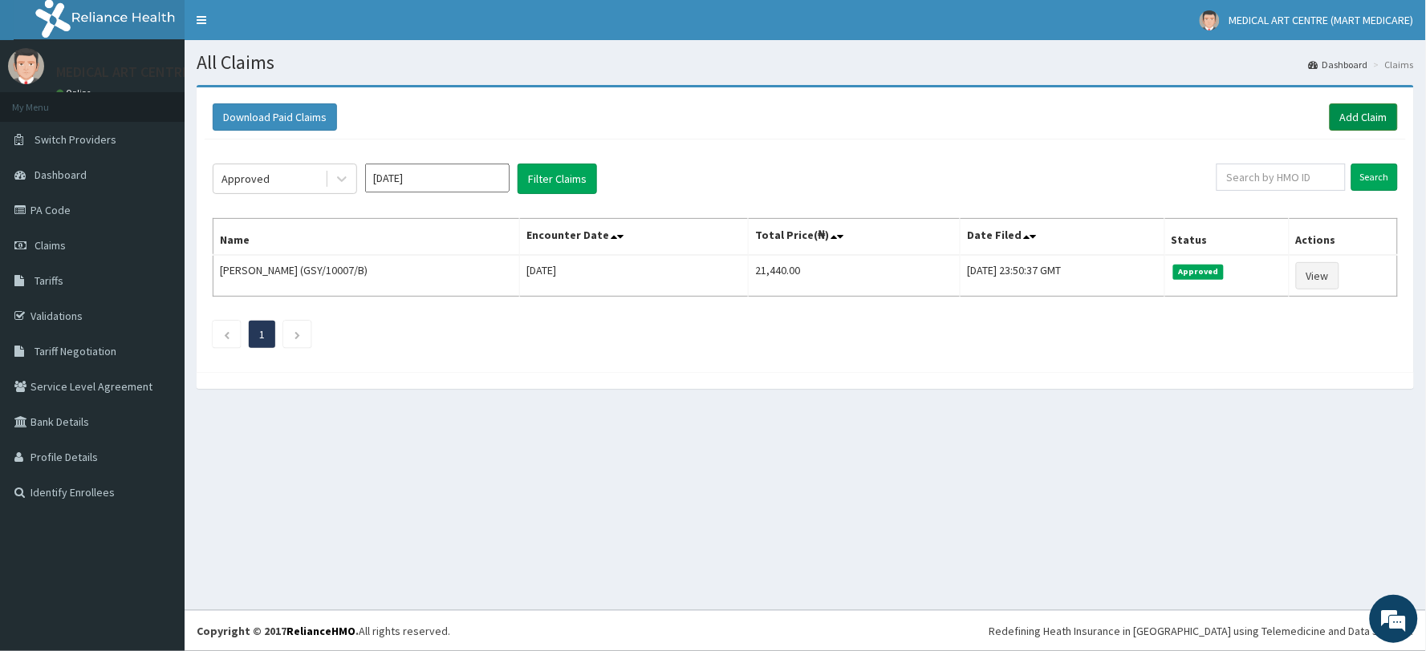
click at [1350, 116] on link "Add Claim" at bounding box center [1363, 116] width 68 height 27
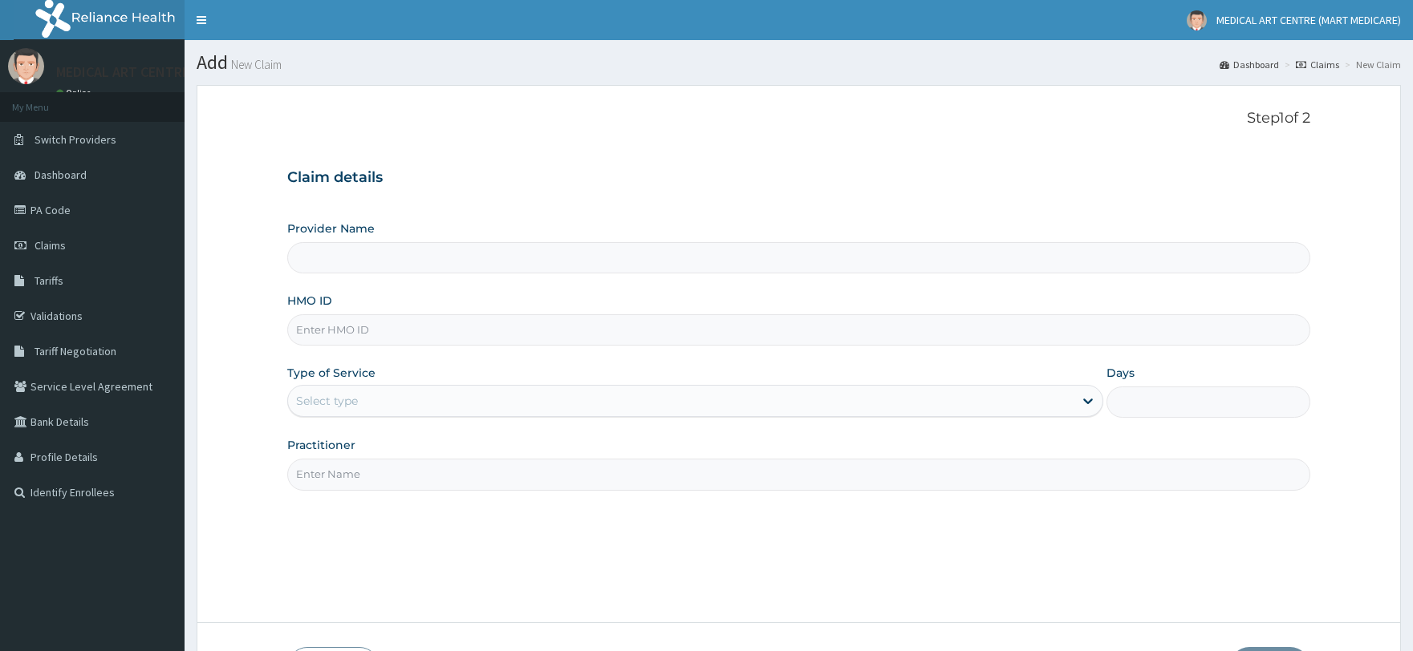
click at [393, 341] on input "HMO ID" at bounding box center [798, 330] width 1022 height 31
type input "MEDICAL ART CENTRE (MART MEDICARE)"
type input "GSY/10007/C"
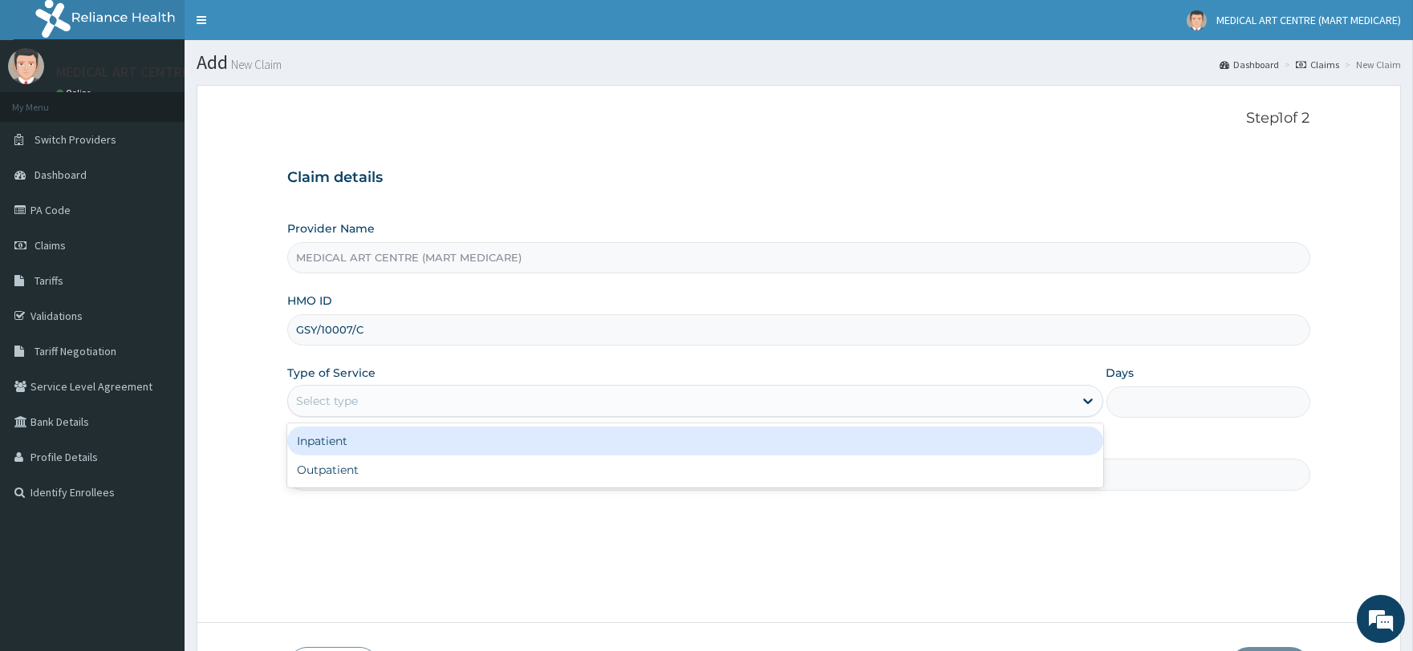
click at [407, 412] on div "Select type" at bounding box center [680, 401] width 785 height 26
click at [413, 452] on div "Inpatient" at bounding box center [694, 441] width 815 height 29
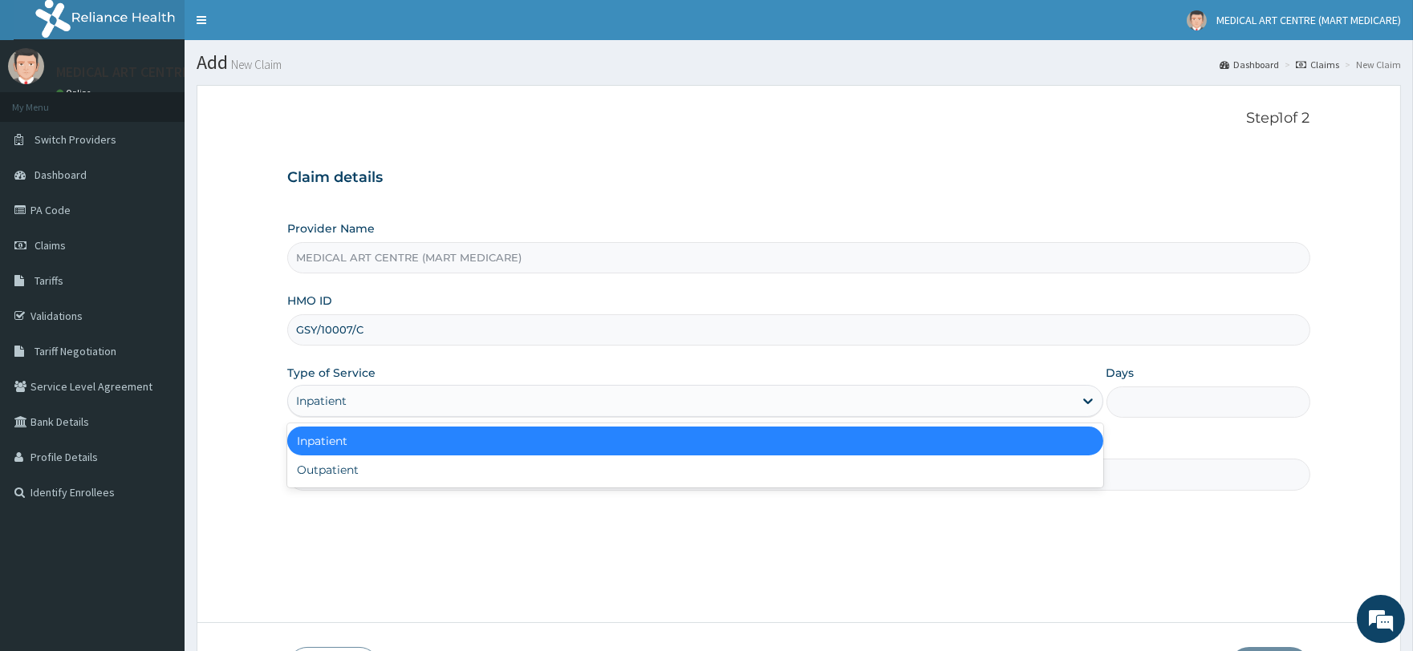
click at [415, 409] on div "Inpatient" at bounding box center [680, 401] width 785 height 26
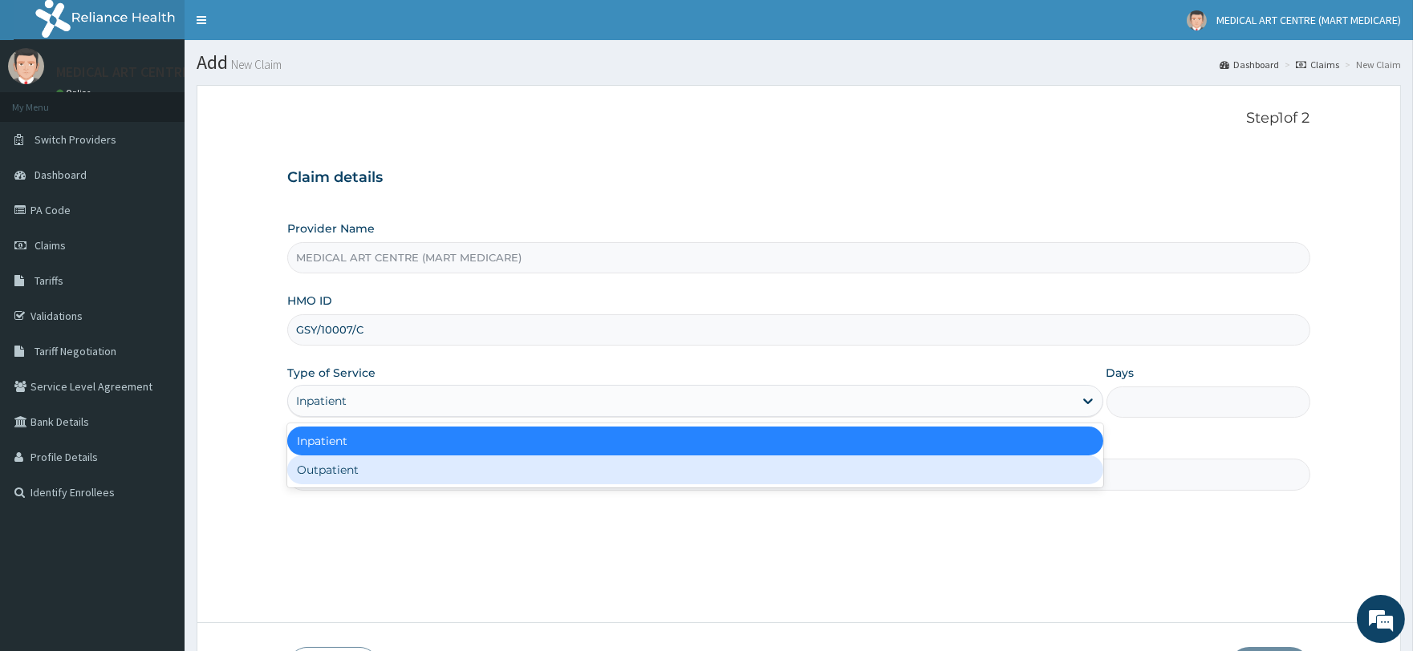
click at [411, 461] on div "Outpatient" at bounding box center [694, 470] width 815 height 29
type input "1"
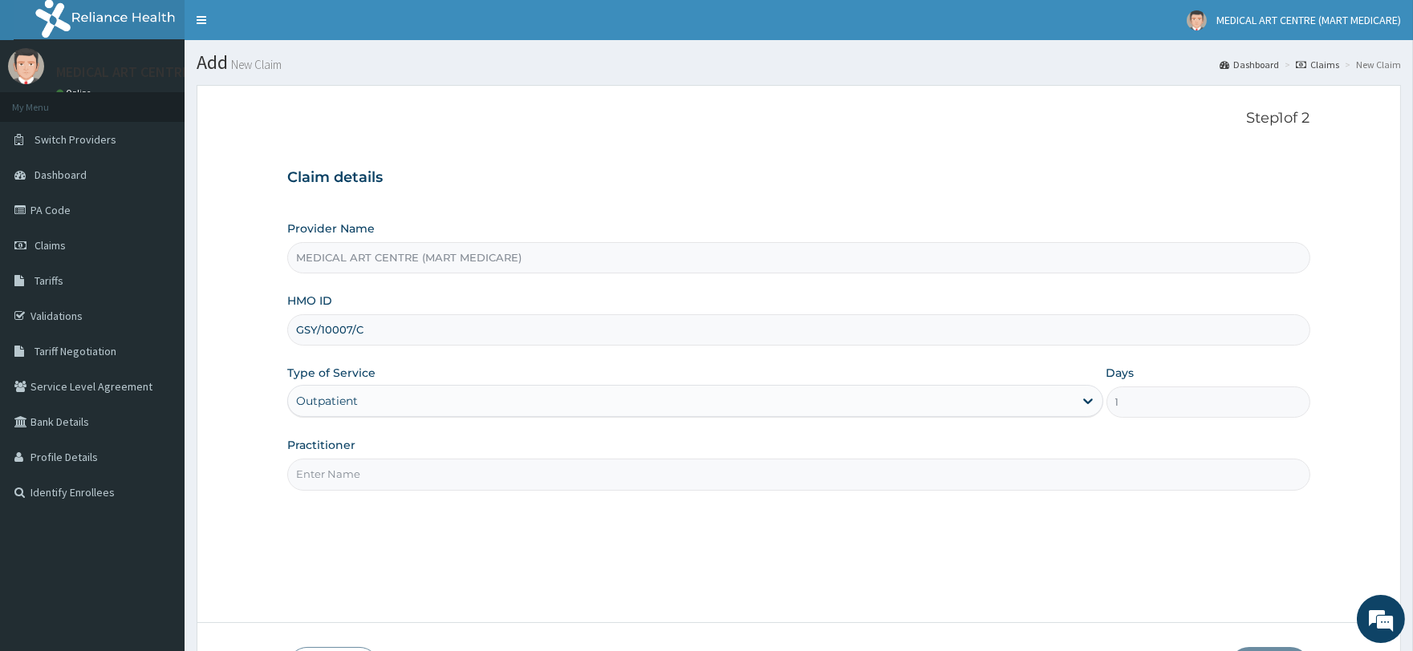
click at [694, 484] on input "Practitioner" at bounding box center [798, 474] width 1022 height 31
type input "[PERSON_NAME]"
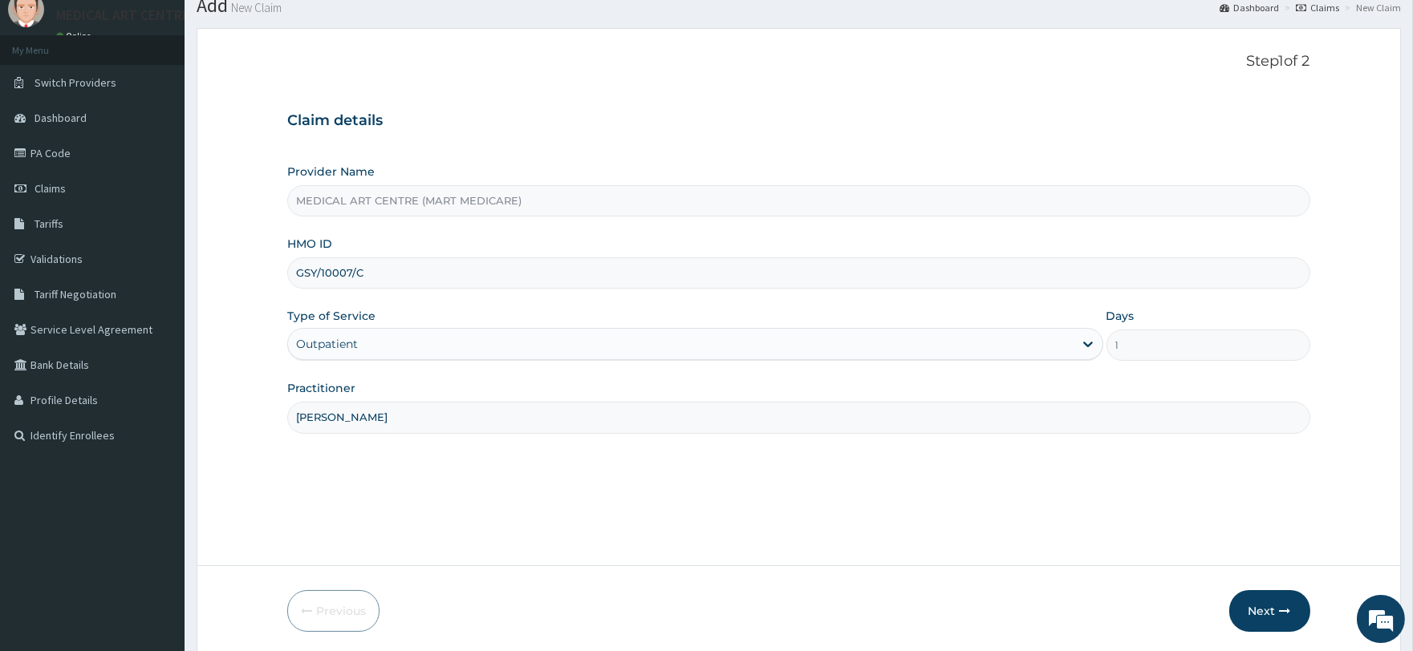
scroll to position [116, 0]
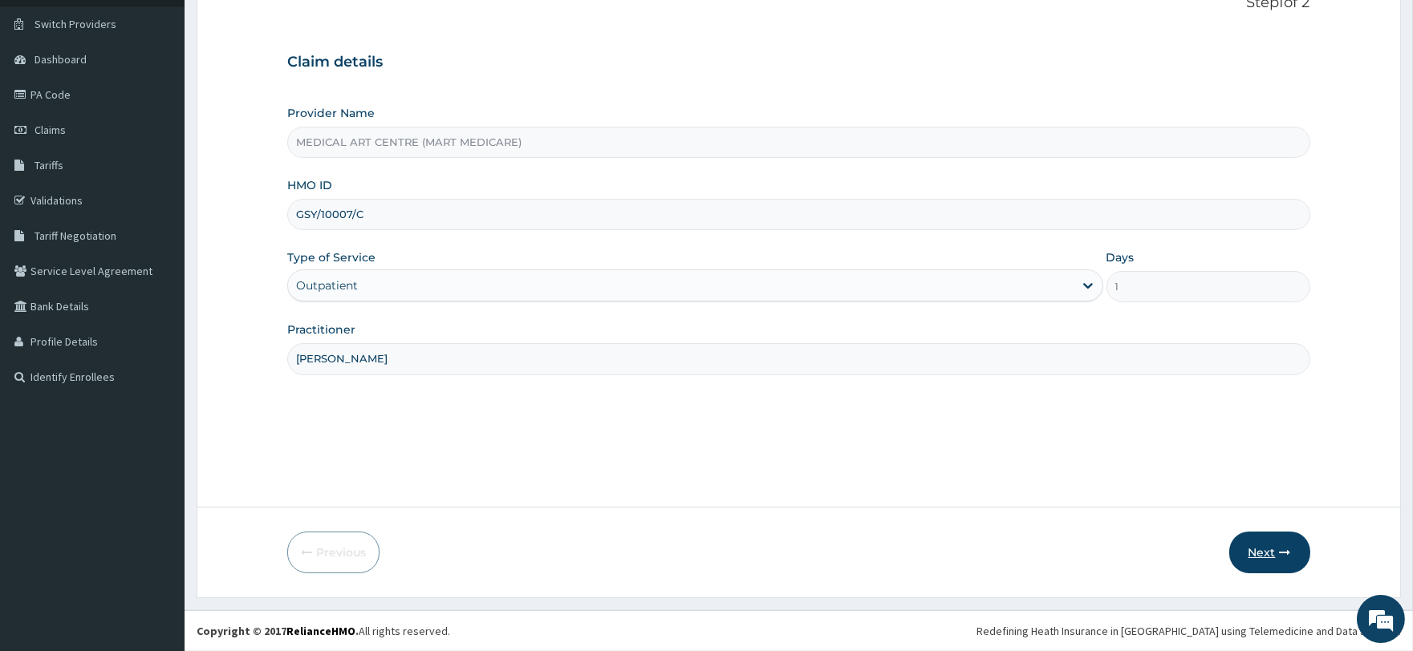
click at [1274, 557] on button "Next" at bounding box center [1269, 553] width 81 height 42
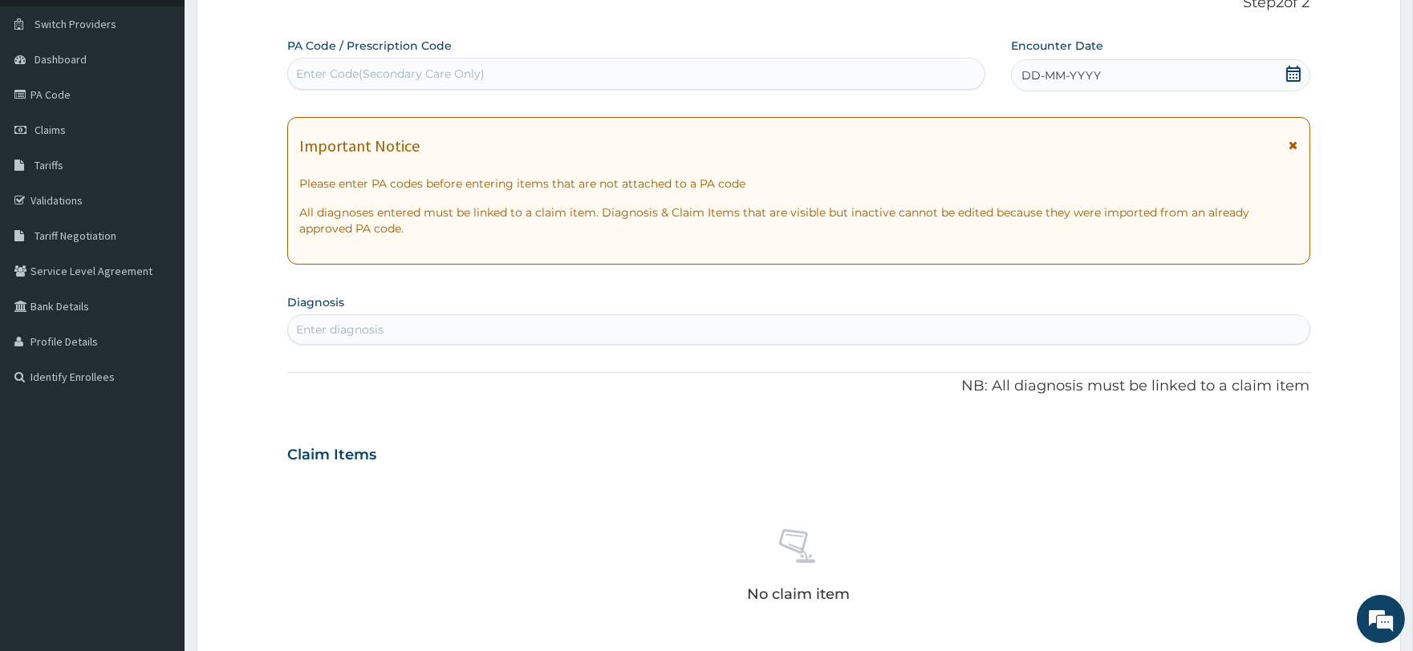
scroll to position [0, 0]
click at [1095, 68] on span "DD-MM-YYYY" at bounding box center [1060, 75] width 79 height 16
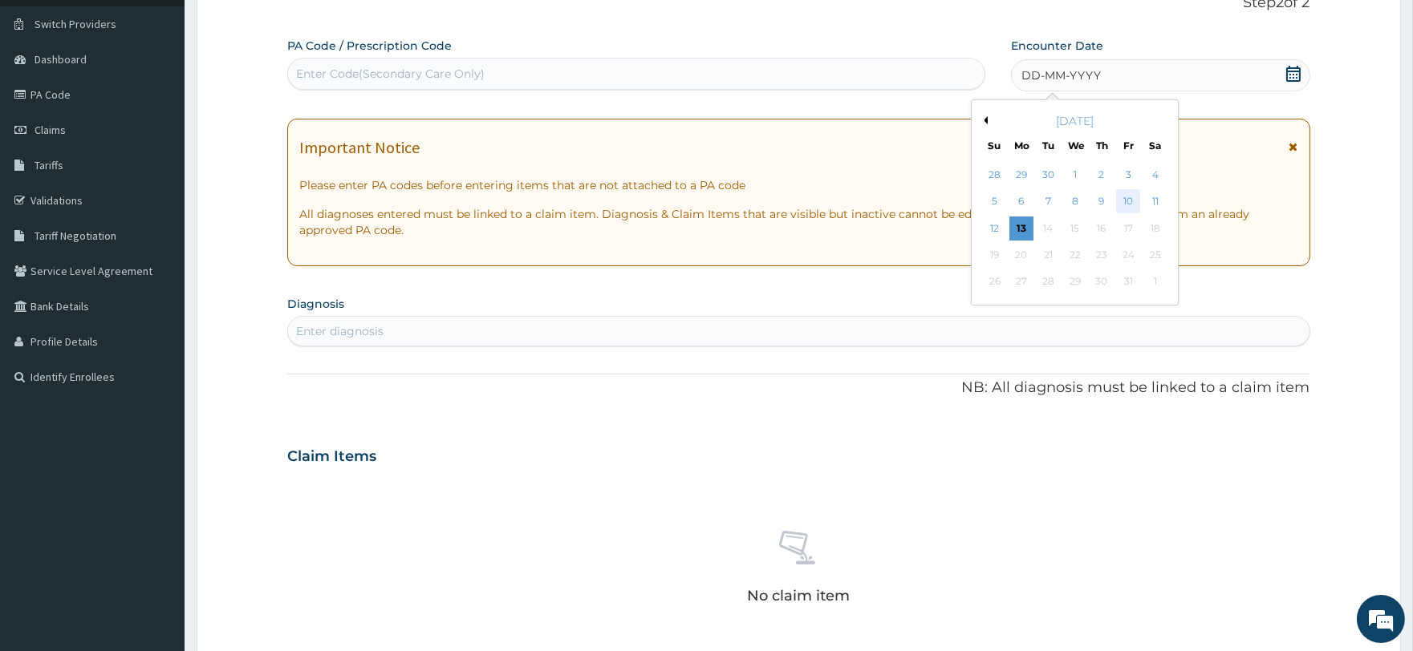
click at [1132, 203] on div "10" at bounding box center [1128, 202] width 24 height 24
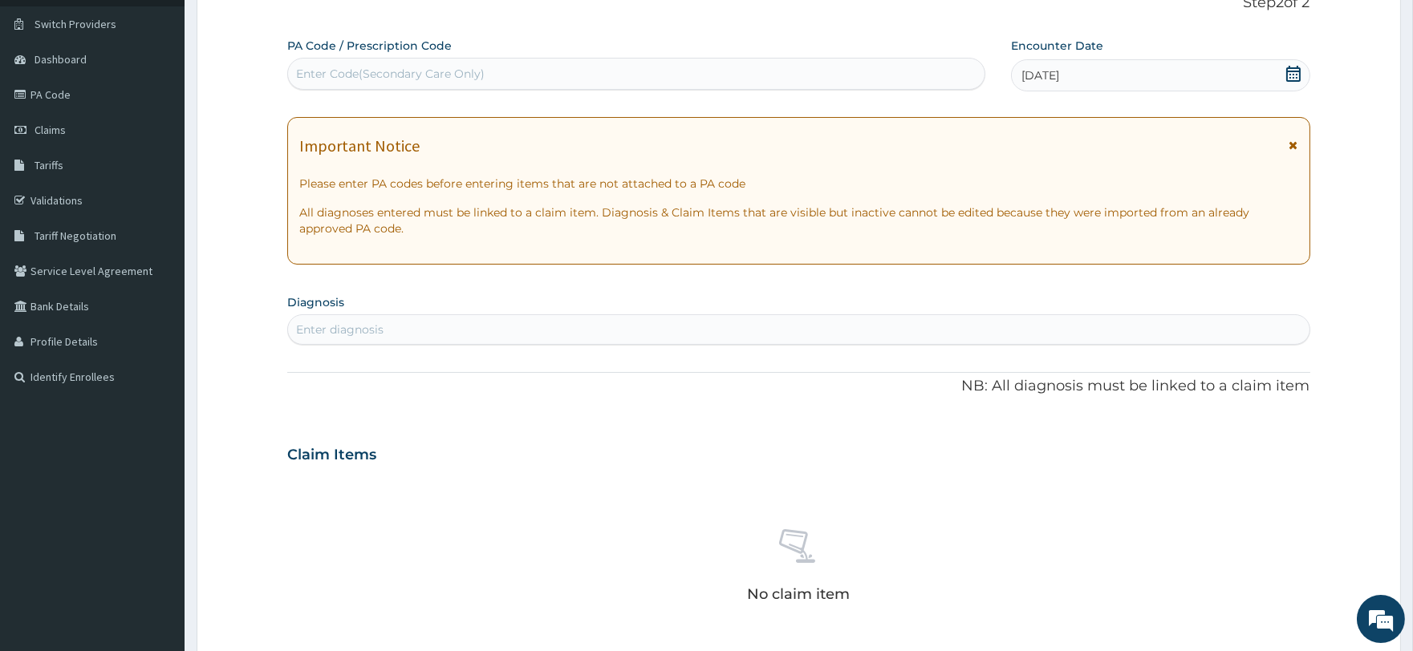
click at [371, 319] on div "Enter diagnosis" at bounding box center [798, 330] width 1021 height 26
type input "M"
type input "s"
type input "[MEDICAL_DATA]"
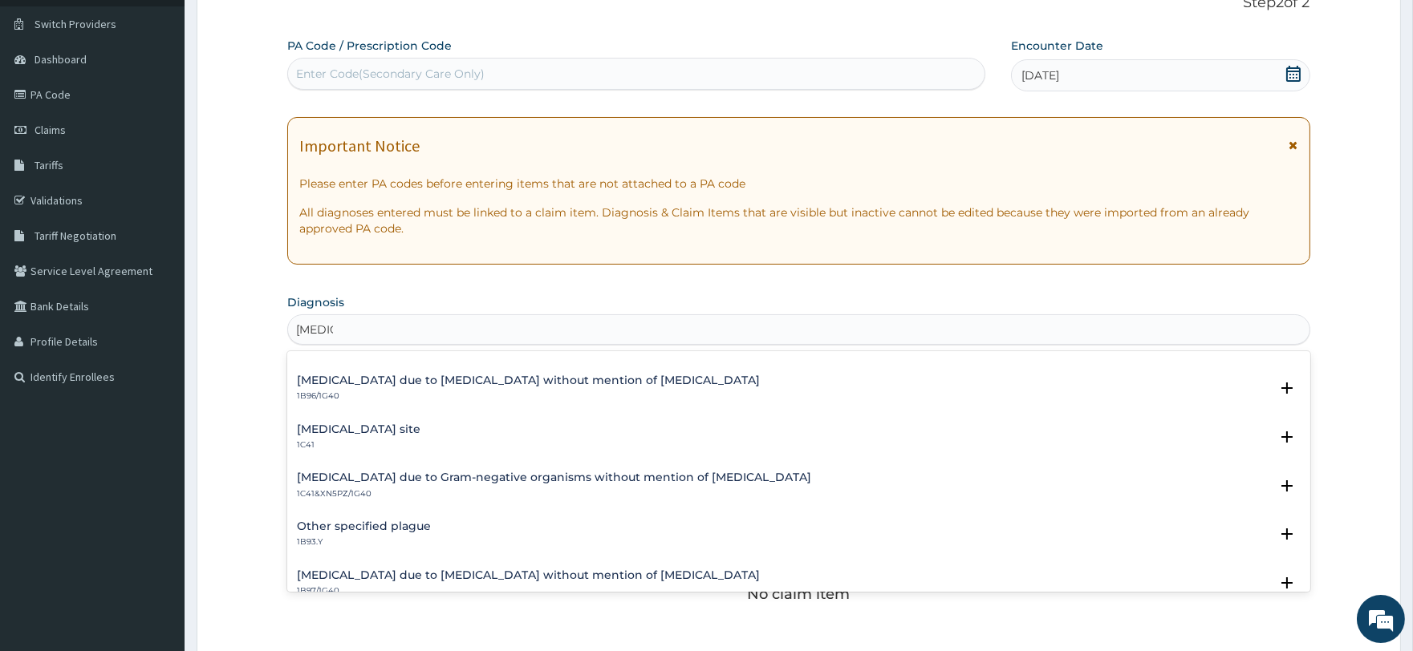
scroll to position [445, 0]
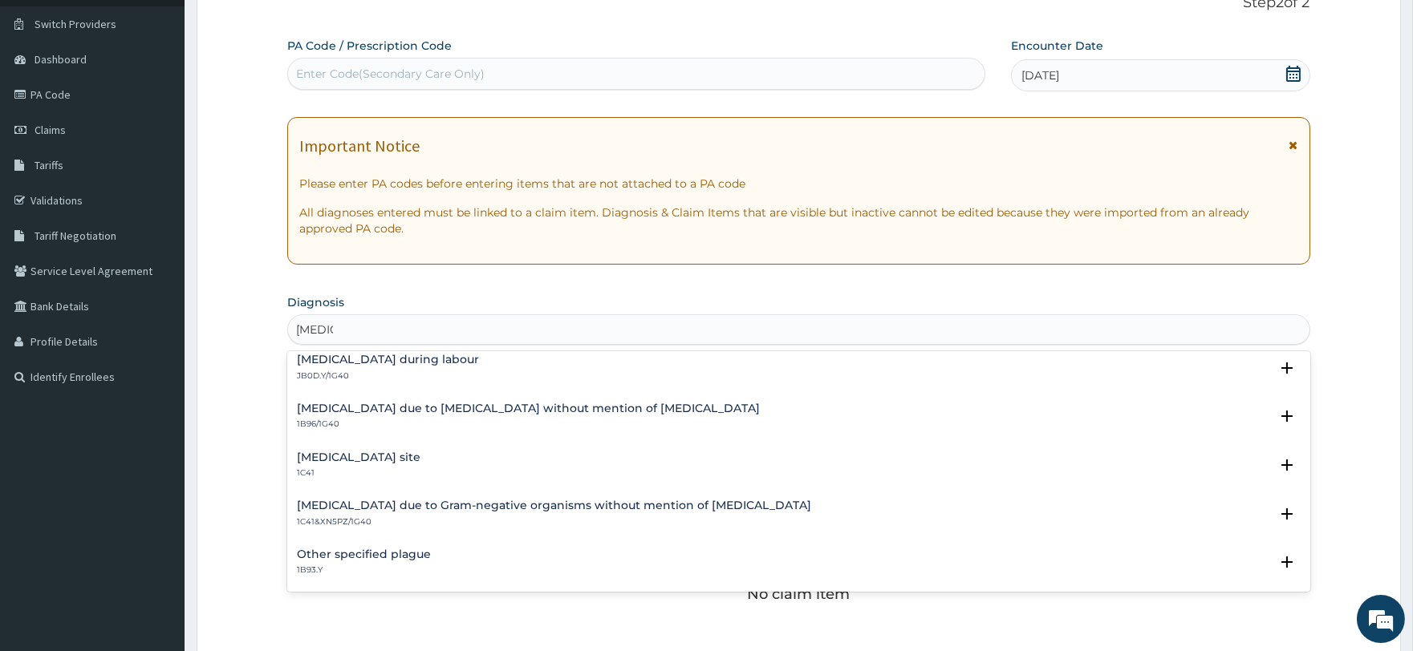
click at [419, 452] on h4 "[MEDICAL_DATA] site" at bounding box center [359, 458] width 124 height 12
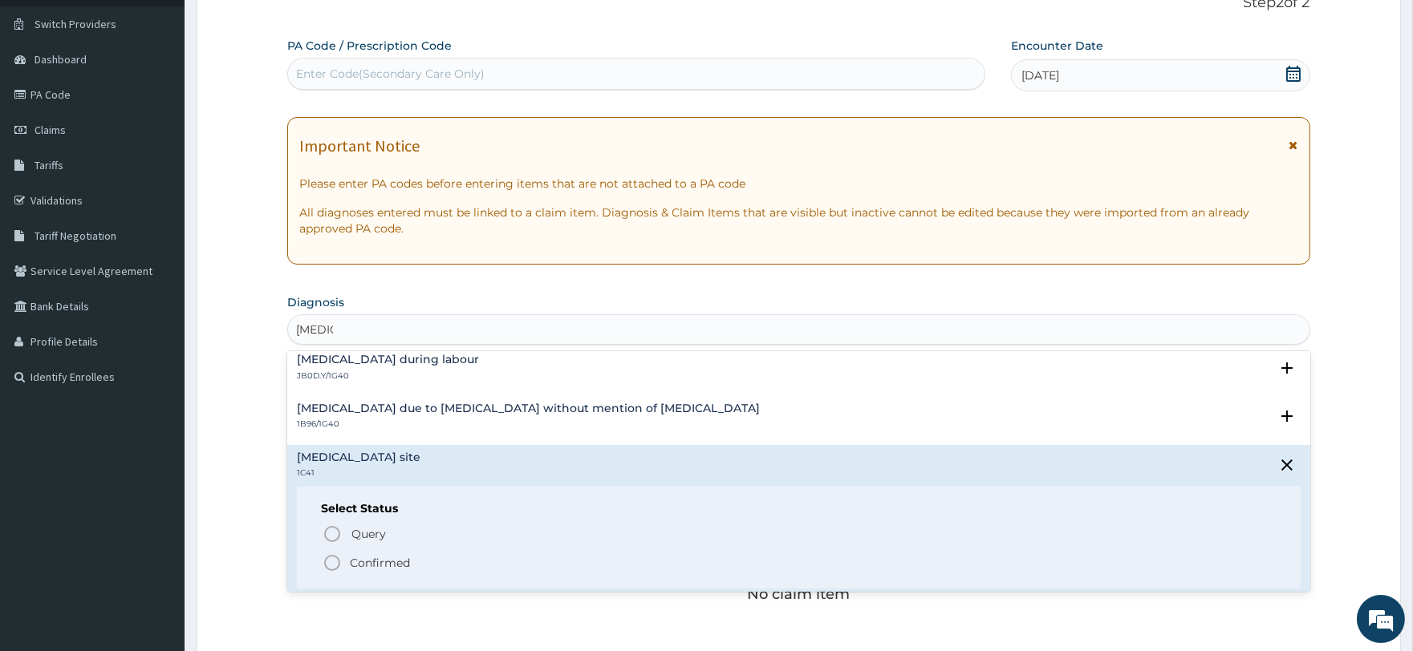
click at [396, 559] on p "Confirmed" at bounding box center [380, 563] width 60 height 16
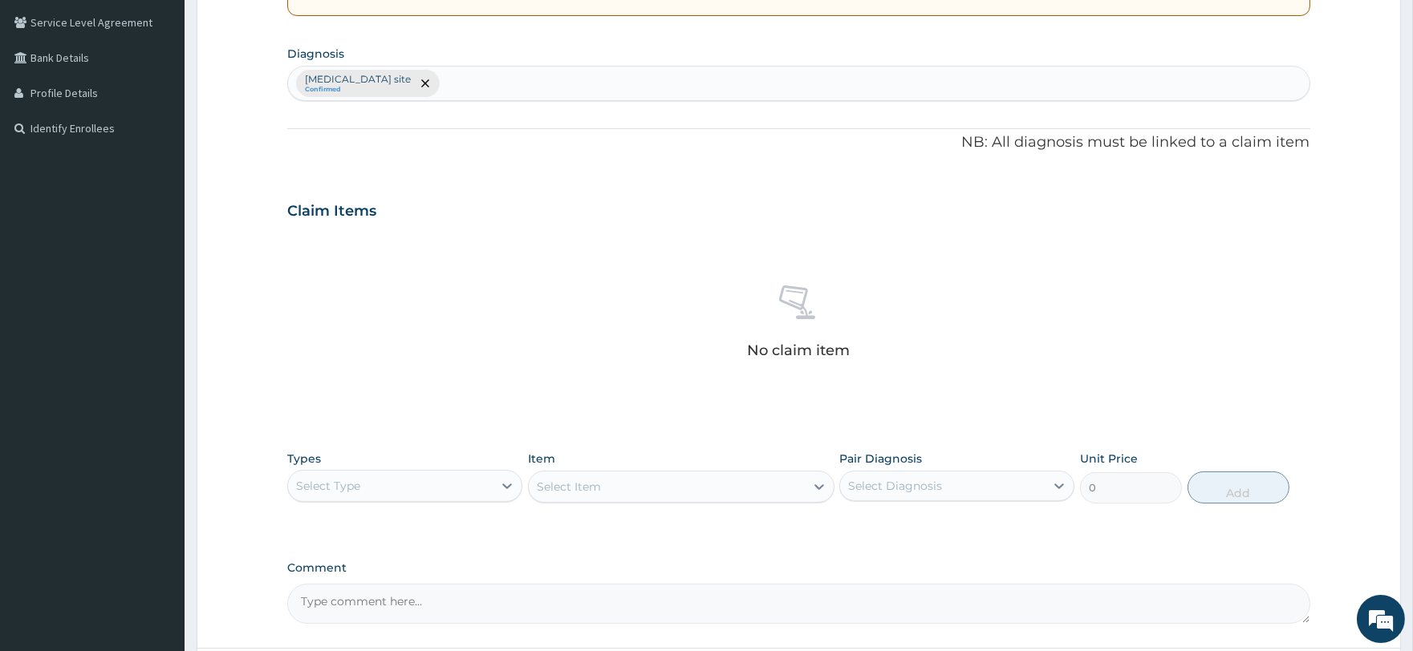
scroll to position [472, 0]
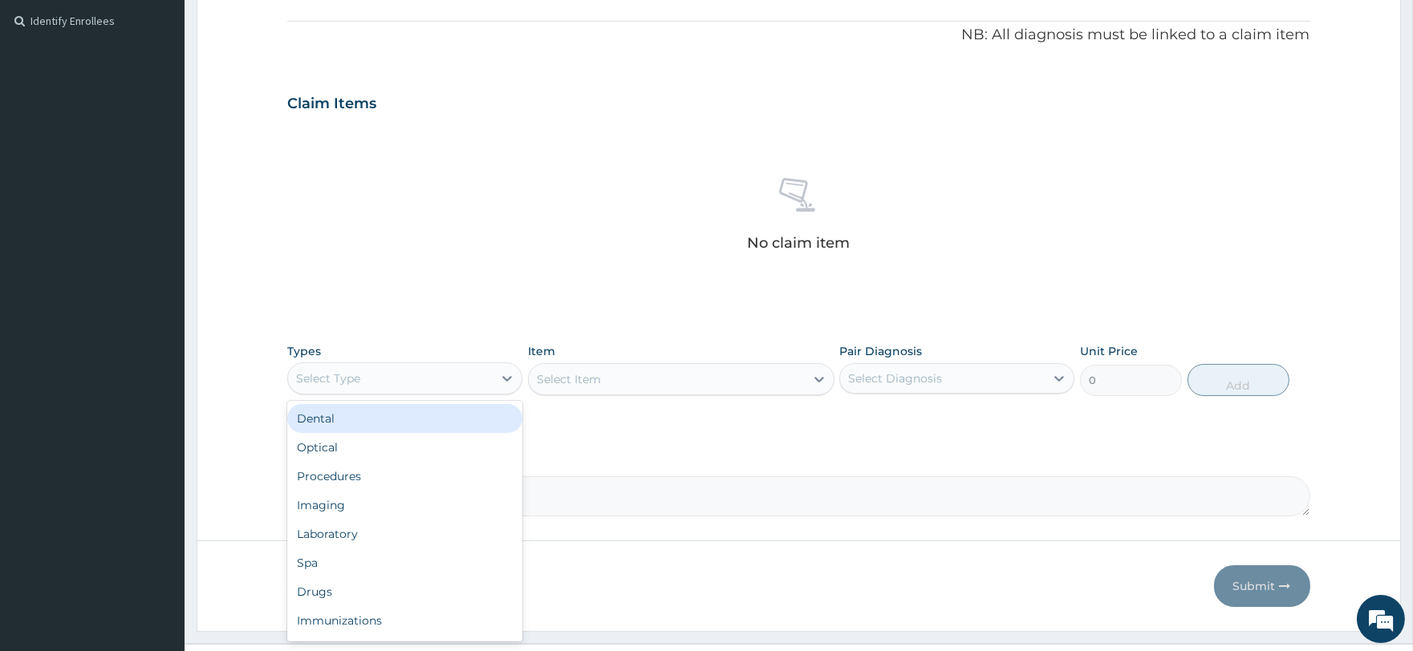
click at [380, 388] on div "Select Type" at bounding box center [390, 379] width 205 height 26
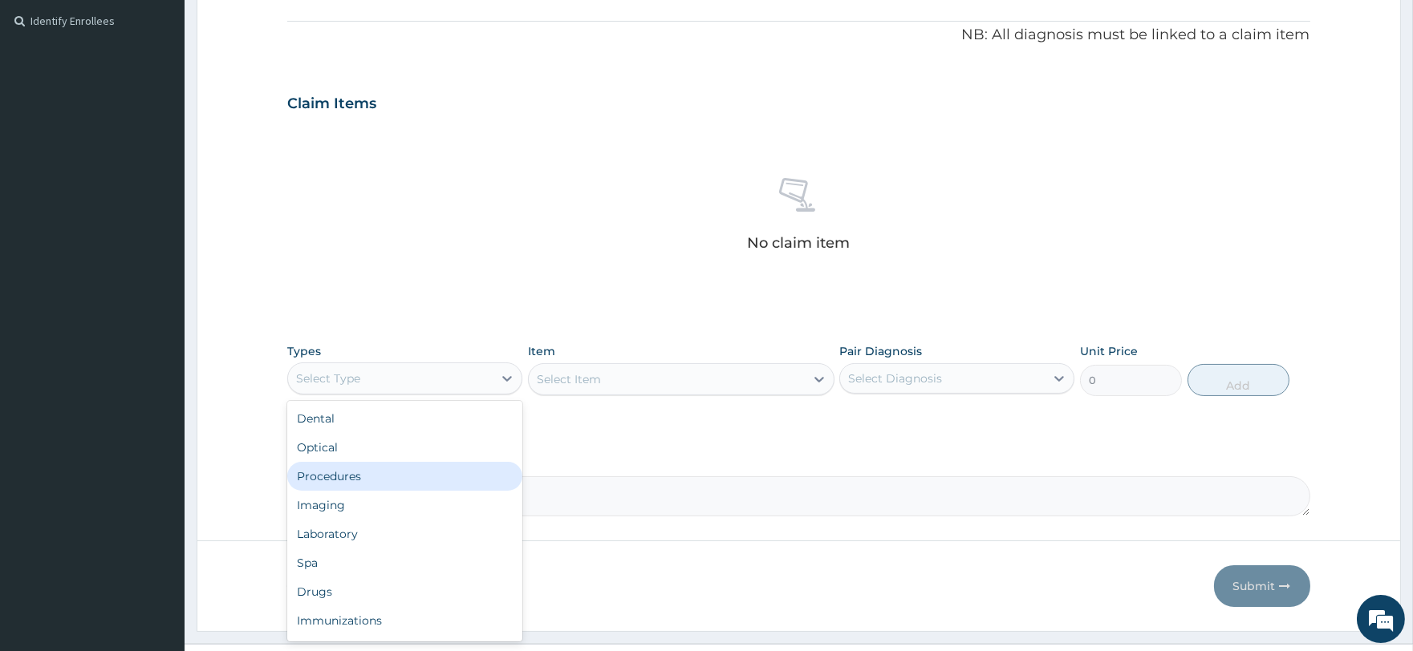
click at [385, 469] on div "Procedures" at bounding box center [404, 476] width 235 height 29
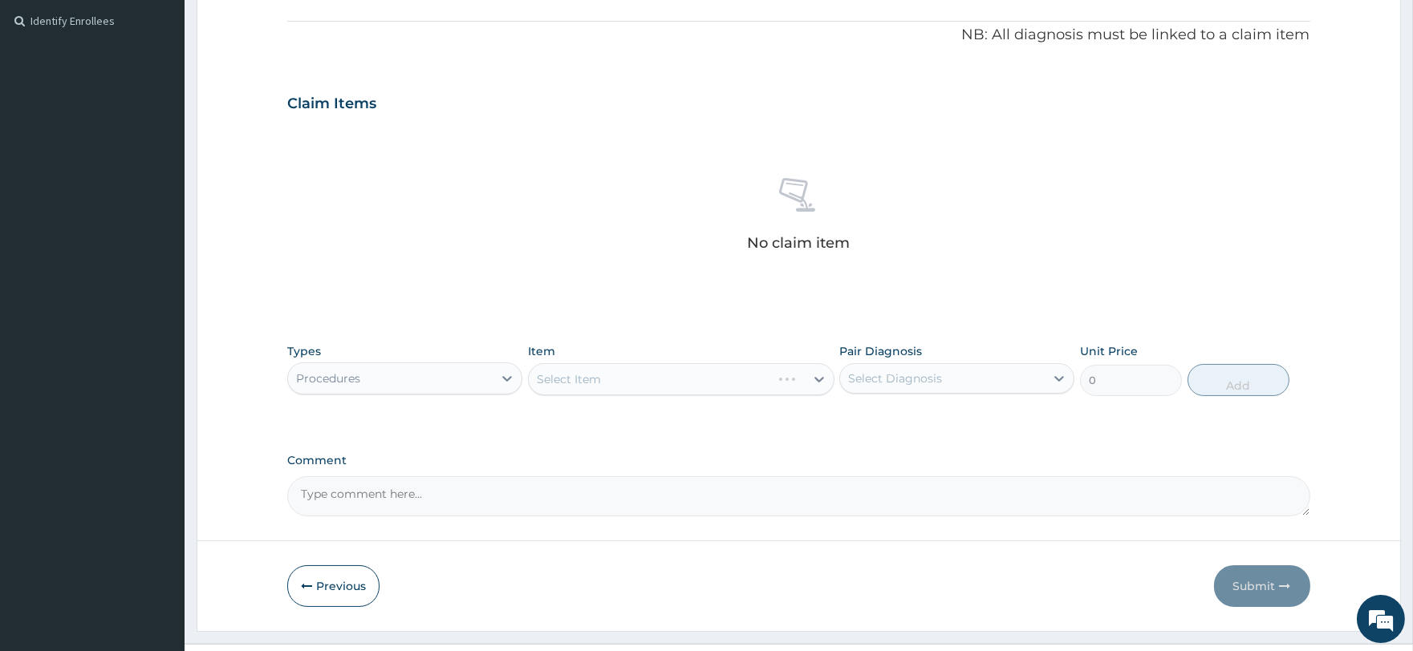
click at [582, 379] on div "Select Item" at bounding box center [681, 379] width 306 height 32
click at [582, 379] on div "Select Item" at bounding box center [569, 379] width 64 height 16
type input "e"
click at [557, 375] on div "Select Item e" at bounding box center [667, 380] width 276 height 26
type input "registr"
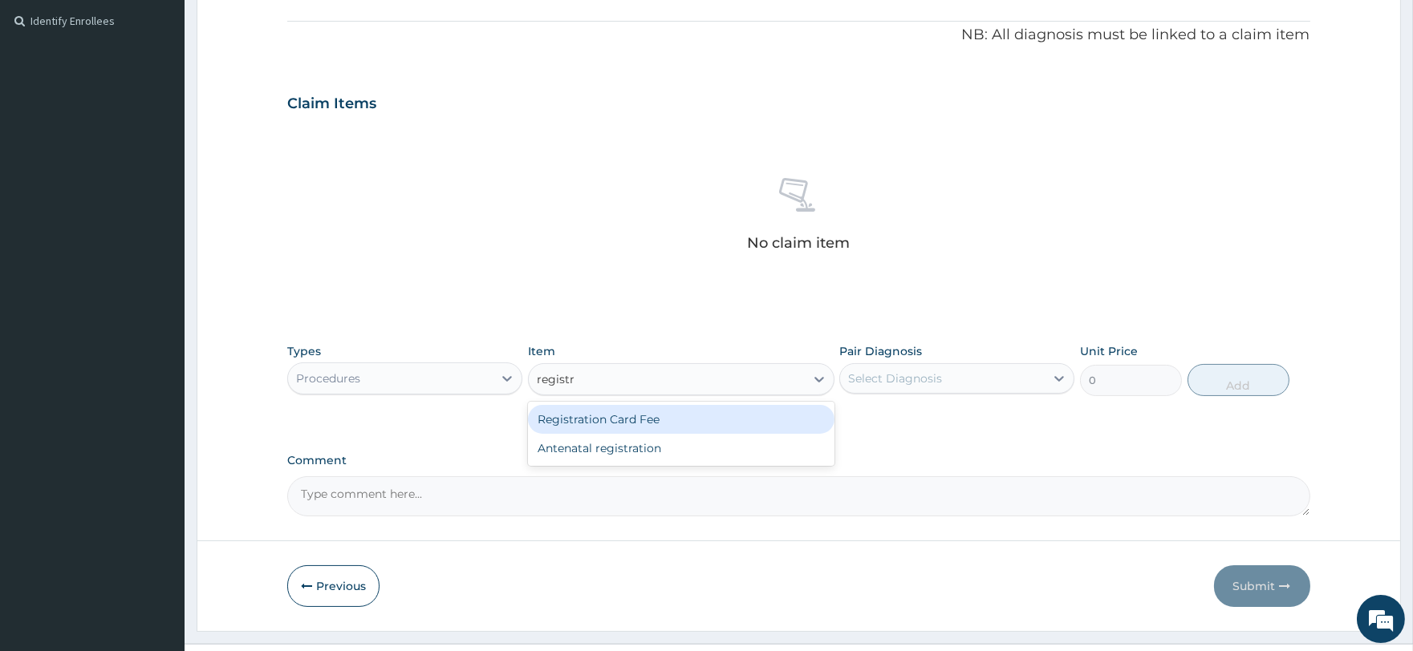
click at [620, 412] on div "Registration Card Fee" at bounding box center [681, 419] width 306 height 29
type input "2000"
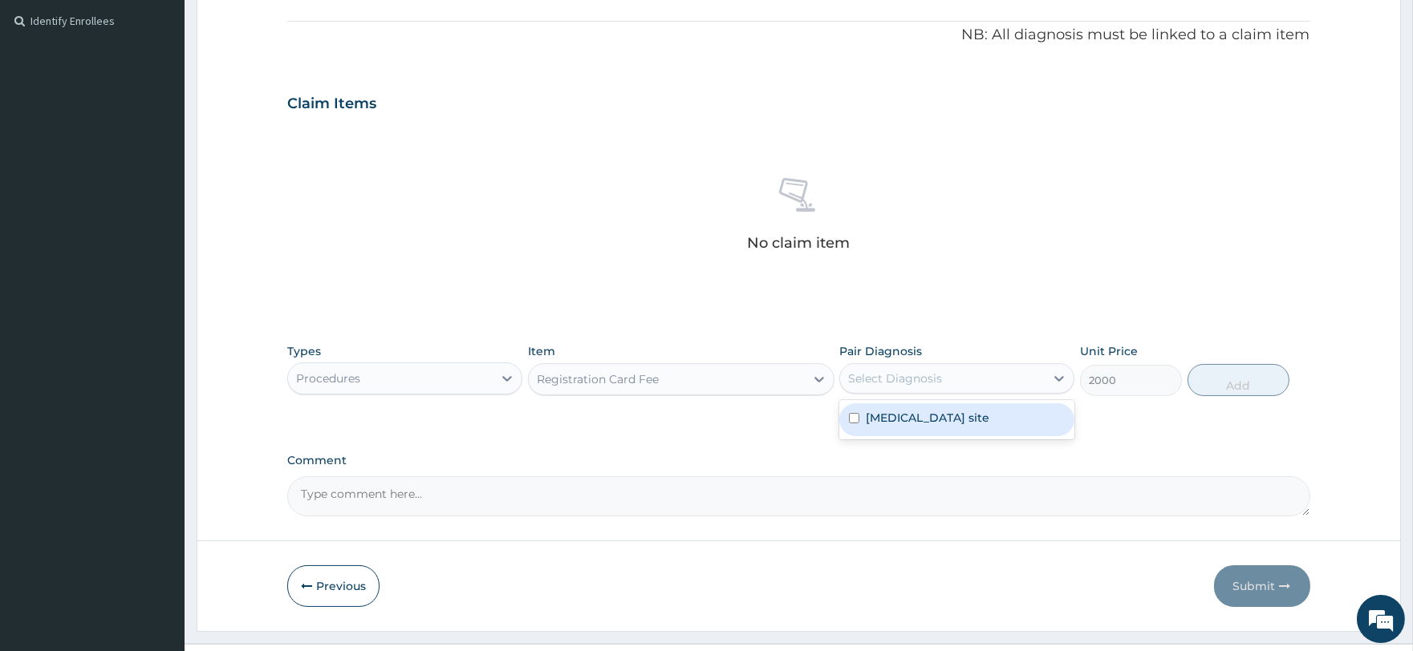
click at [888, 371] on div "Select Diagnosis" at bounding box center [895, 379] width 94 height 16
click at [907, 410] on label "[MEDICAL_DATA] site" at bounding box center [928, 418] width 124 height 16
checkbox input "true"
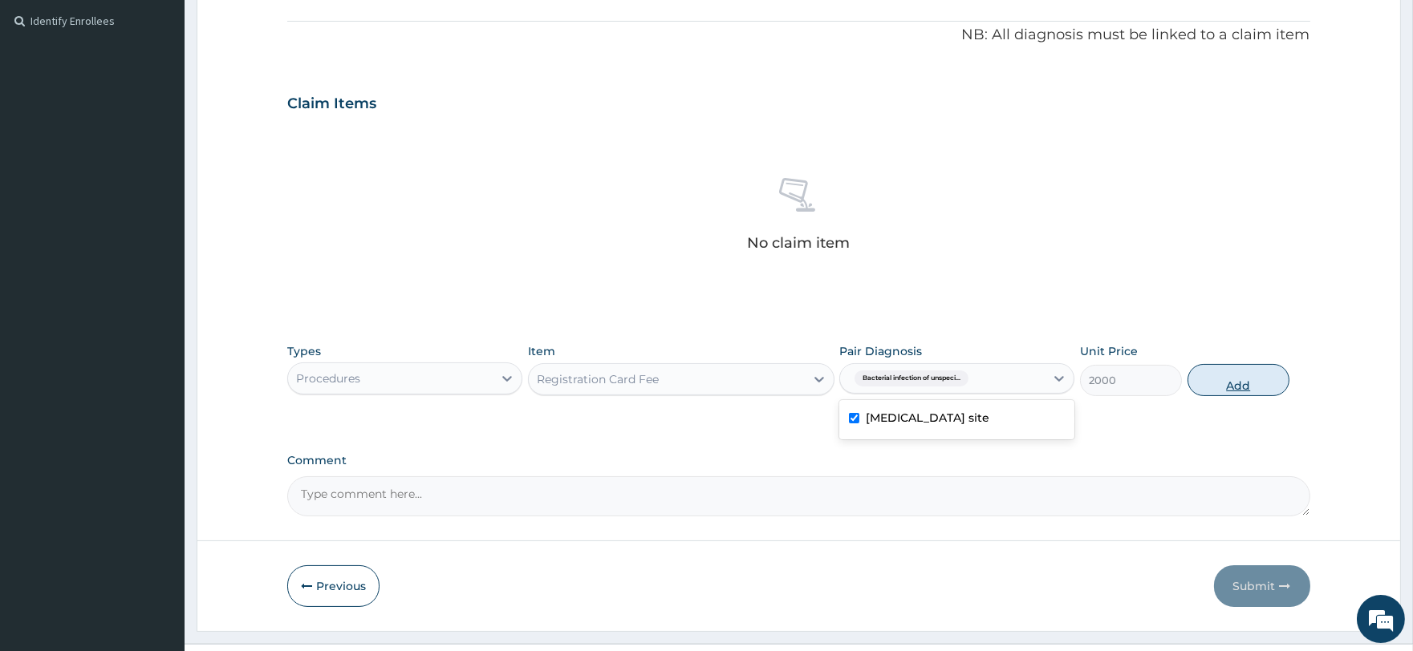
click at [1212, 384] on button "Add" at bounding box center [1238, 380] width 102 height 32
type input "0"
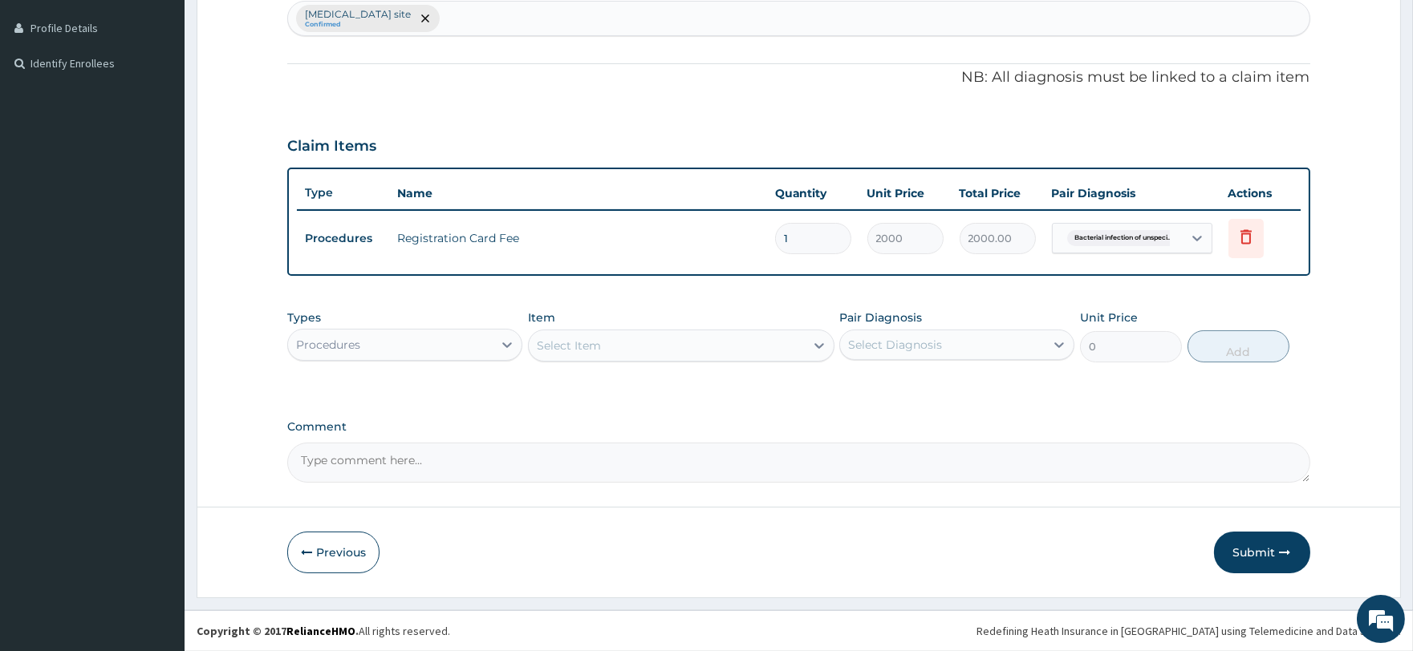
scroll to position [428, 0]
click at [596, 343] on div "Select Item" at bounding box center [569, 347] width 64 height 16
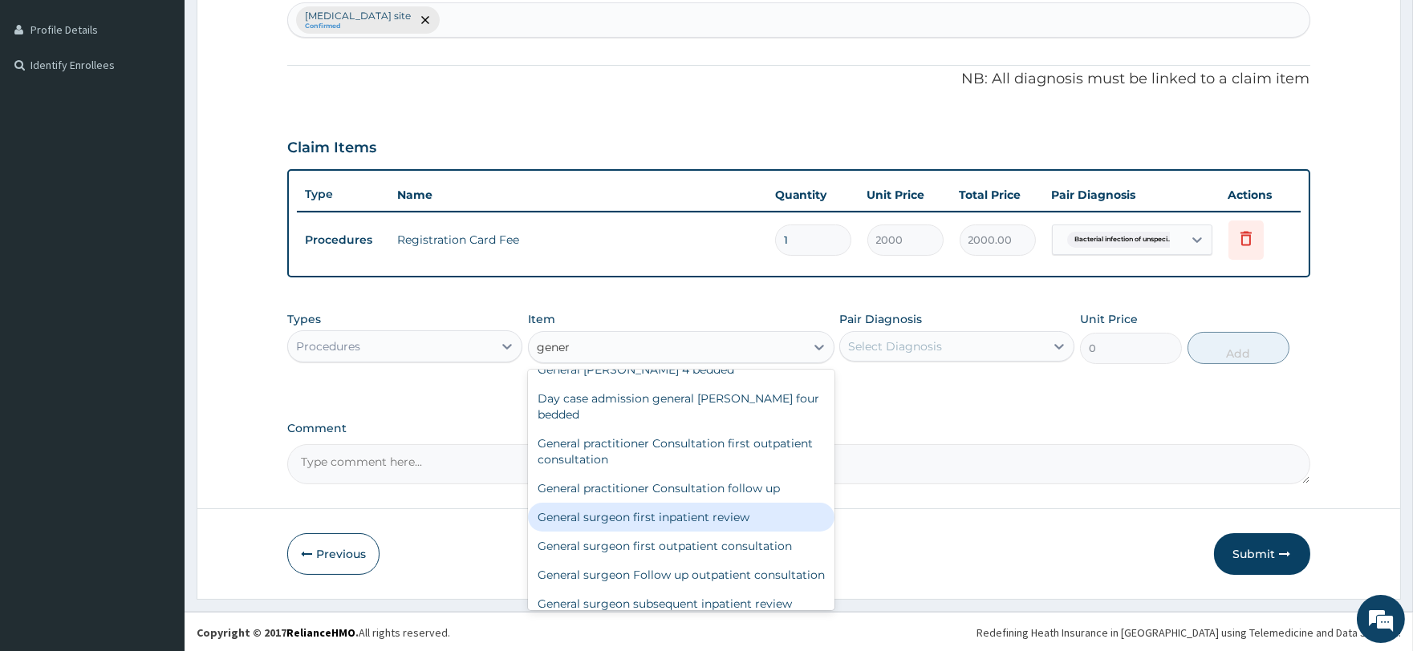
scroll to position [0, 0]
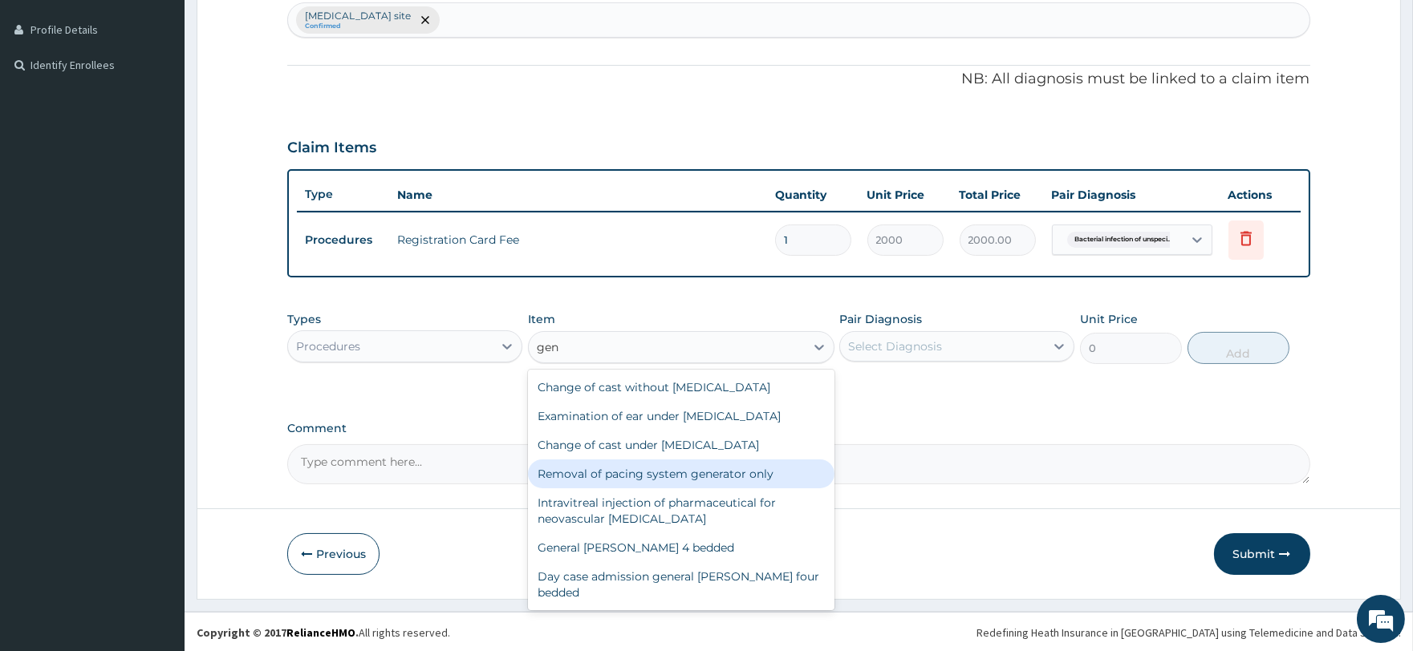
type input "ge"
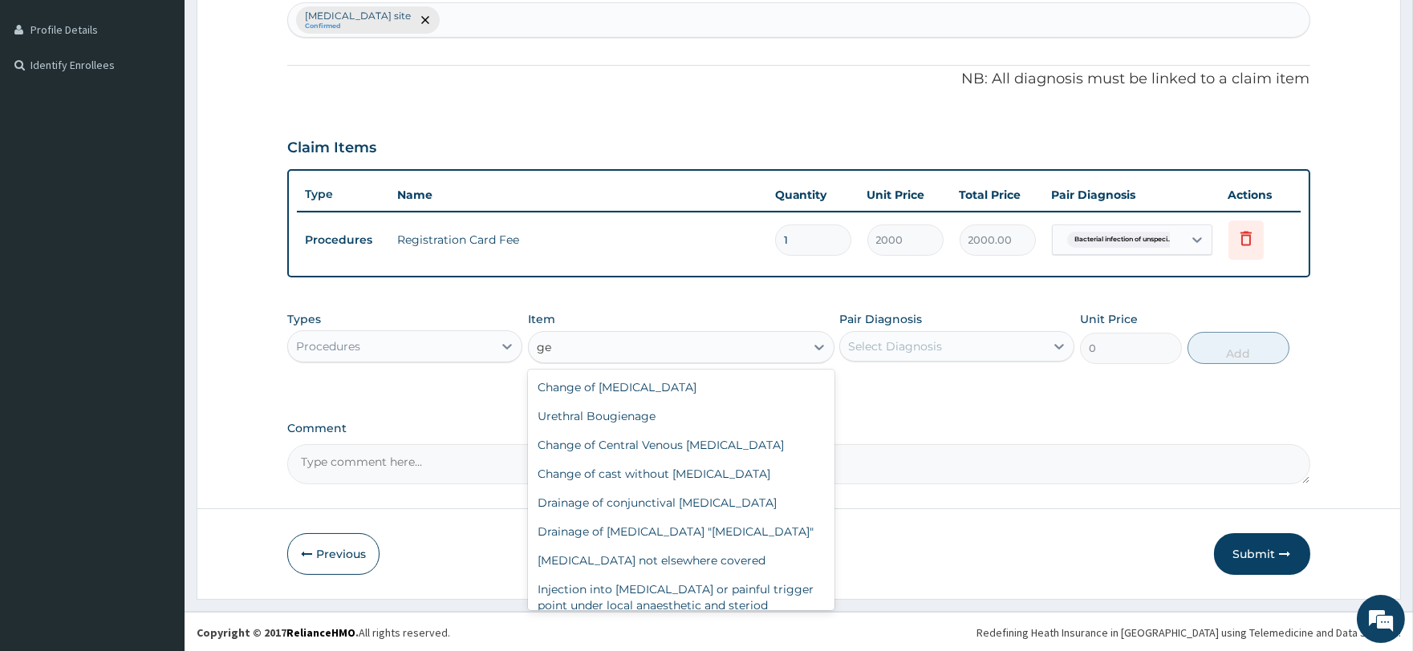
click at [586, 351] on div "ge ge" at bounding box center [667, 348] width 276 height 26
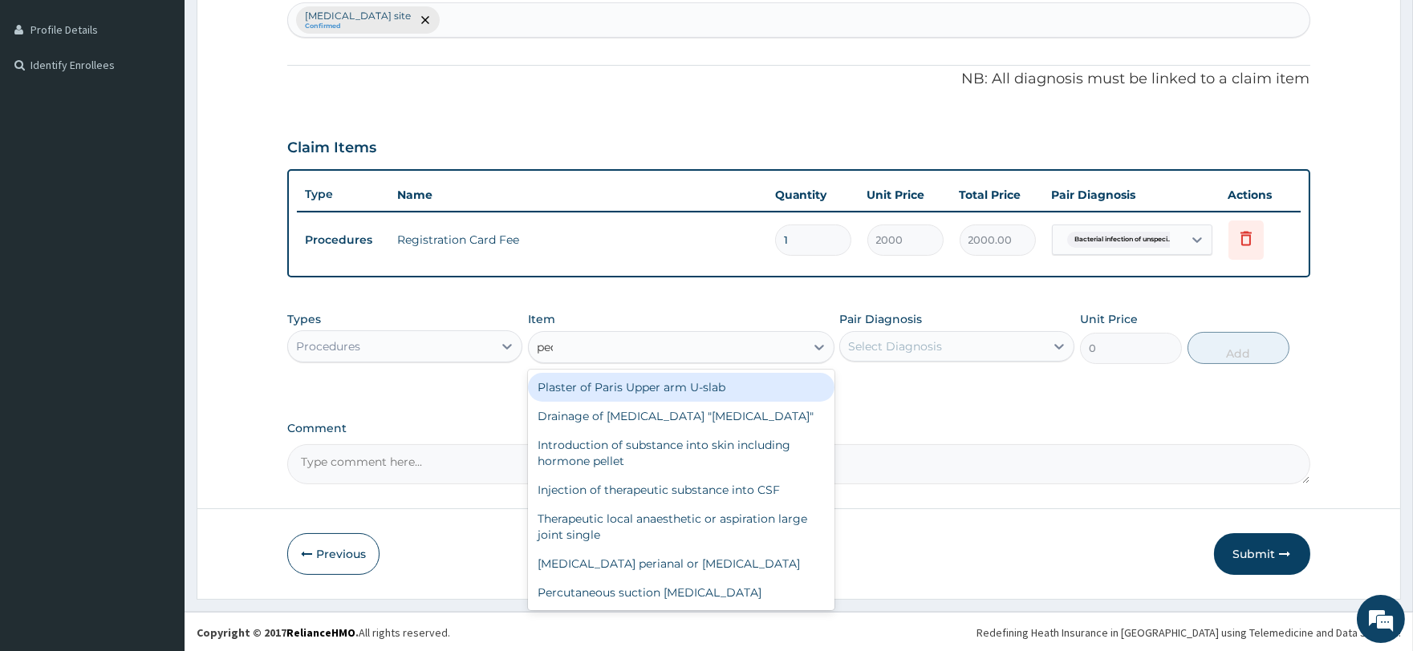
type input "pediatr"
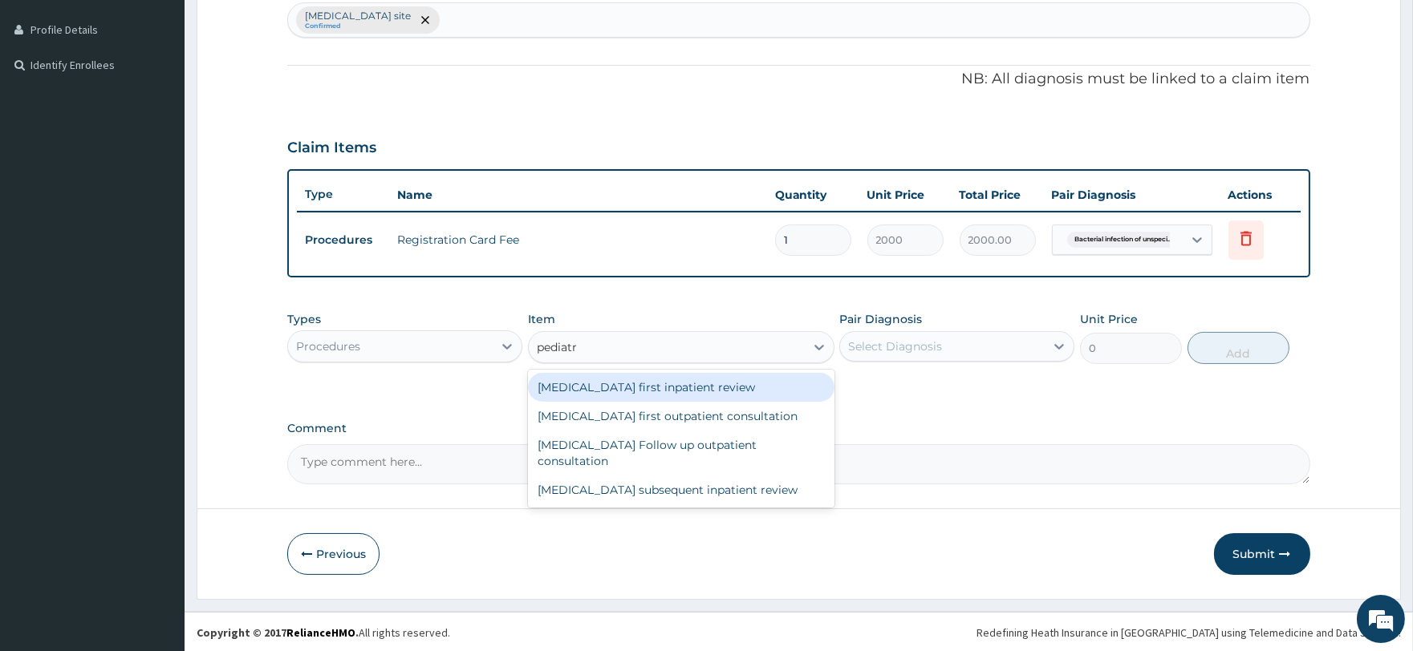
click at [620, 413] on div "[MEDICAL_DATA] first outpatient consultation" at bounding box center [681, 416] width 306 height 29
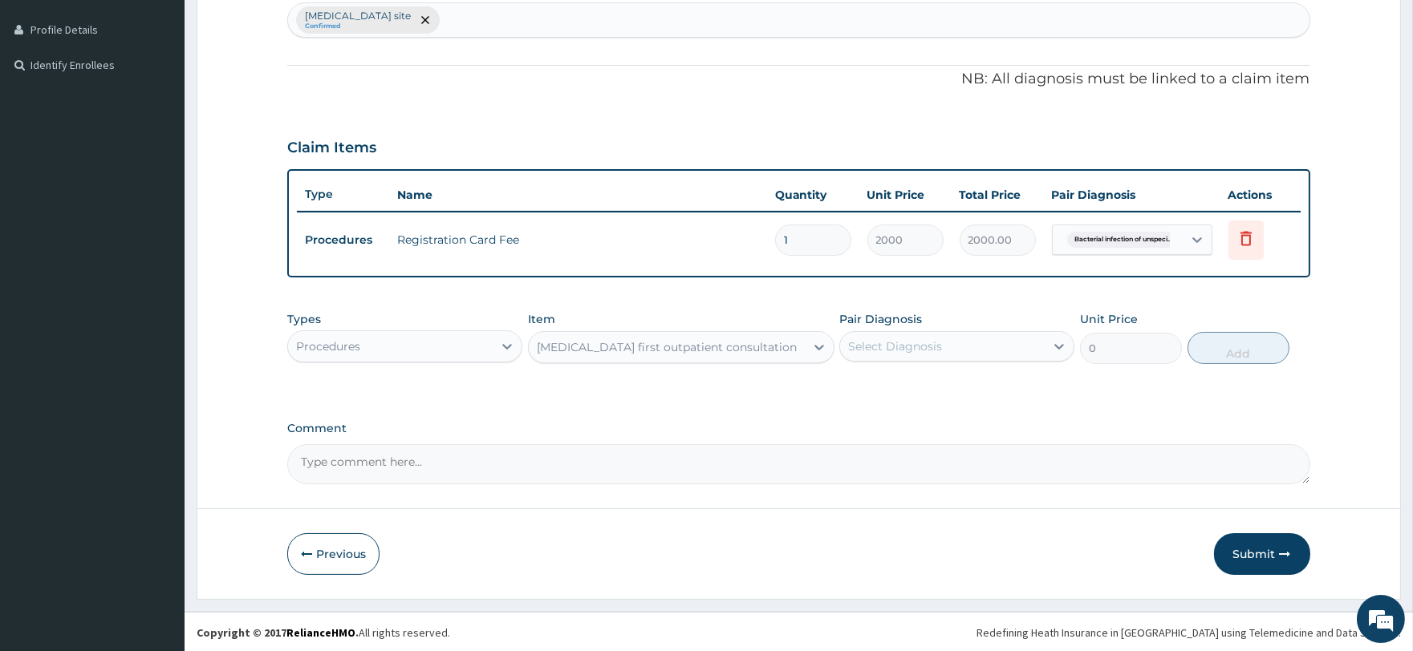
type input "15000"
click at [1004, 347] on div "Select Diagnosis" at bounding box center [942, 347] width 205 height 26
click at [989, 383] on label "[MEDICAL_DATA] site" at bounding box center [928, 386] width 124 height 16
checkbox input "true"
click at [1232, 353] on button "Add" at bounding box center [1238, 348] width 102 height 32
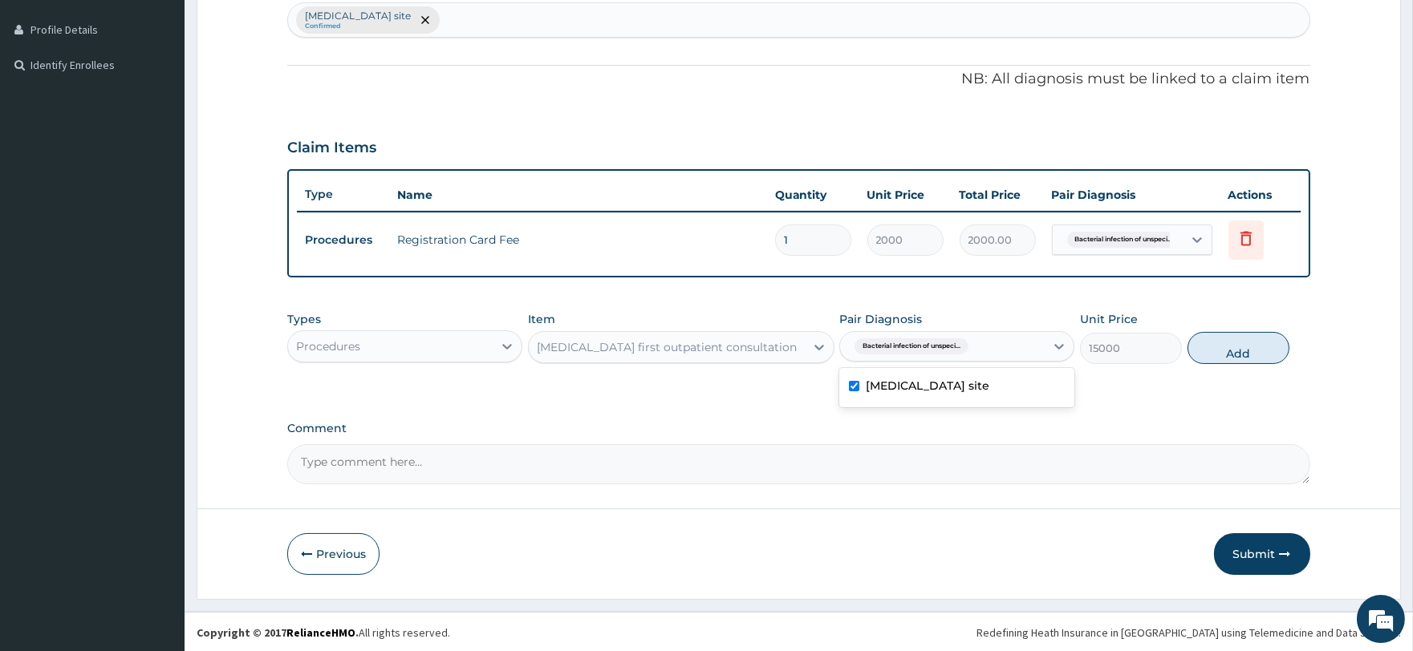
type input "0"
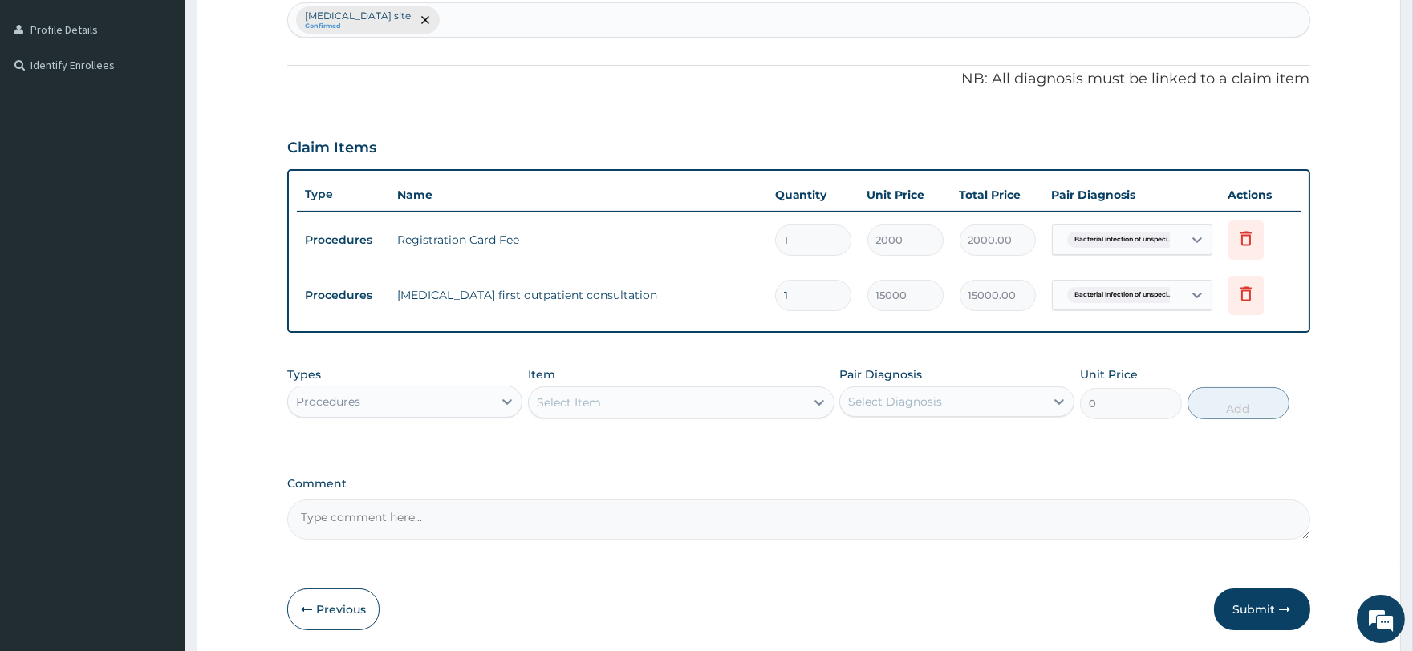
click at [571, 405] on div "Select Item" at bounding box center [569, 403] width 64 height 16
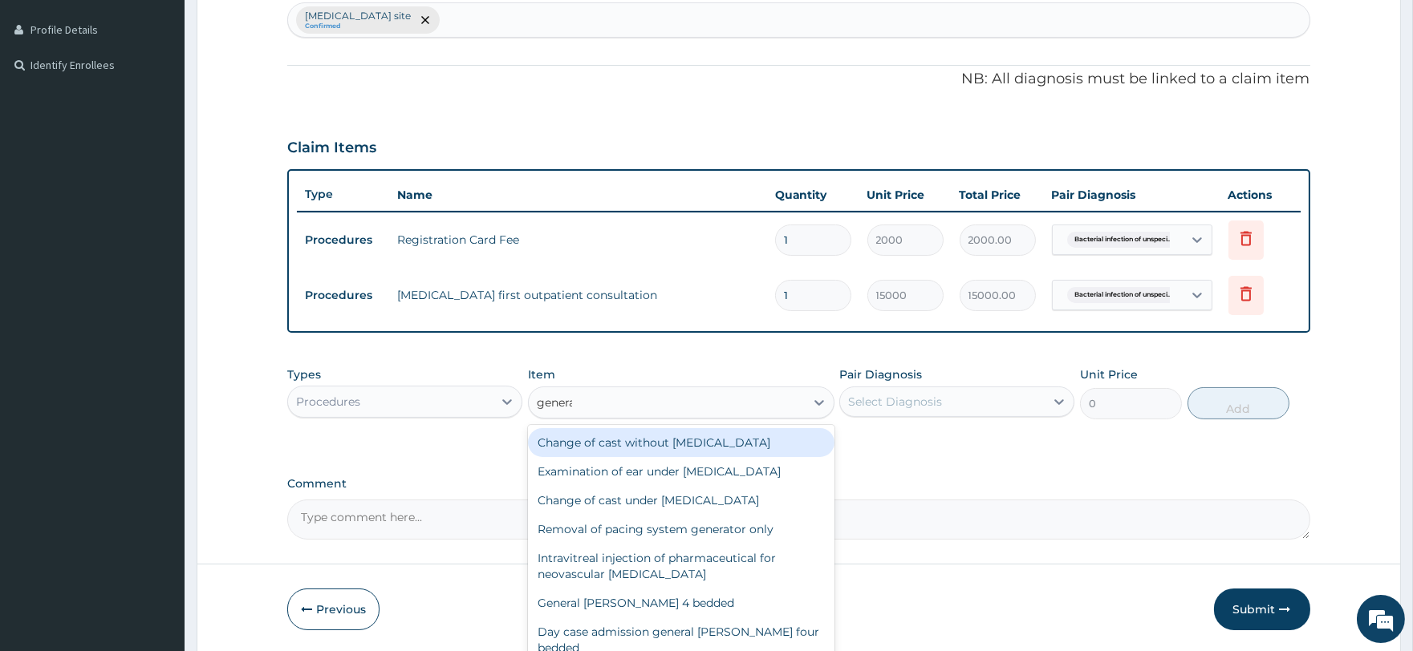
type input "general"
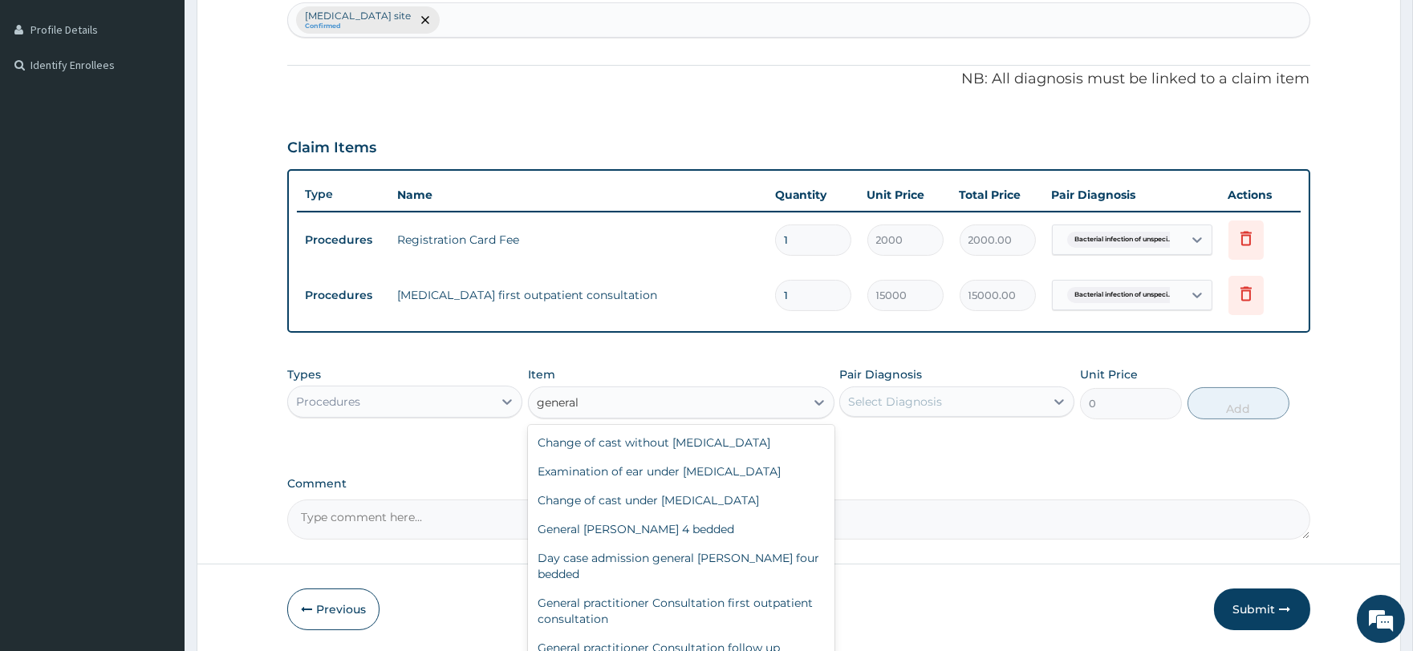
scroll to position [115, 0]
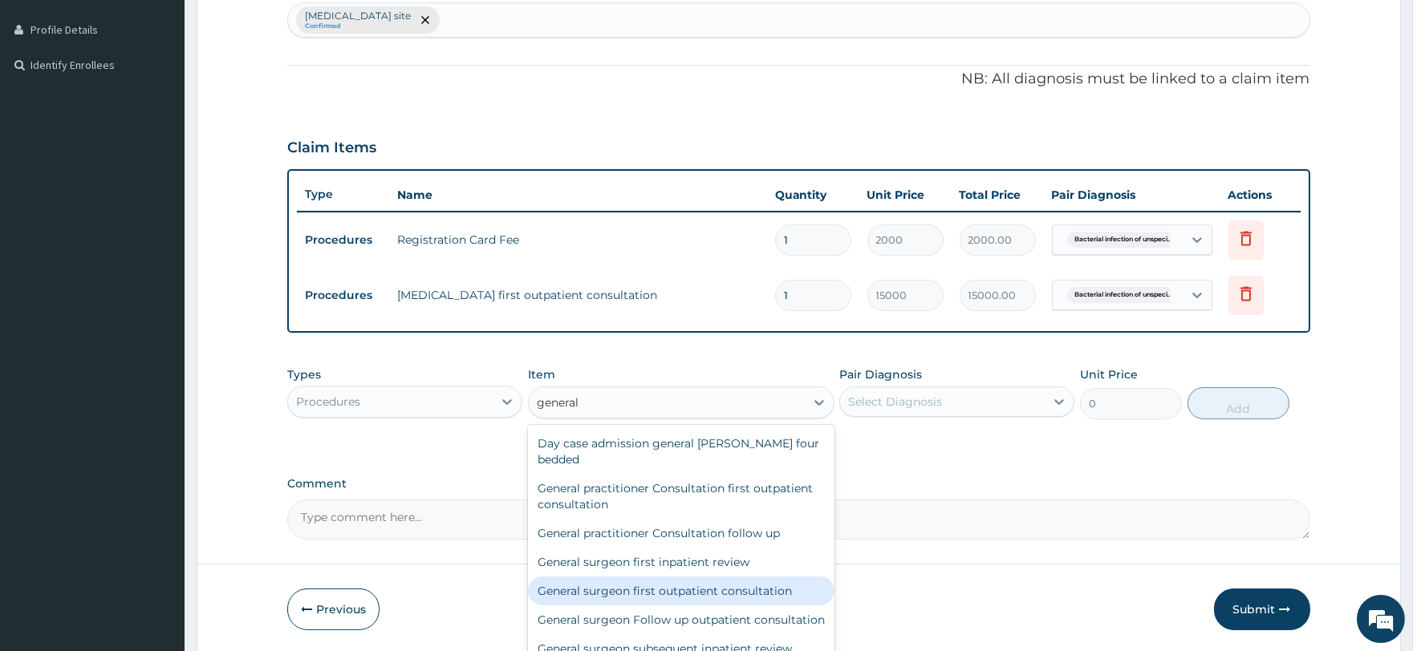
click at [639, 578] on div "General surgeon first outpatient consultation" at bounding box center [681, 591] width 306 height 29
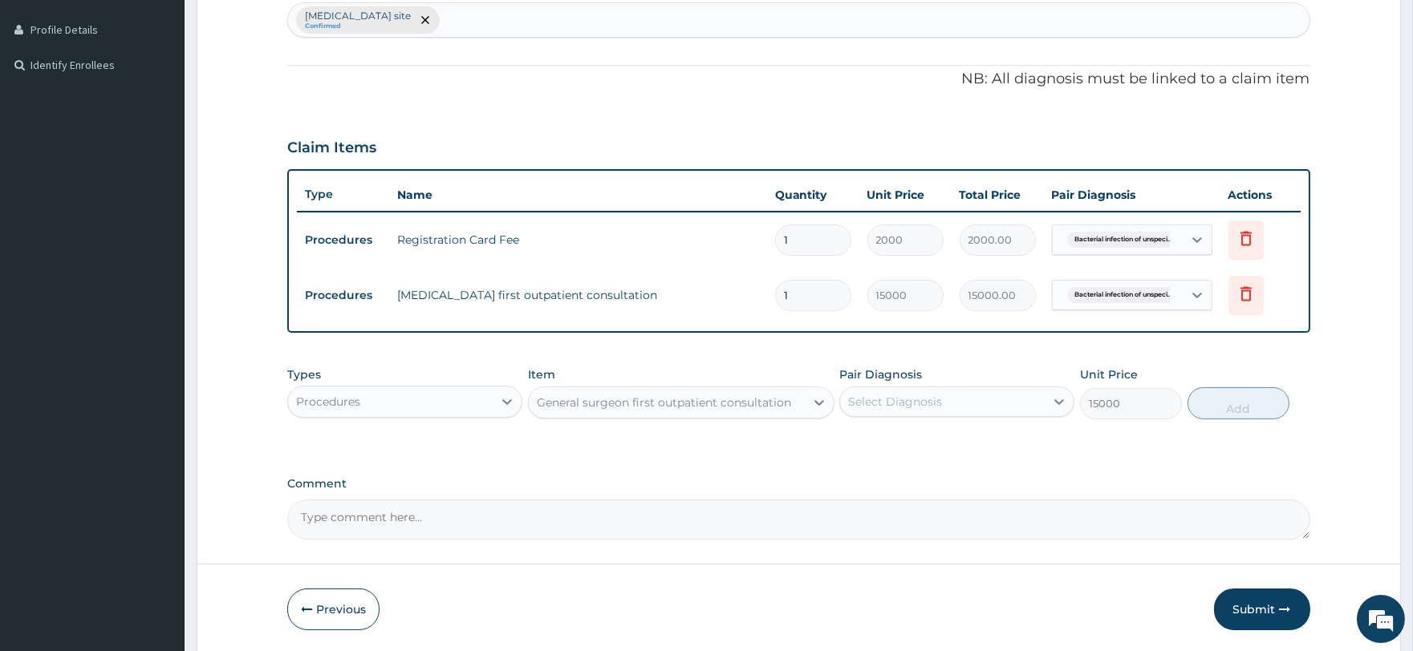
click at [643, 406] on div "General surgeon first outpatient consultation" at bounding box center [664, 403] width 254 height 16
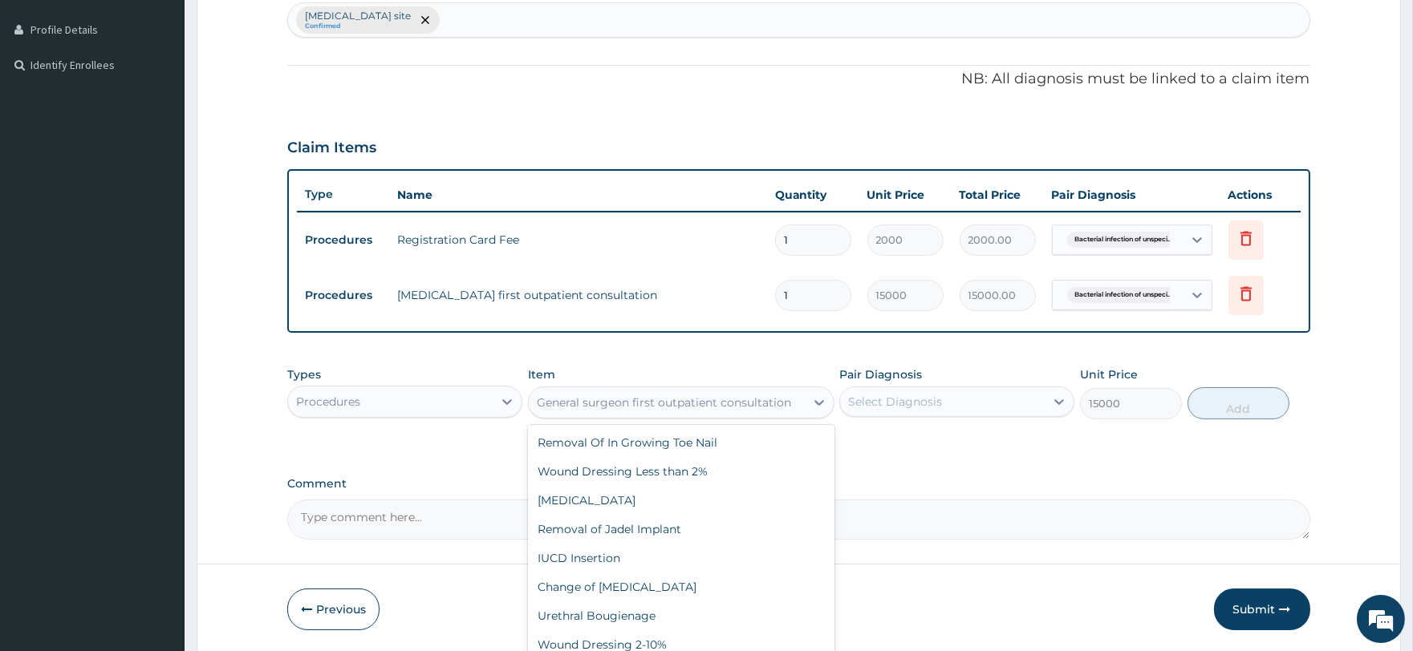
scroll to position [58029, 0]
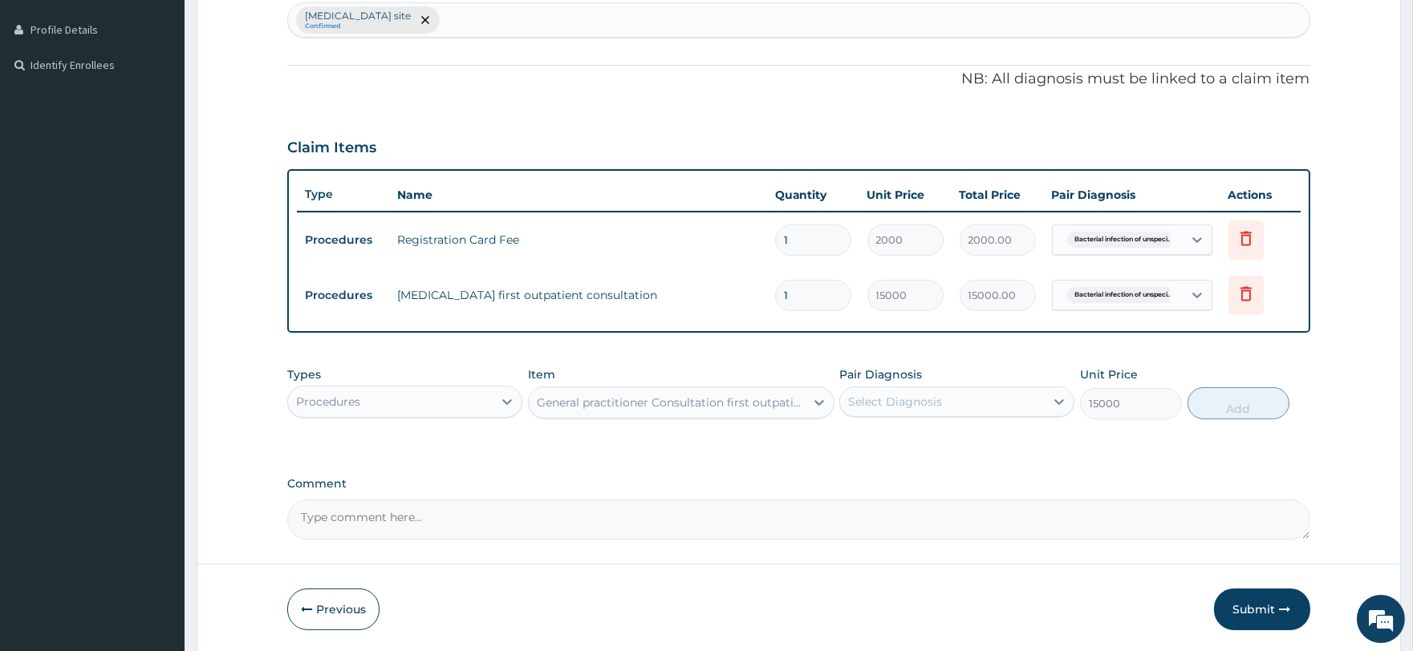
type input "3000"
click at [912, 412] on div "Select Diagnosis" at bounding box center [942, 402] width 205 height 26
click at [913, 449] on label "[MEDICAL_DATA] site" at bounding box center [928, 441] width 124 height 16
checkbox input "true"
click at [1207, 404] on button "Add" at bounding box center [1238, 404] width 102 height 32
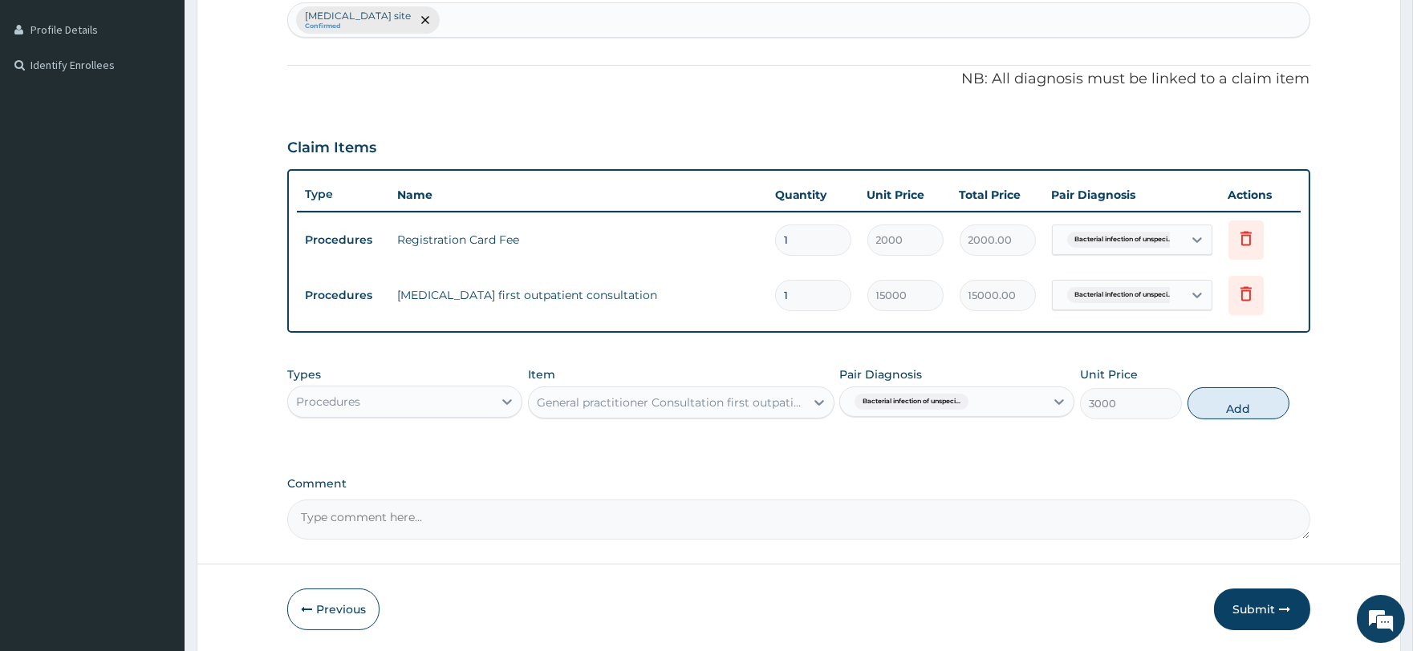
type input "0"
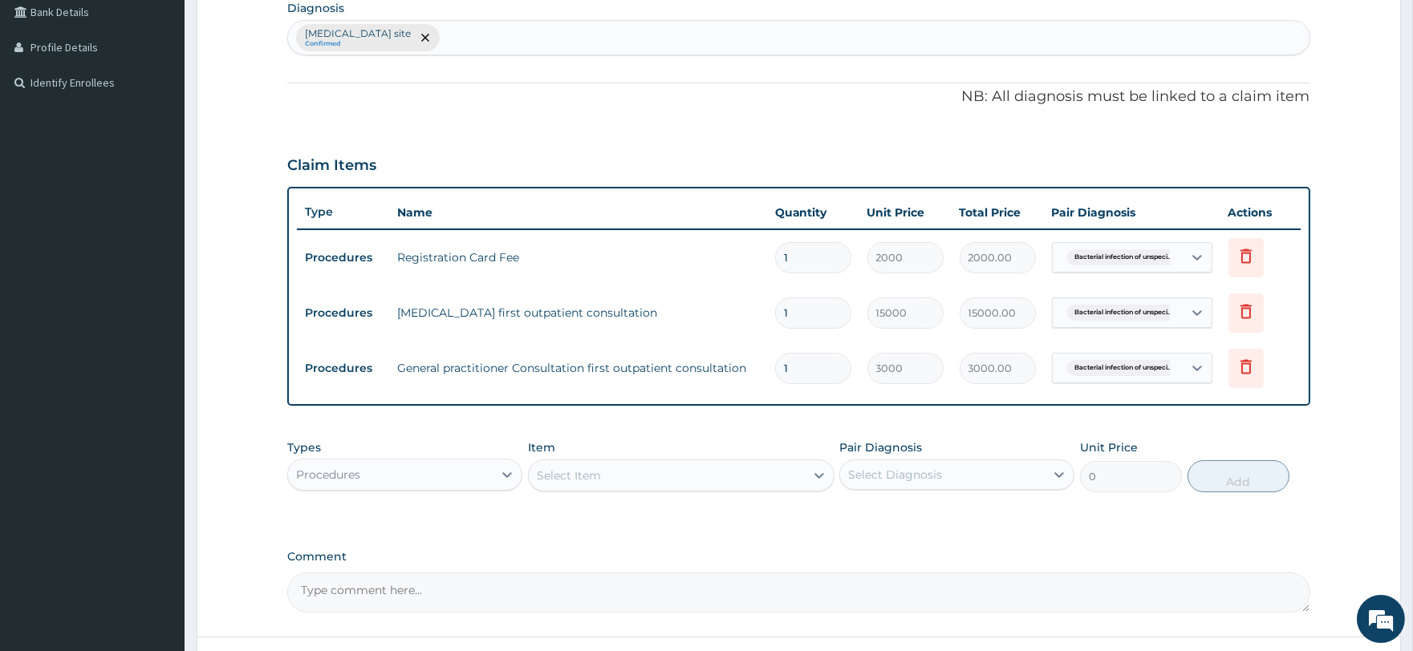
scroll to position [428, 0]
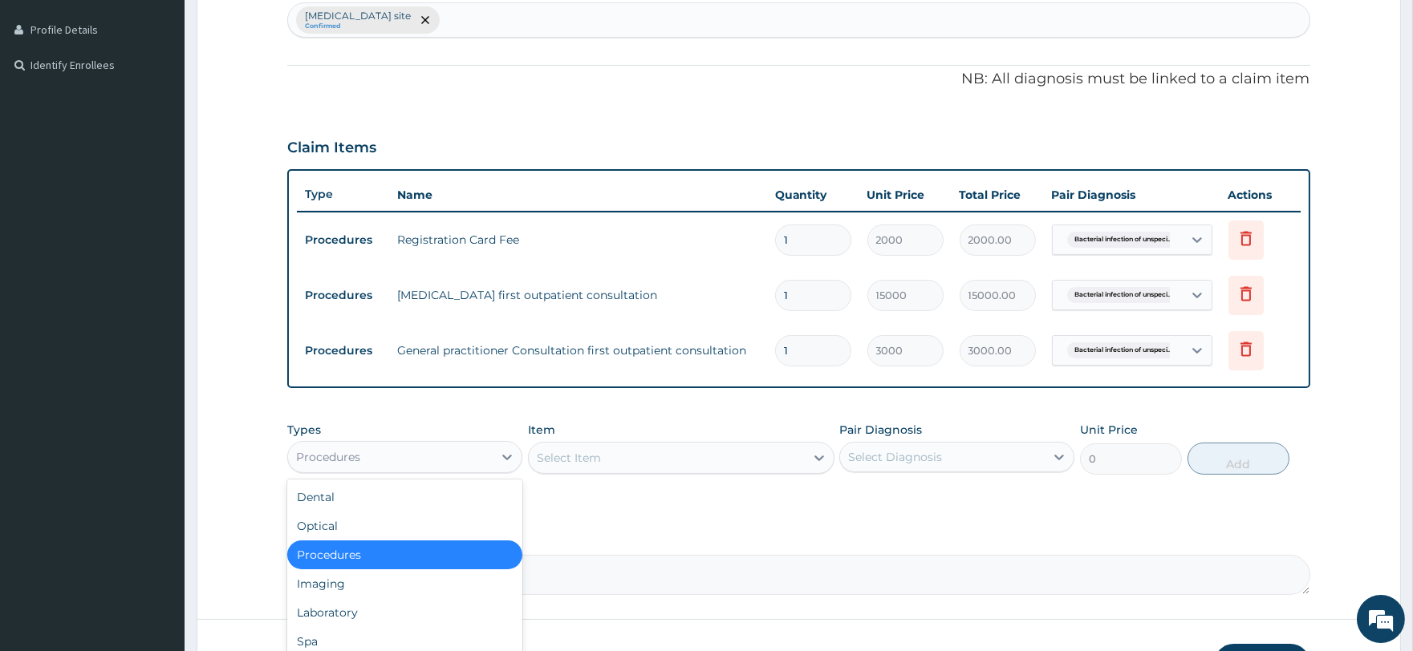
click at [478, 453] on div "Procedures" at bounding box center [390, 457] width 205 height 26
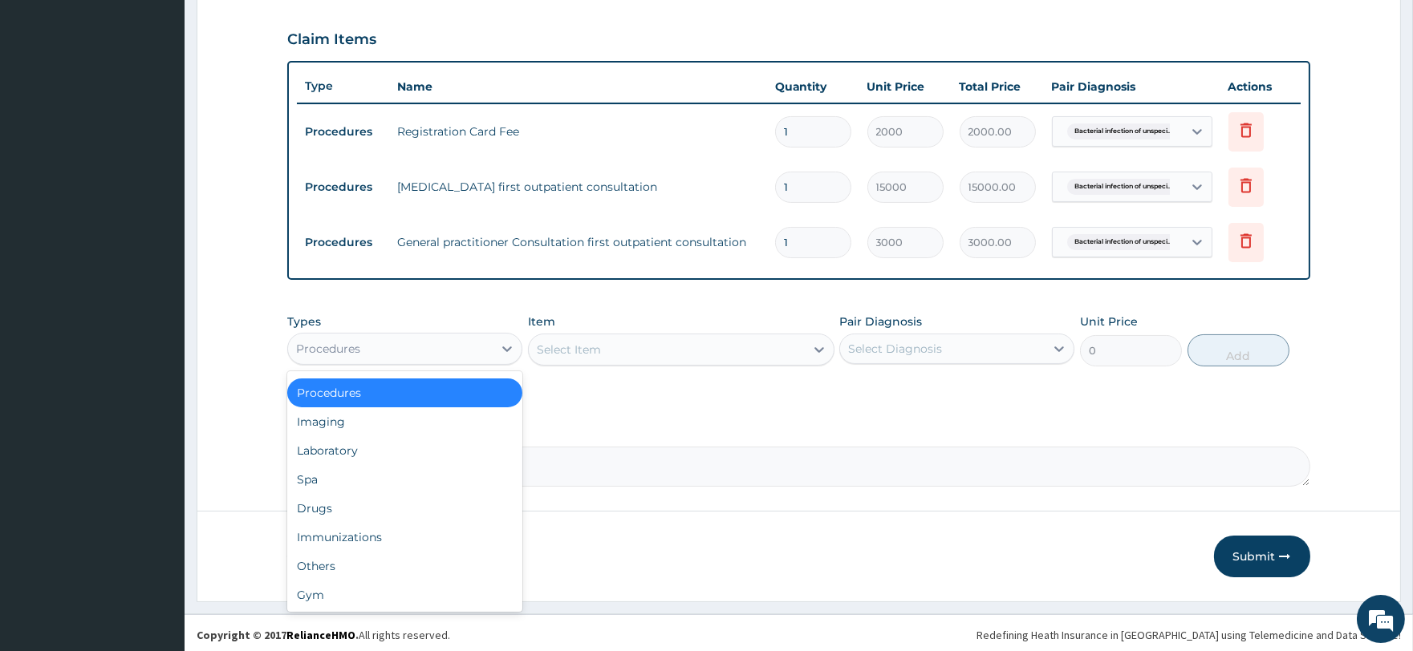
scroll to position [539, 0]
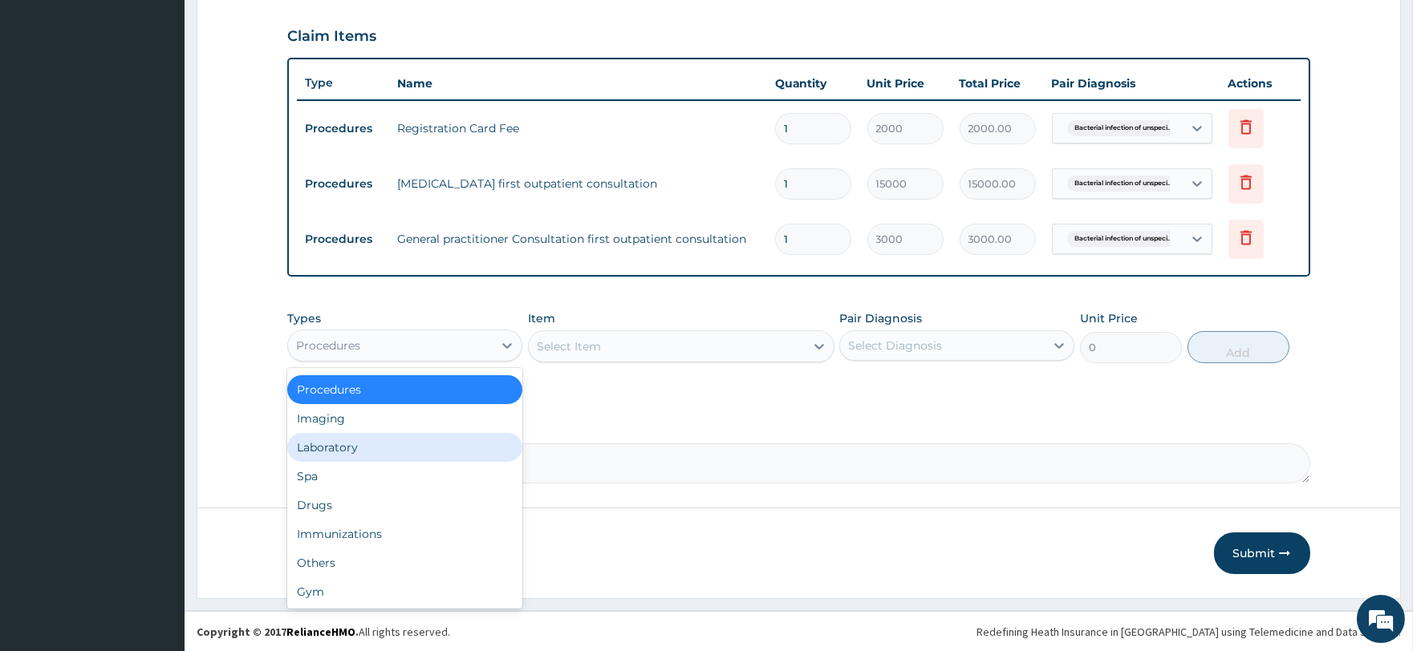
click at [369, 453] on div "Laboratory" at bounding box center [404, 447] width 235 height 29
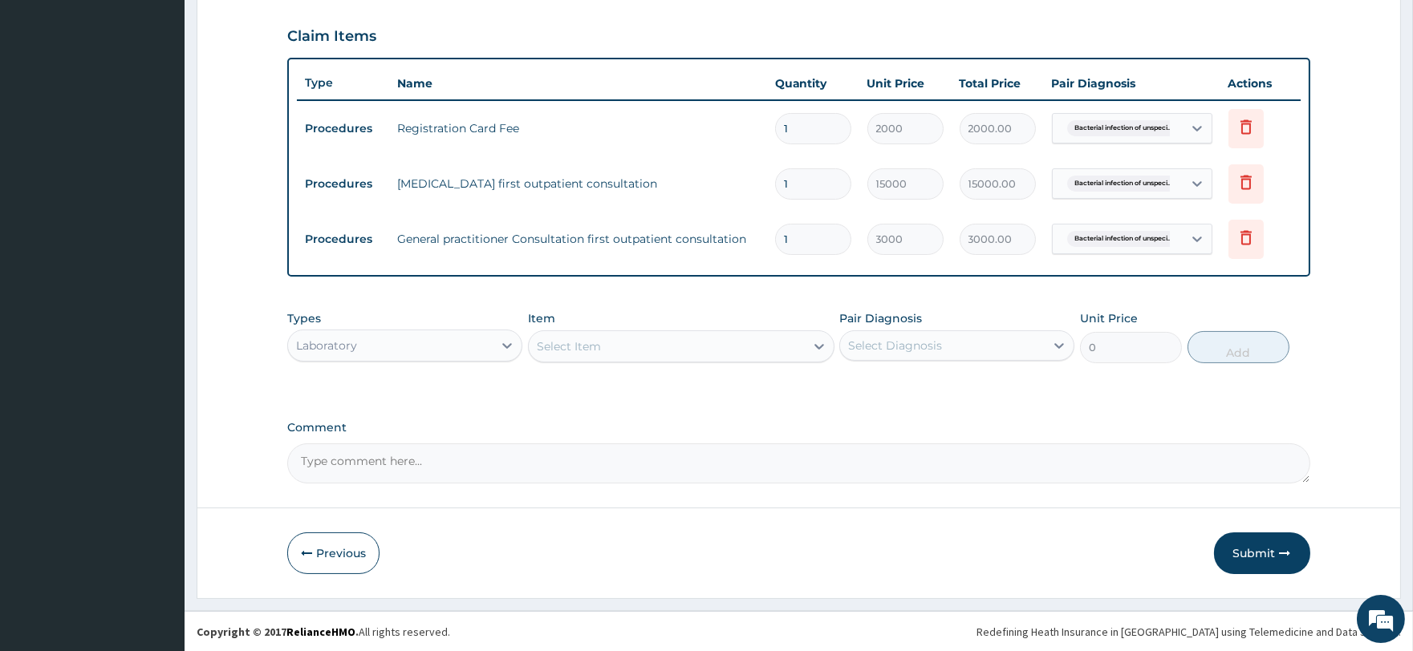
click at [599, 351] on div "Select Item" at bounding box center [569, 347] width 64 height 16
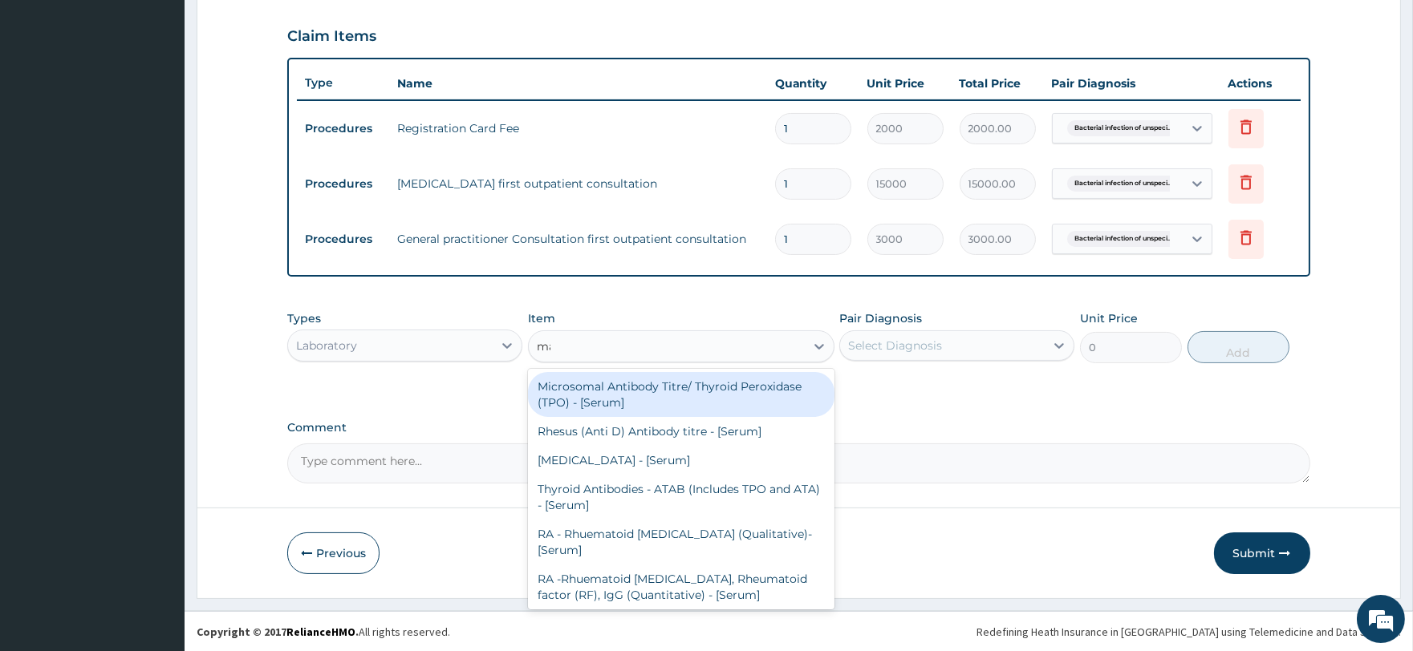
type input "mala"
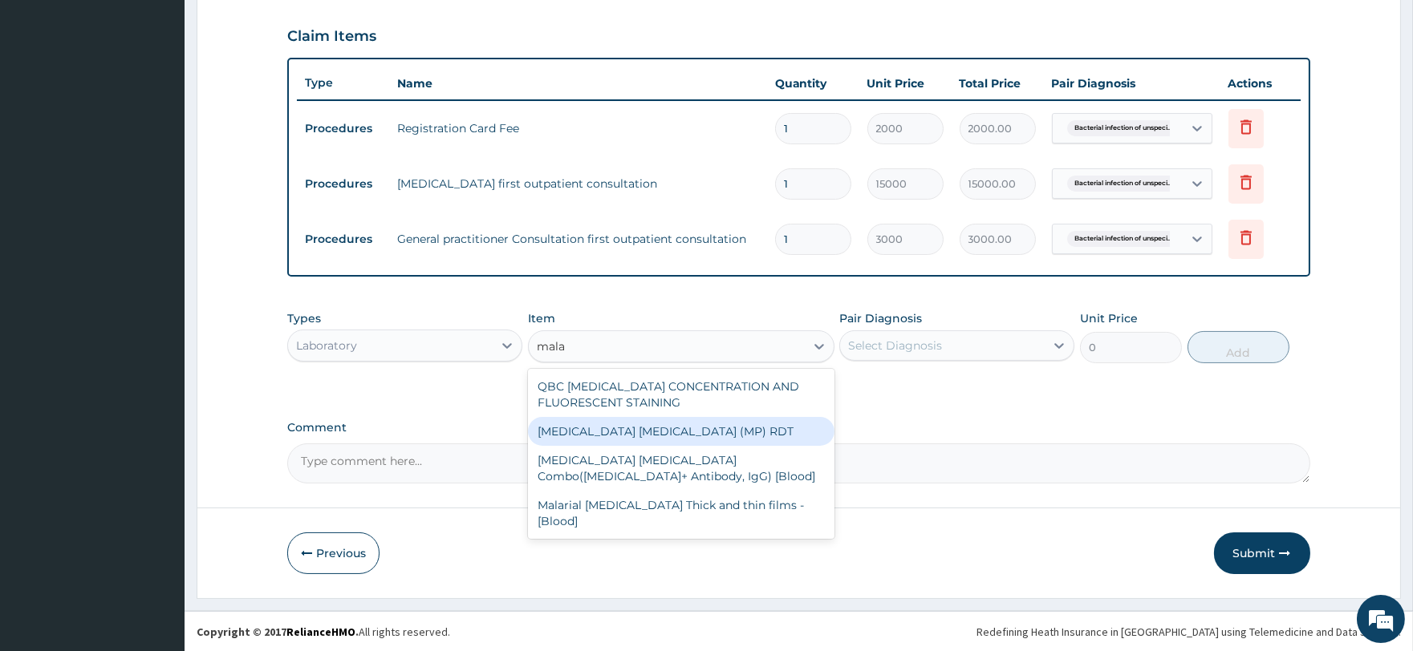
click at [653, 434] on div "[MEDICAL_DATA] [MEDICAL_DATA] (MP) RDT" at bounding box center [681, 431] width 306 height 29
type input "1500"
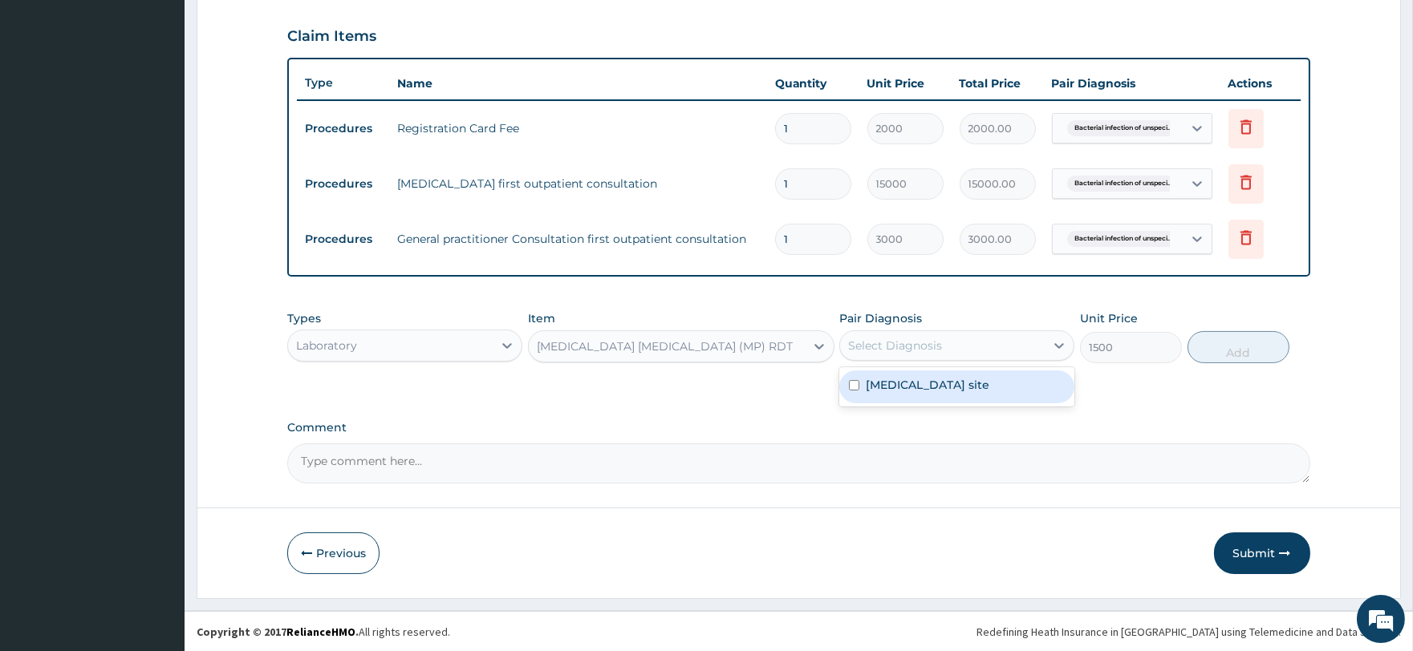
click at [948, 343] on div "Select Diagnosis" at bounding box center [942, 346] width 205 height 26
click at [945, 379] on label "[MEDICAL_DATA] site" at bounding box center [928, 385] width 124 height 16
checkbox input "true"
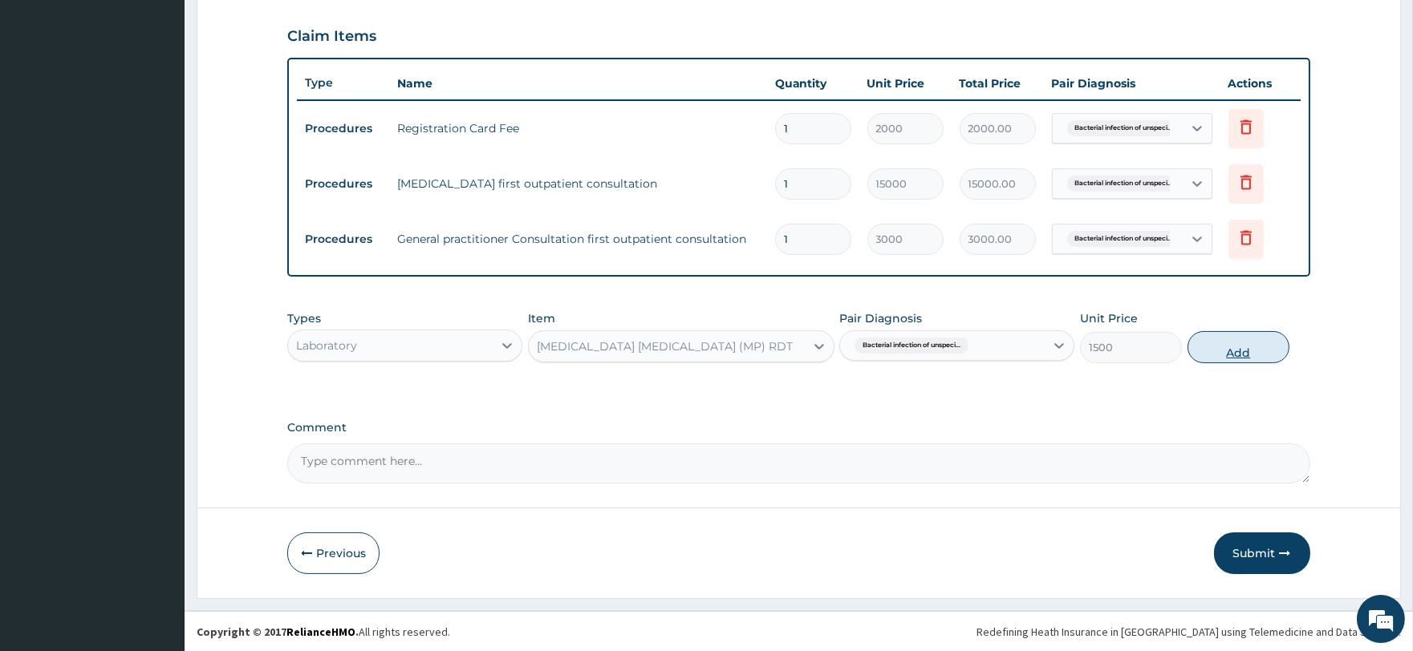
click at [1207, 343] on button "Add" at bounding box center [1238, 347] width 102 height 32
type input "0"
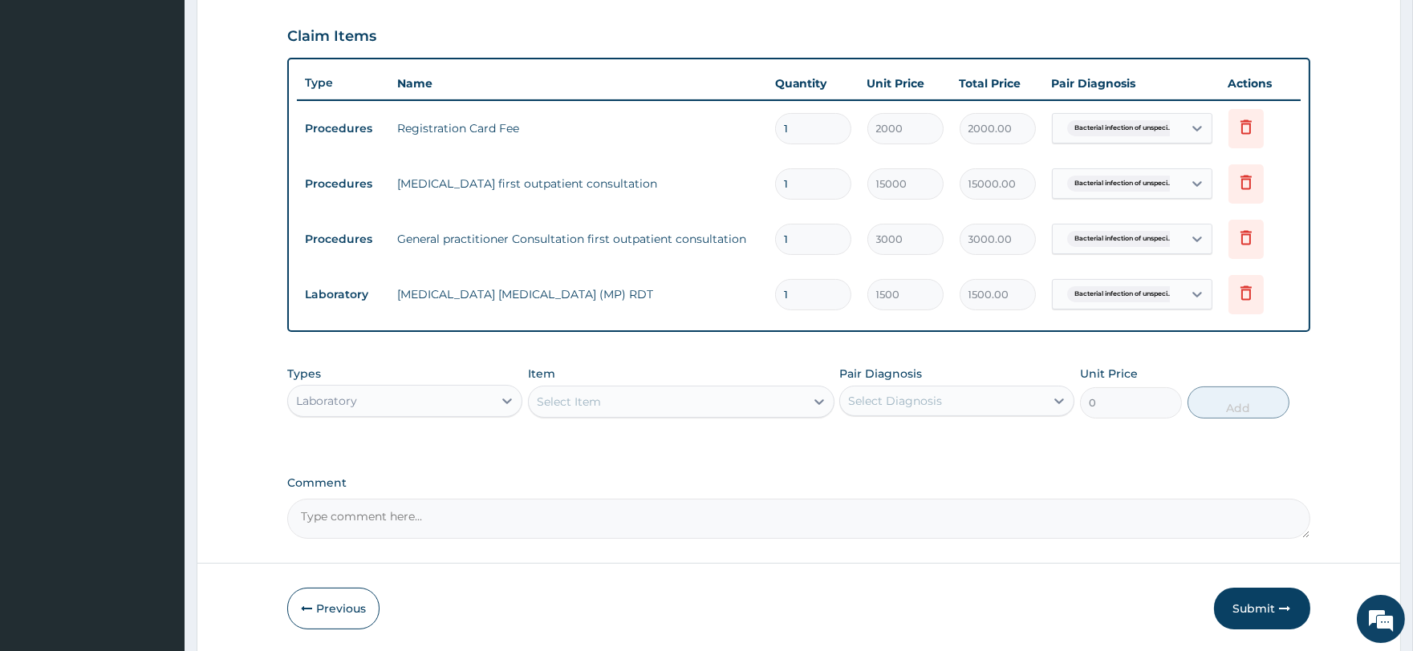
click at [565, 396] on div "Select Item" at bounding box center [569, 402] width 64 height 16
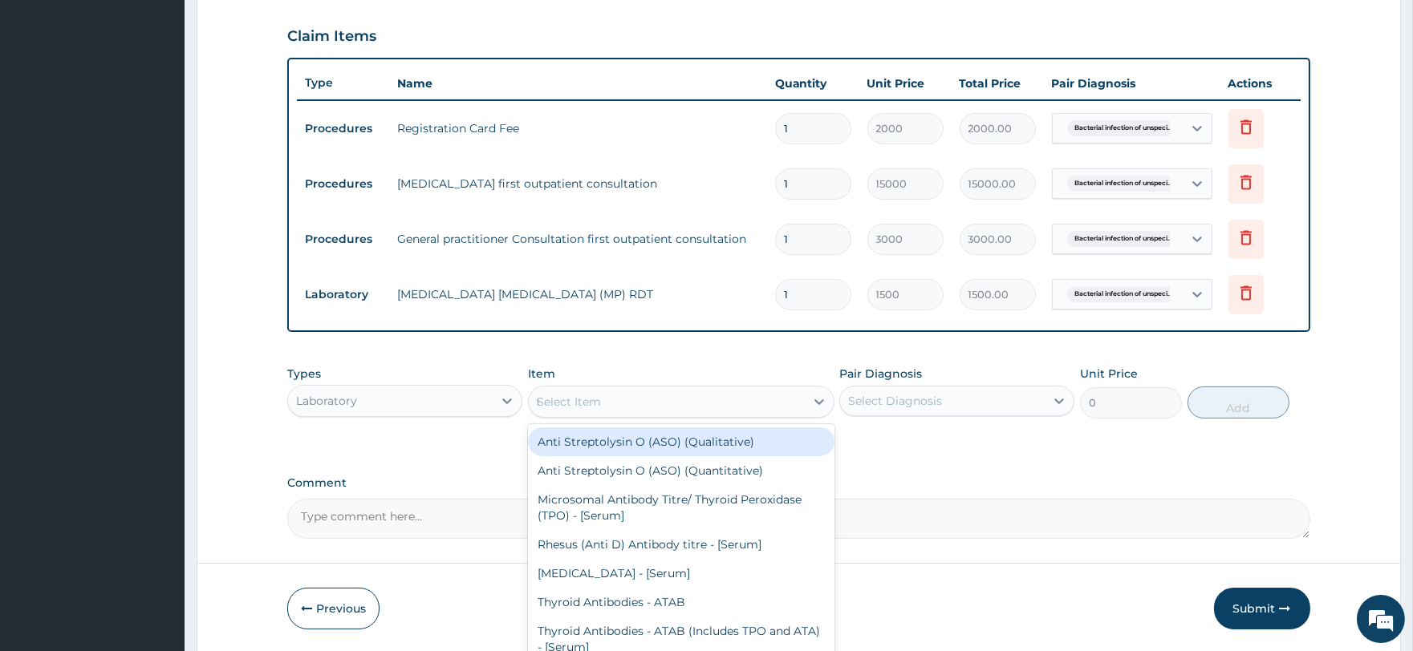
type input "fbc"
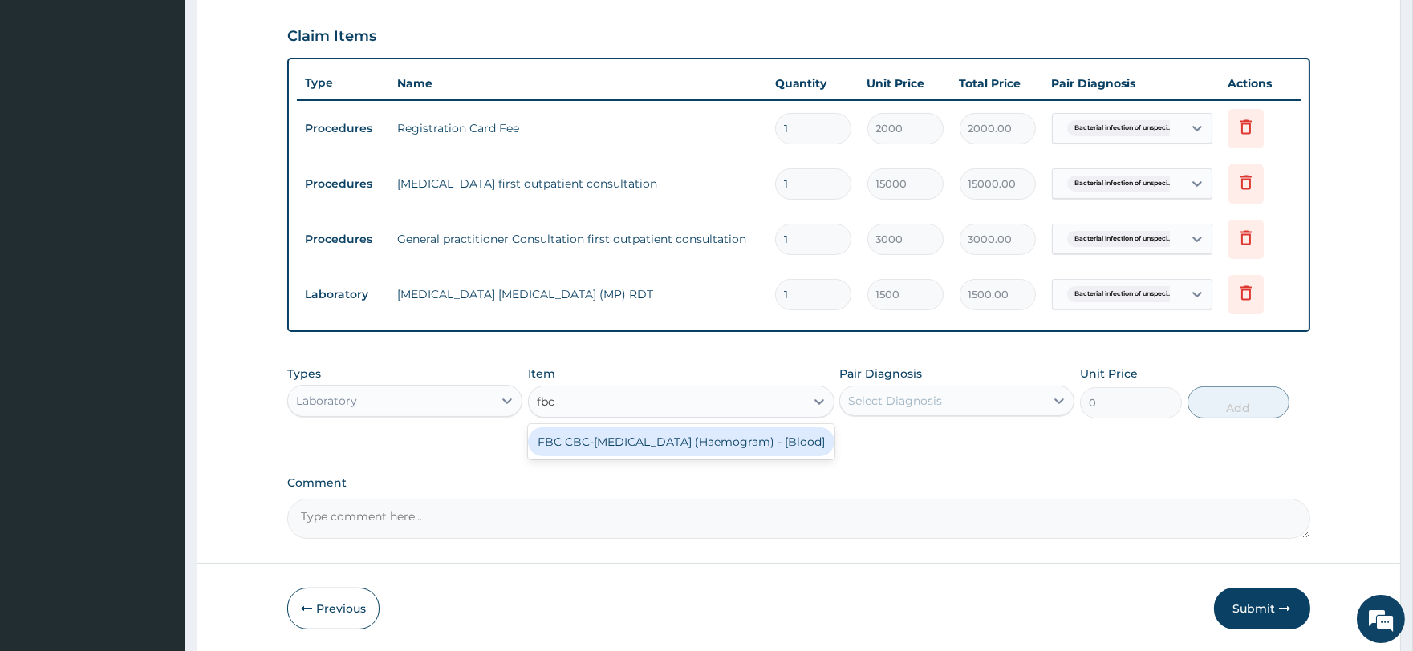
click at [658, 449] on div "FBC CBC-[MEDICAL_DATA] (Haemogram) - [Blood]" at bounding box center [681, 442] width 306 height 29
type input "3000"
click at [996, 409] on div "Select Diagnosis" at bounding box center [942, 401] width 205 height 26
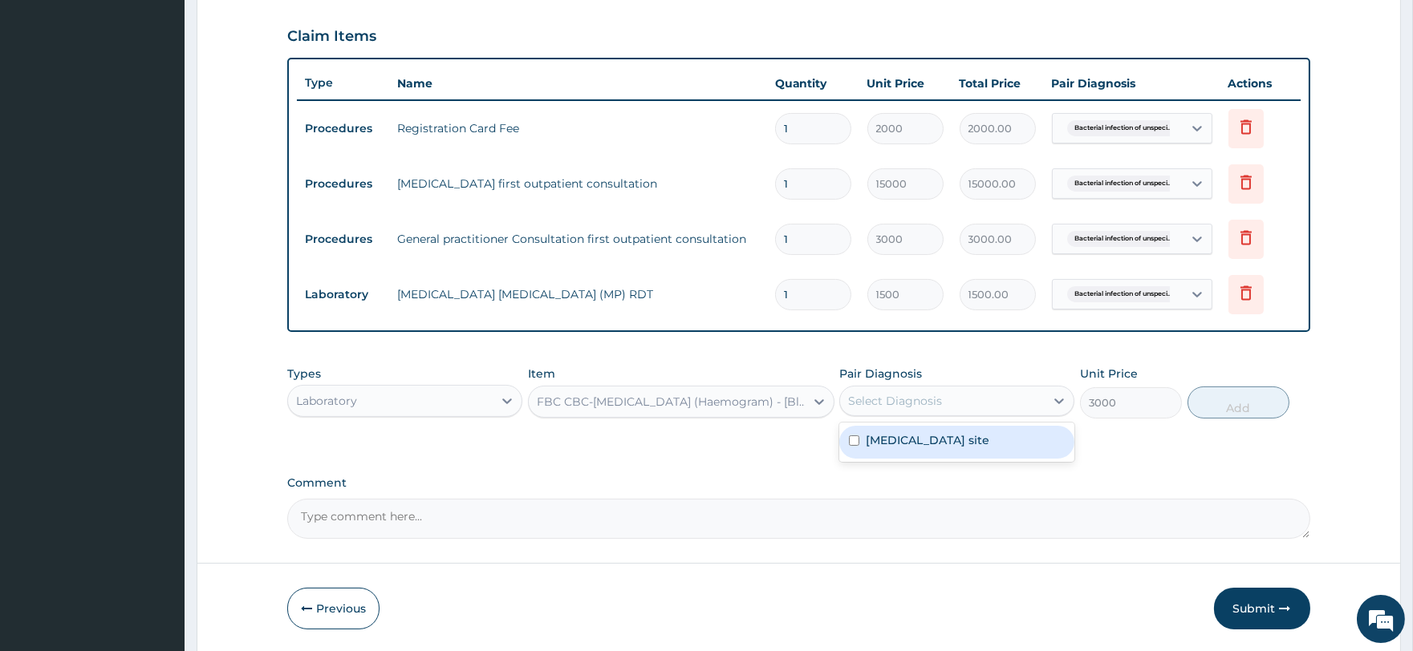
click at [989, 436] on label "[MEDICAL_DATA] site" at bounding box center [928, 440] width 124 height 16
checkbox input "true"
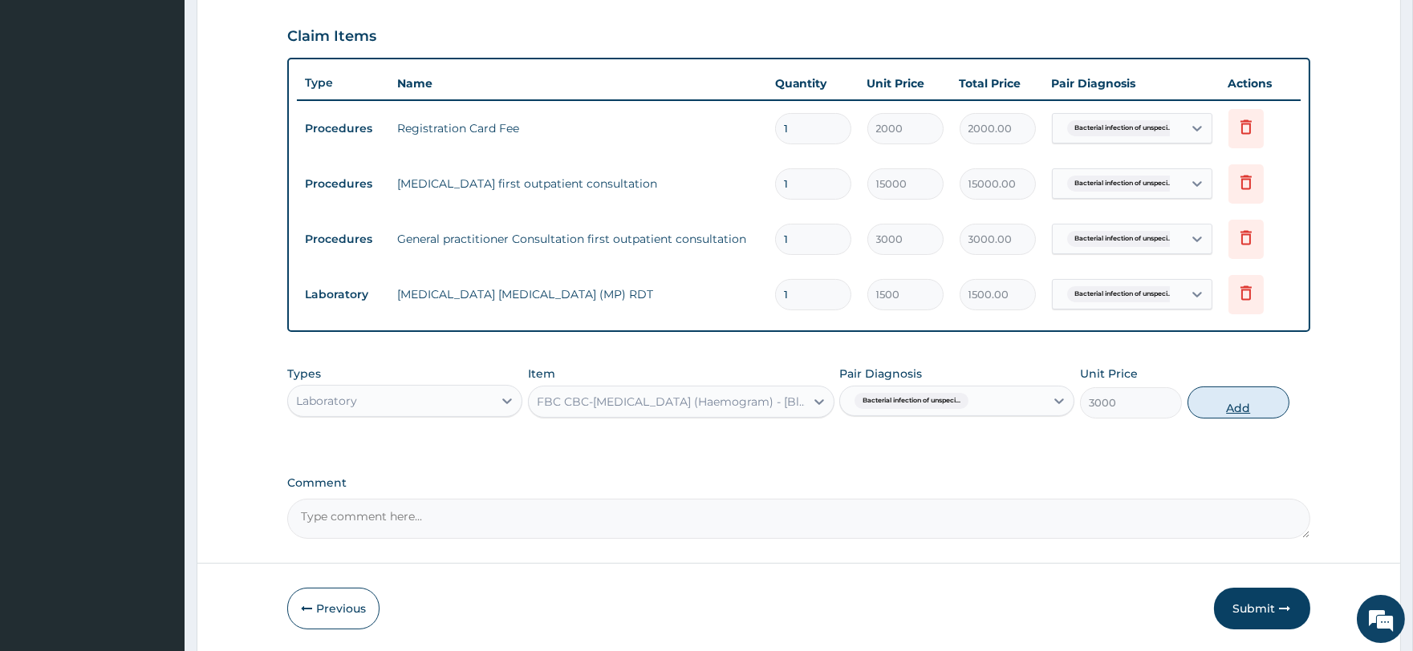
click at [1255, 390] on button "Add" at bounding box center [1238, 403] width 102 height 32
type input "0"
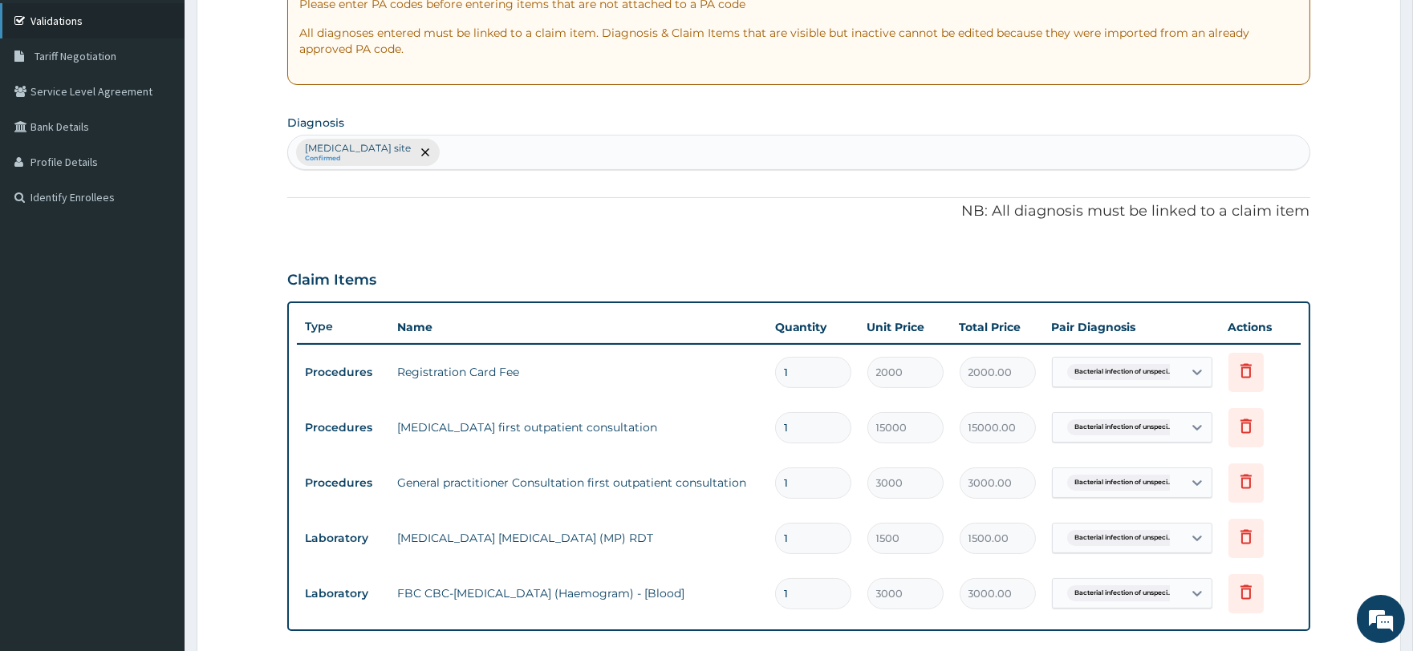
scroll to position [182, 0]
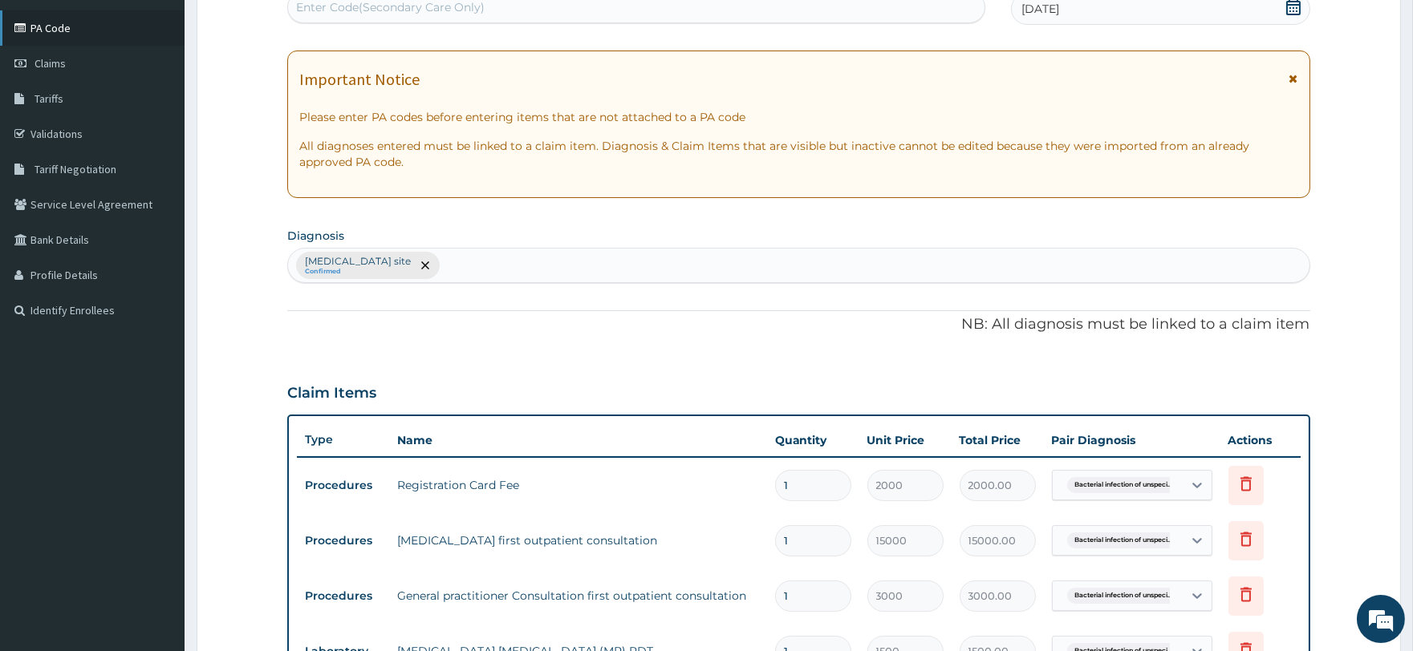
click at [67, 34] on link "PA Code" at bounding box center [92, 27] width 185 height 35
